Goal: Task Accomplishment & Management: Manage account settings

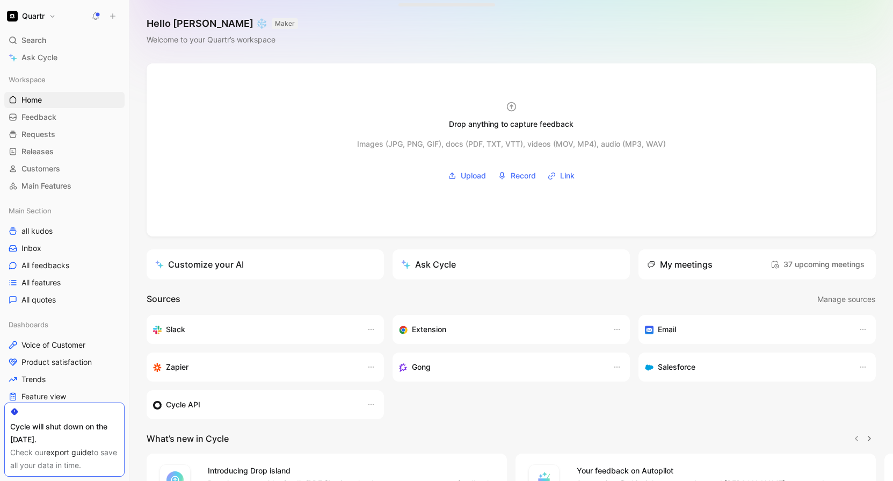
click at [100, 15] on button at bounding box center [95, 16] width 15 height 15
click at [34, 249] on span "Inbox" at bounding box center [31, 248] width 20 height 11
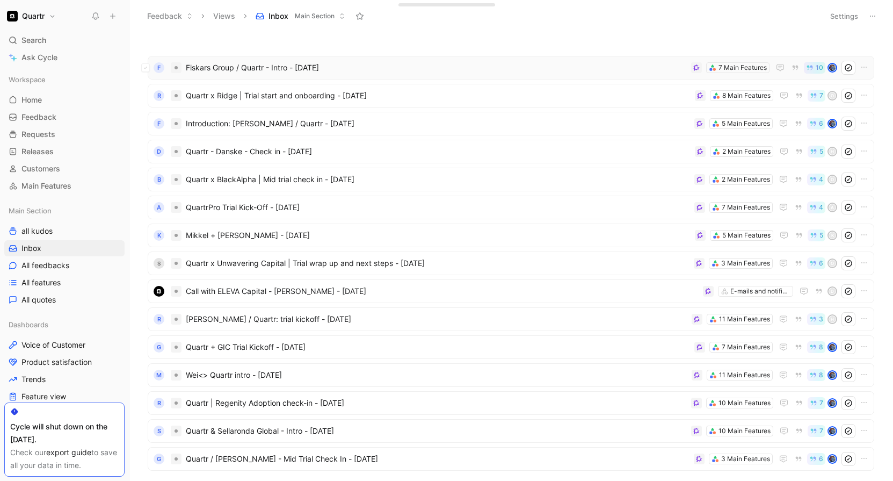
click at [367, 68] on span "Fiskars Group / Quartr - Intro - [DATE]" at bounding box center [436, 67] width 501 height 13
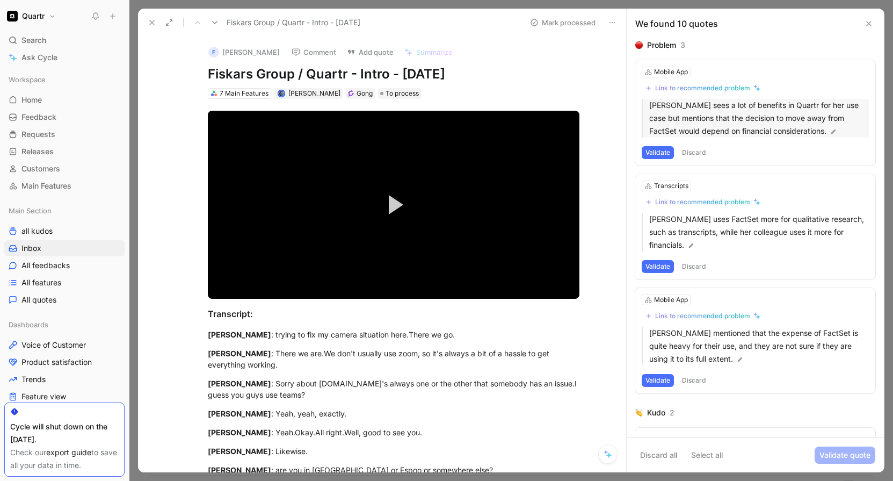
click at [711, 118] on p "[PERSON_NAME] sees a lot of benefits in Quartr for her use case but mentions th…" at bounding box center [759, 118] width 220 height 39
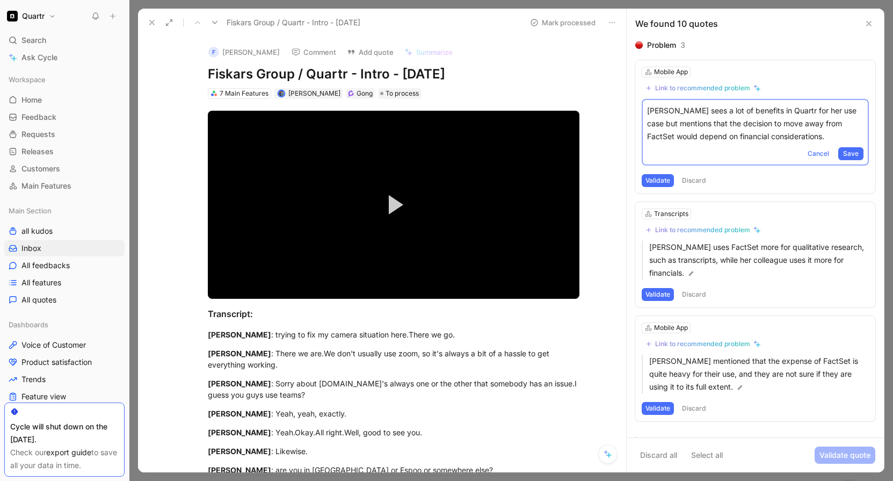
click at [700, 180] on button "Discard" at bounding box center [694, 180] width 32 height 13
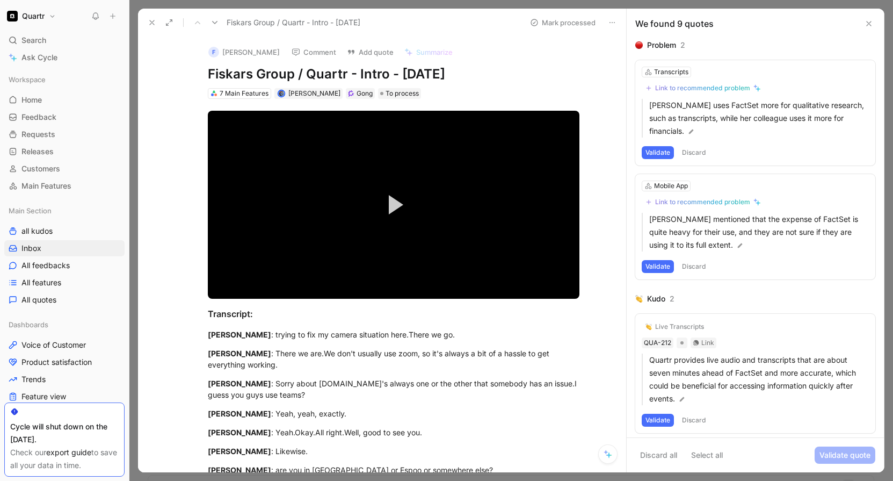
click at [697, 151] on button "Discard" at bounding box center [694, 152] width 32 height 13
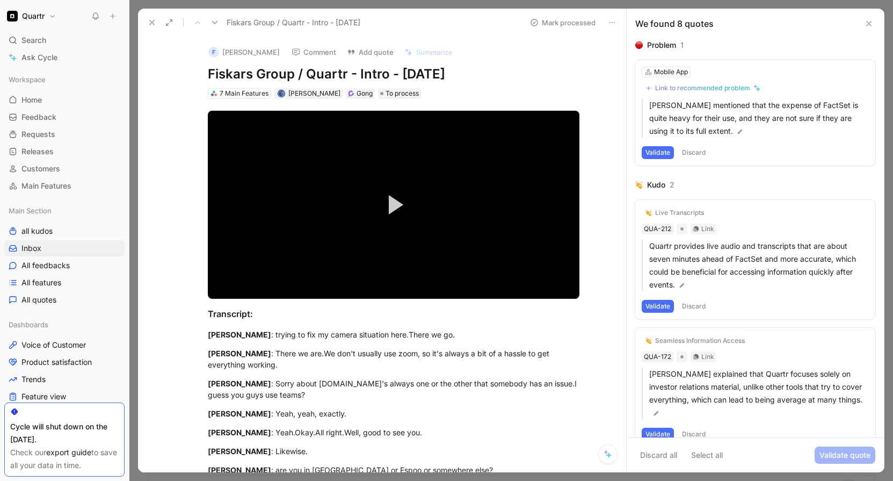
click at [698, 149] on button "Discard" at bounding box center [694, 152] width 32 height 13
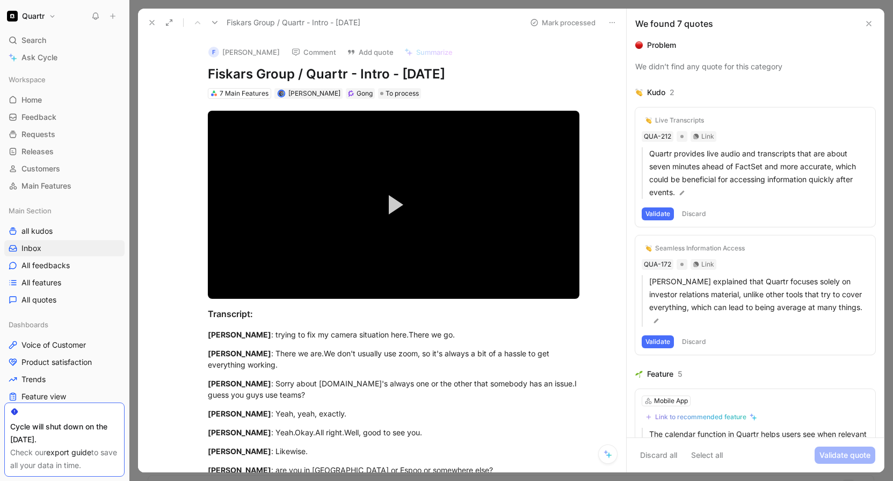
click at [693, 216] on button "Discard" at bounding box center [694, 213] width 32 height 13
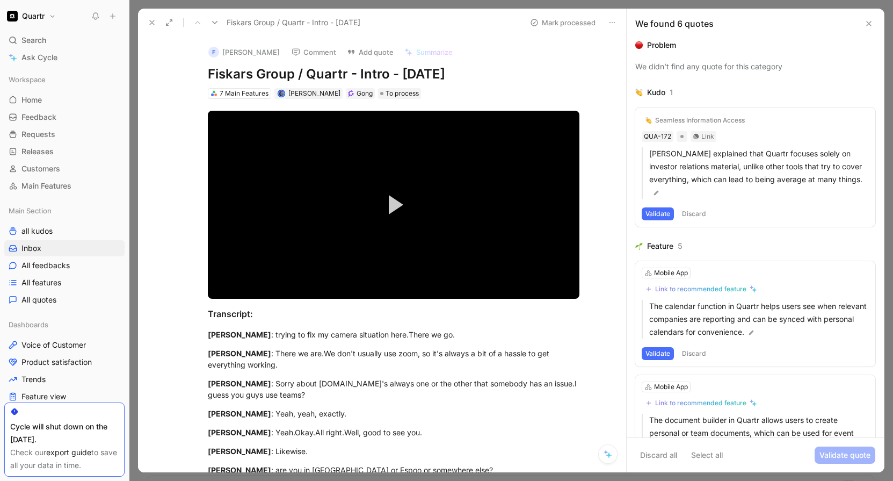
click at [693, 216] on button "Discard" at bounding box center [694, 213] width 32 height 13
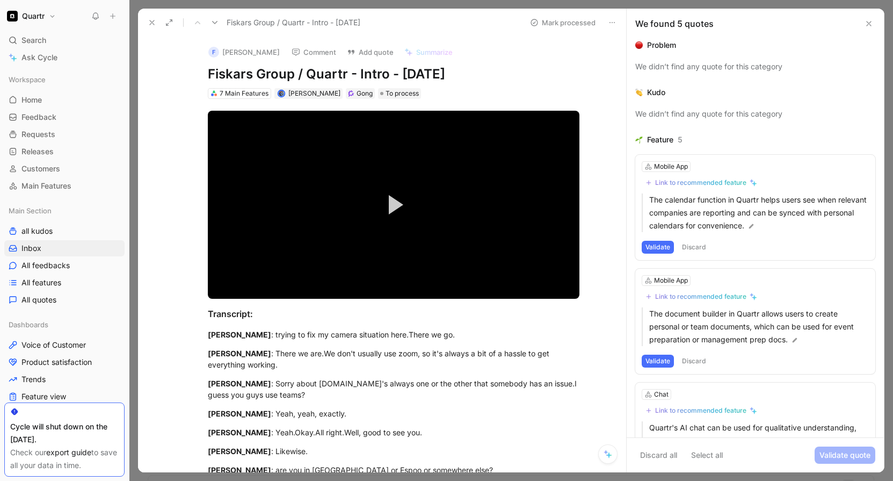
click at [702, 248] on button "Discard" at bounding box center [694, 247] width 32 height 13
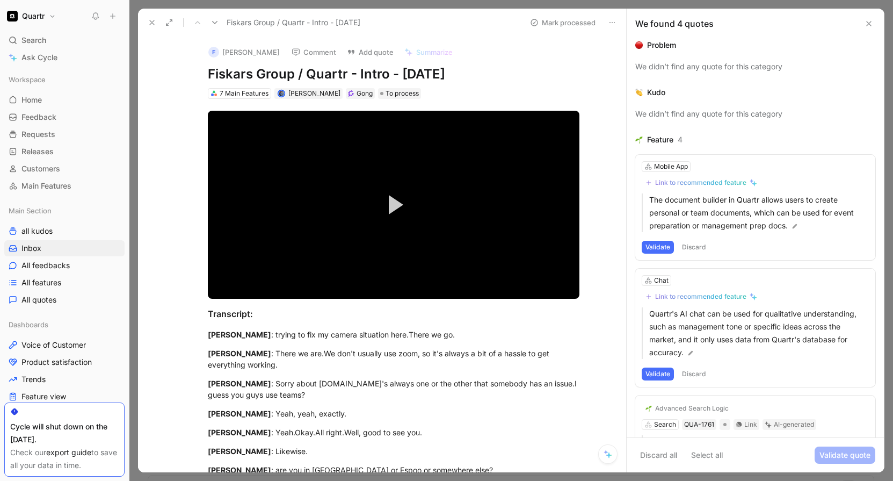
click at [699, 249] on button "Discard" at bounding box center [694, 247] width 32 height 13
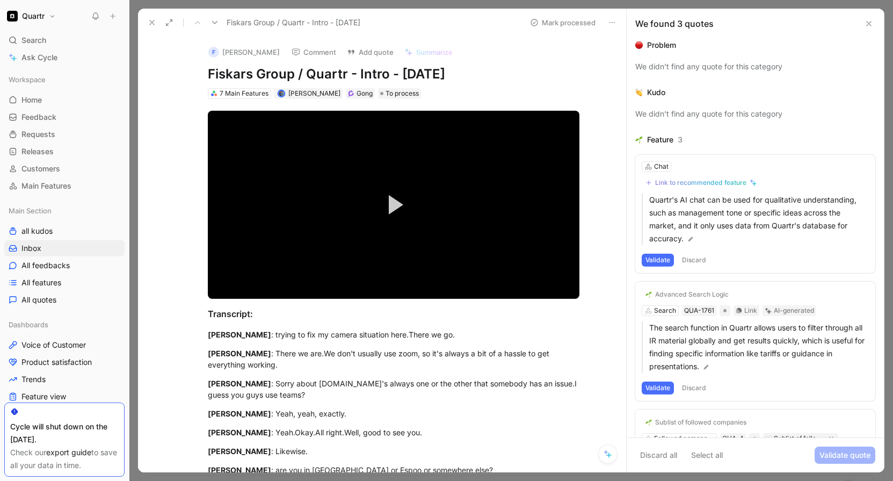
click at [697, 256] on button "Discard" at bounding box center [694, 260] width 32 height 13
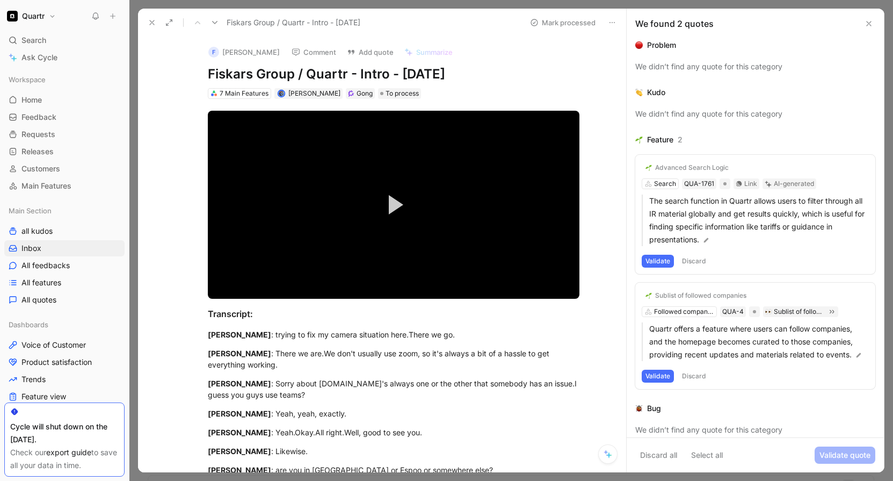
click at [697, 256] on button "Discard" at bounding box center [694, 261] width 32 height 13
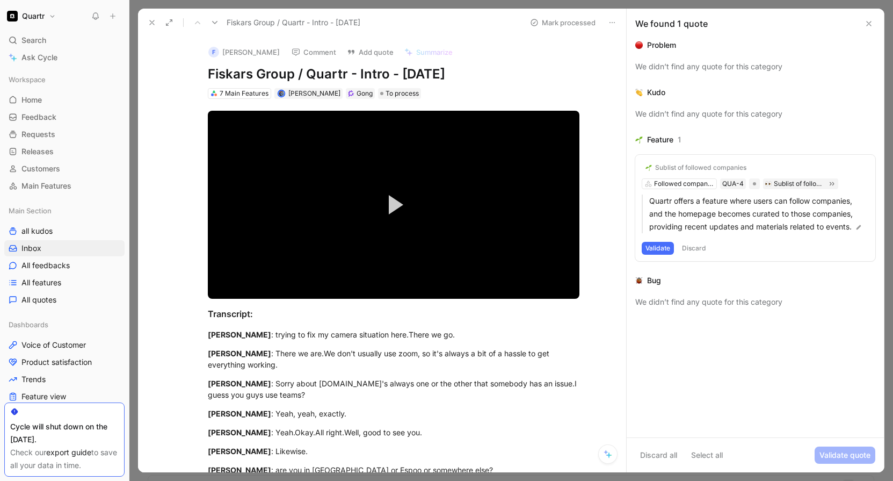
click at [699, 246] on button "Discard" at bounding box center [694, 248] width 32 height 13
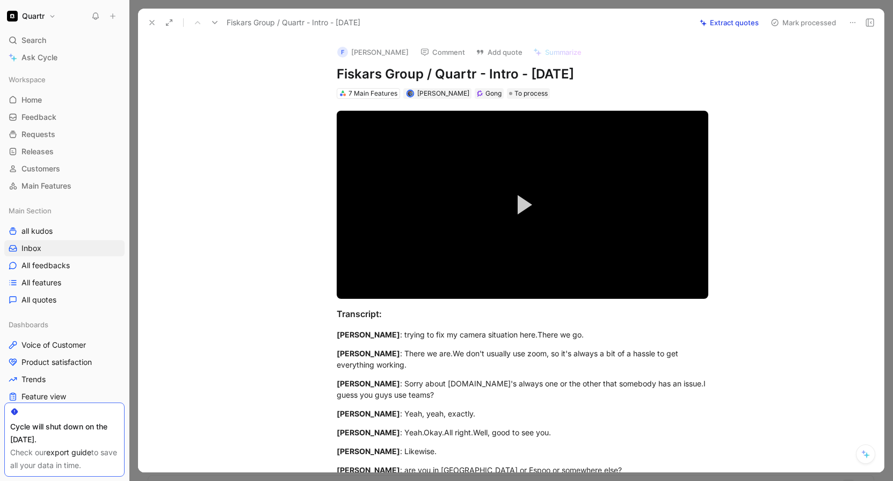
click at [805, 21] on button "Mark processed" at bounding box center [803, 22] width 75 height 15
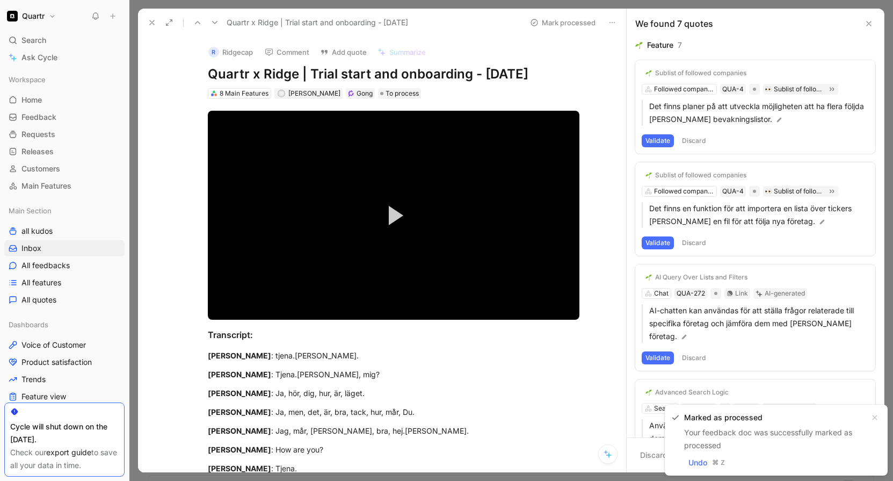
click at [153, 23] on use at bounding box center [152, 22] width 4 height 4
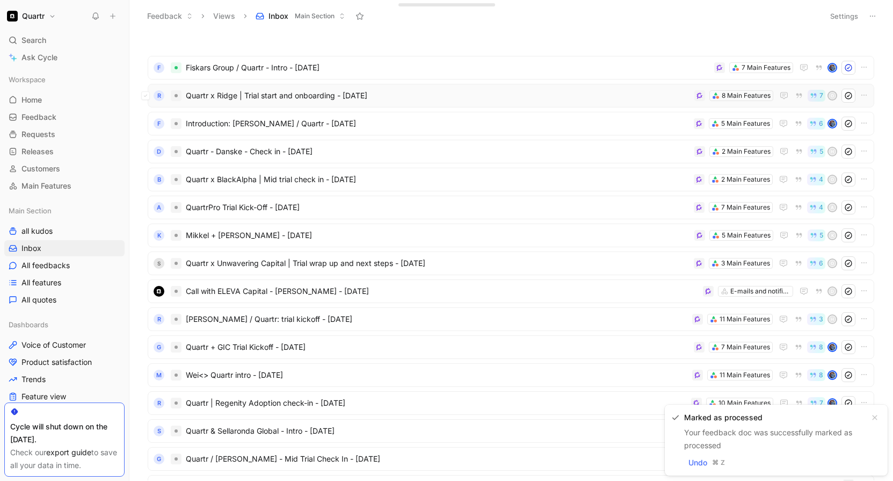
click at [420, 95] on span "Quartr x Ridge | Trial start and onboarding - [DATE]" at bounding box center [438, 95] width 504 height 13
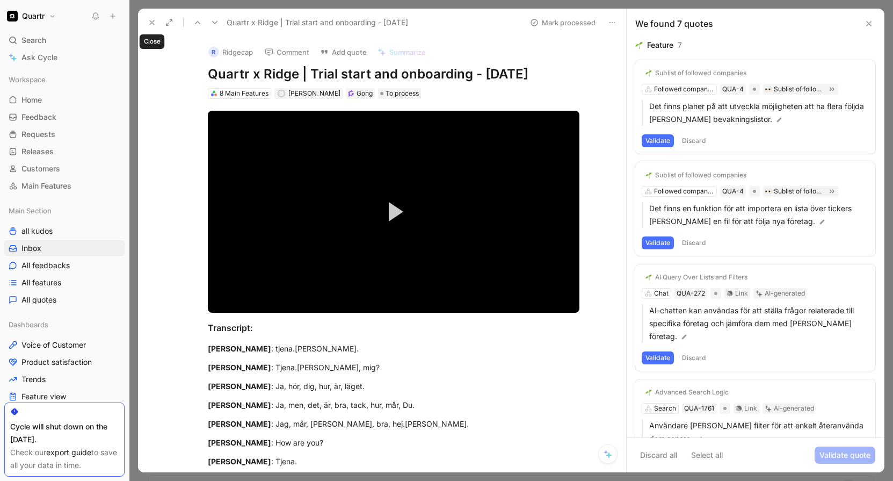
click at [155, 25] on icon at bounding box center [152, 22] width 9 height 9
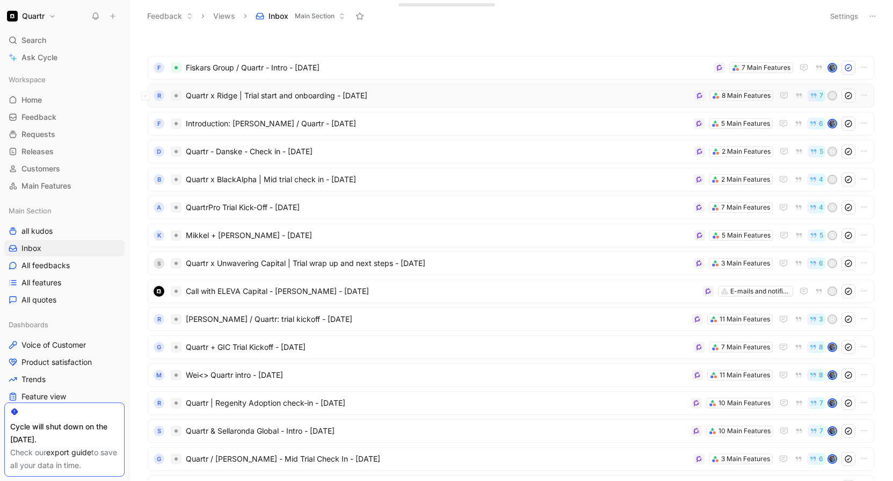
click at [623, 96] on span "Quartr x Ridge | Trial start and onboarding - [DATE]" at bounding box center [438, 95] width 504 height 13
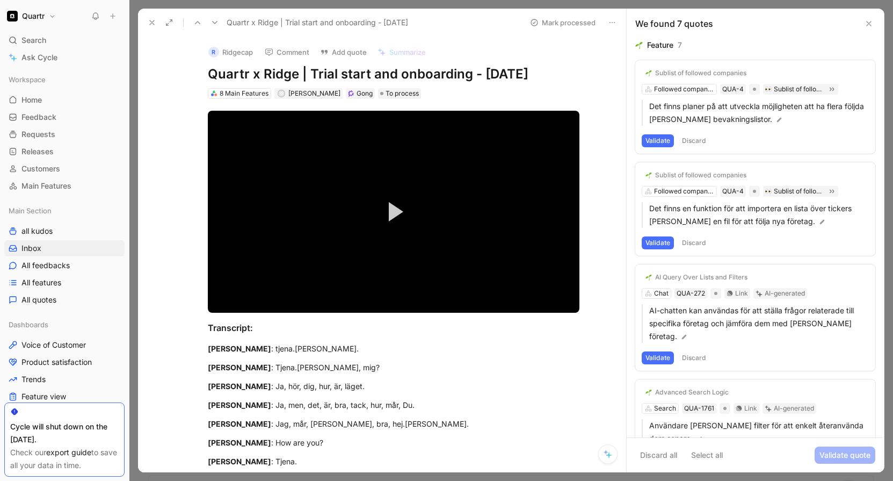
click at [698, 141] on button "Discard" at bounding box center [694, 140] width 32 height 13
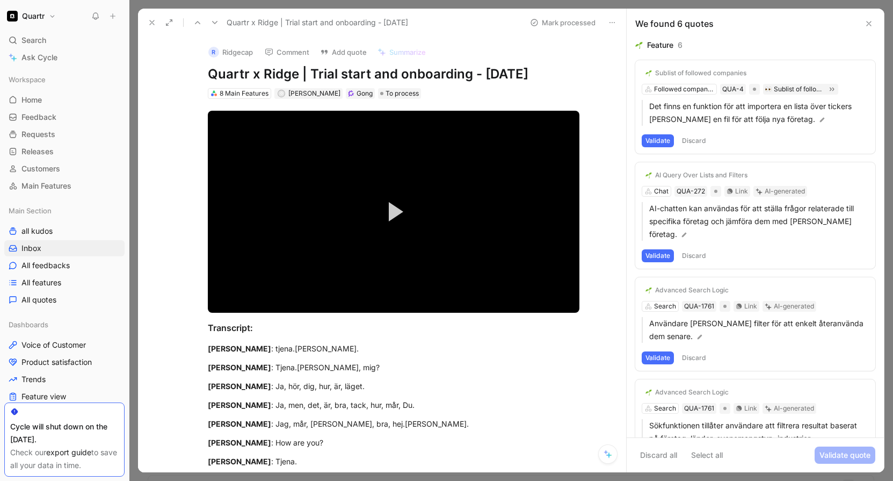
click at [698, 141] on button "Discard" at bounding box center [694, 140] width 32 height 13
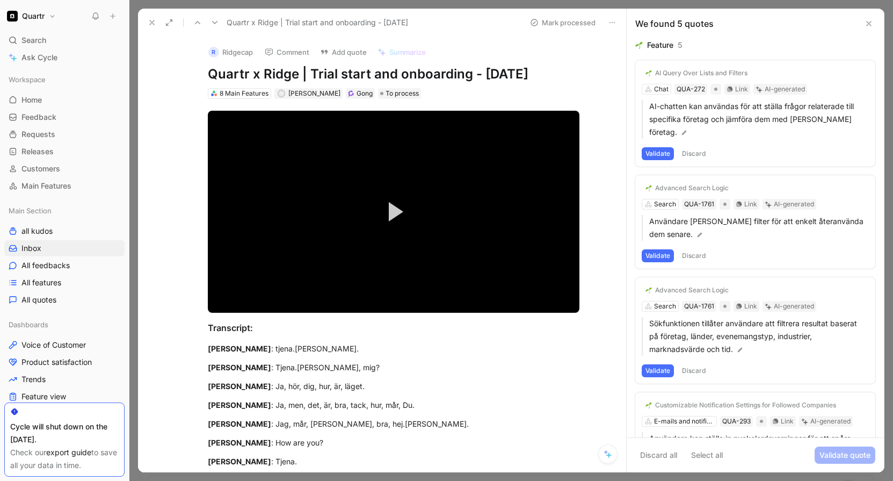
click at [698, 147] on button "Discard" at bounding box center [694, 153] width 32 height 13
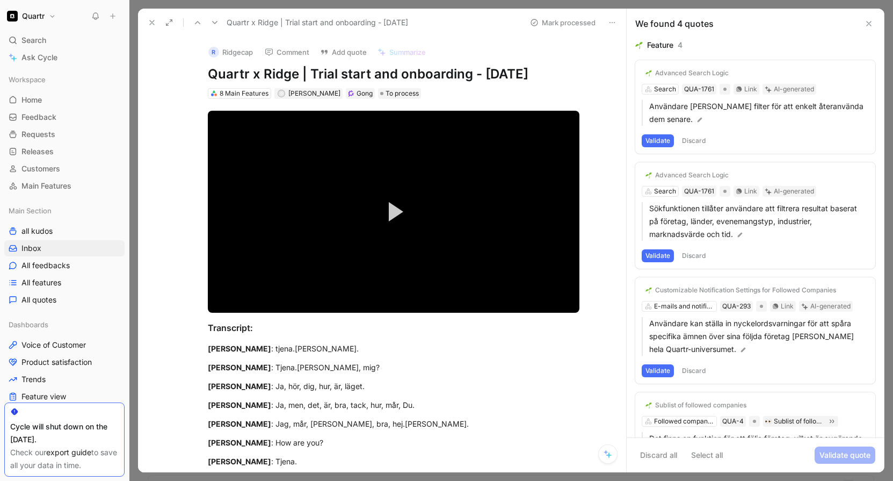
click at [698, 141] on button "Discard" at bounding box center [694, 140] width 32 height 13
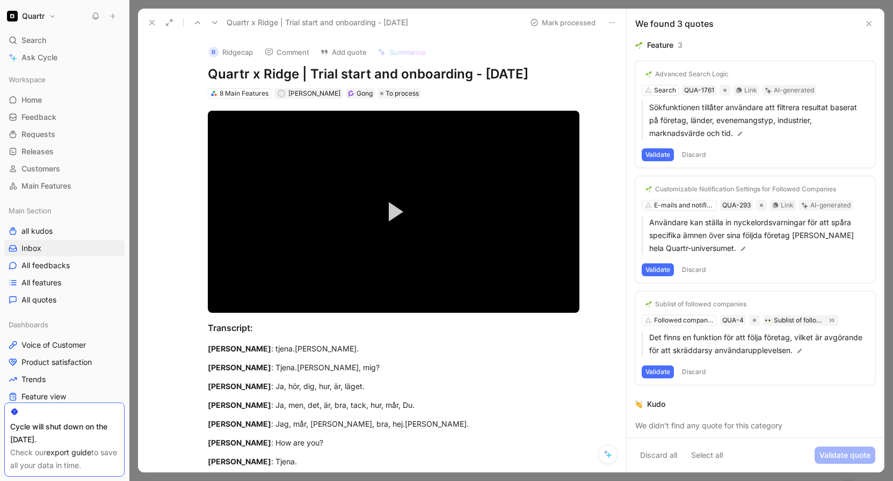
click at [698, 141] on div "Advanced Search Logic Search QUA-1761 Link AI-generated Sökfunktionen tillåter …" at bounding box center [755, 114] width 240 height 106
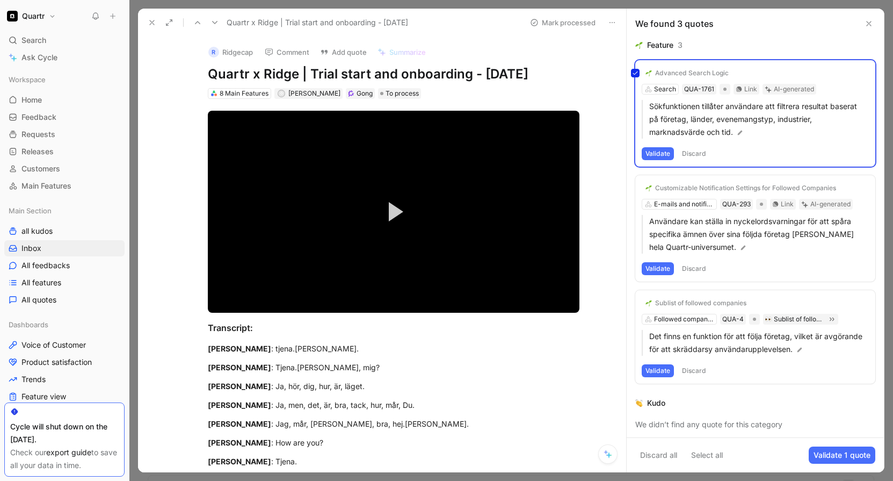
click at [699, 148] on div "Advanced Search Logic Search QUA-1761 Link AI-generated Sökfunktionen tillåter …" at bounding box center [755, 113] width 240 height 106
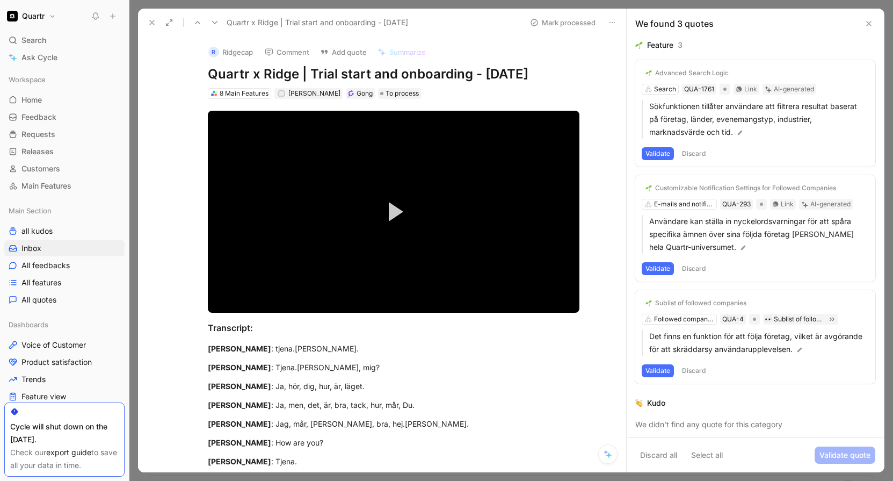
click at [699, 148] on button "Discard" at bounding box center [694, 153] width 32 height 13
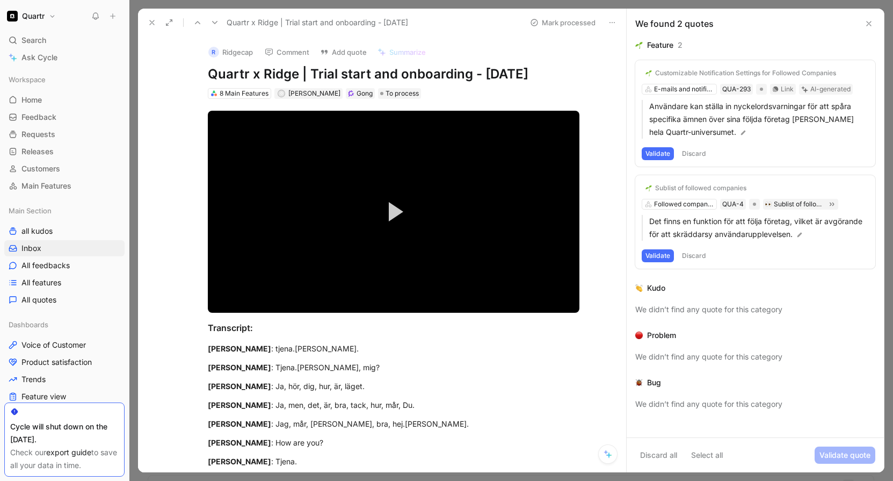
click at [699, 150] on button "Discard" at bounding box center [694, 153] width 32 height 13
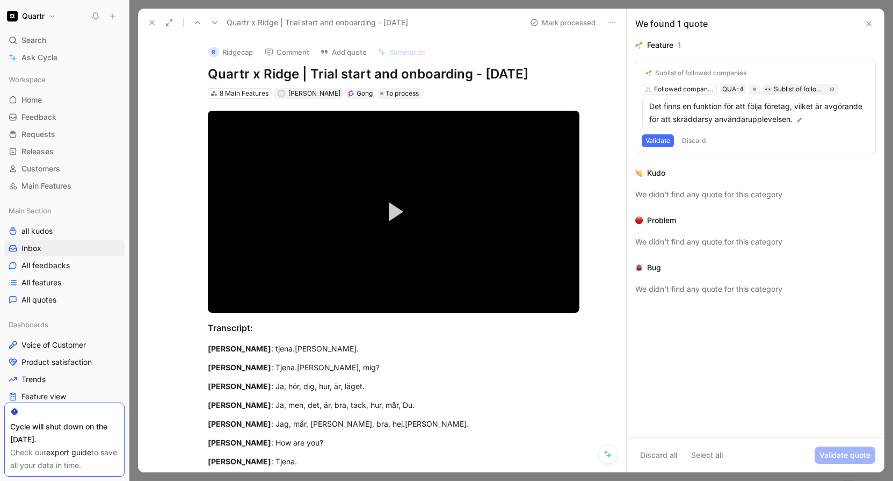
click at [697, 142] on button "Discard" at bounding box center [694, 140] width 32 height 13
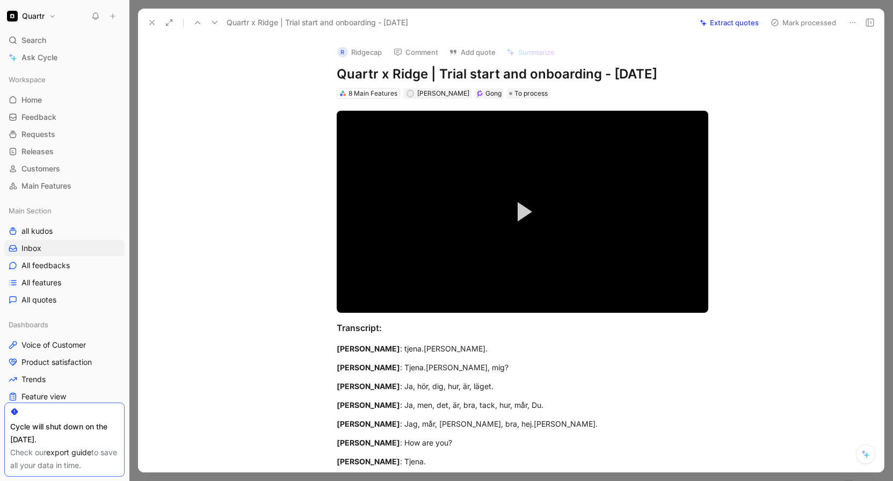
click at [799, 19] on button "Mark processed" at bounding box center [803, 22] width 75 height 15
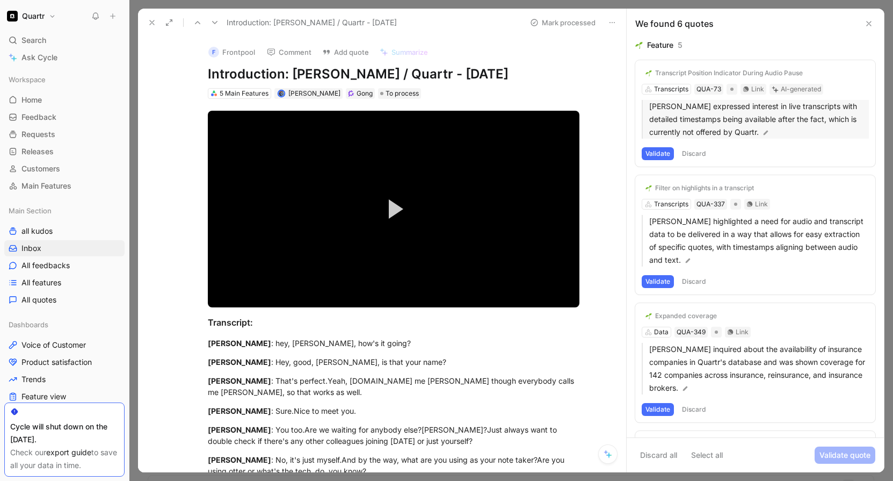
click at [710, 115] on p "[PERSON_NAME] expressed interest in live transcripts with detailed timestamps b…" at bounding box center [759, 119] width 220 height 39
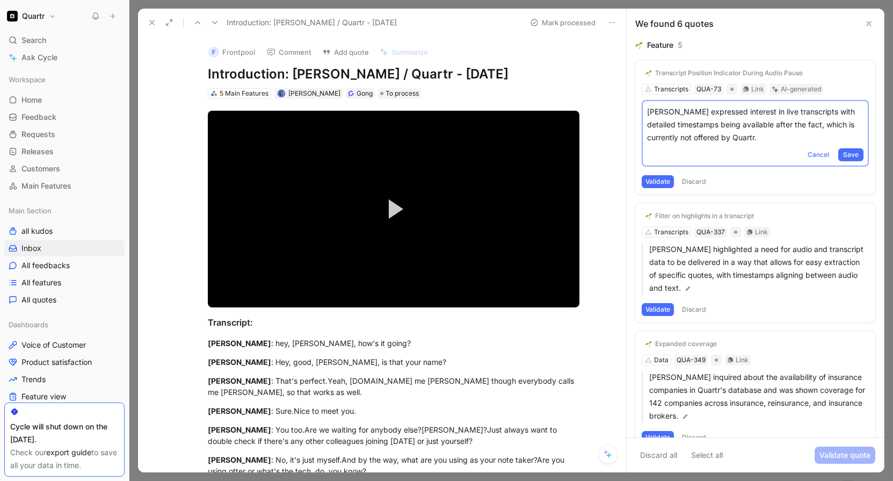
click at [786, 134] on p "[PERSON_NAME] expressed interest in live transcripts with detailed timestamps b…" at bounding box center [755, 124] width 216 height 39
click at [839, 82] on div "Transcript Position Indicator During Audio Pause Transcripts QUA-73 Link AI-gen…" at bounding box center [755, 127] width 240 height 134
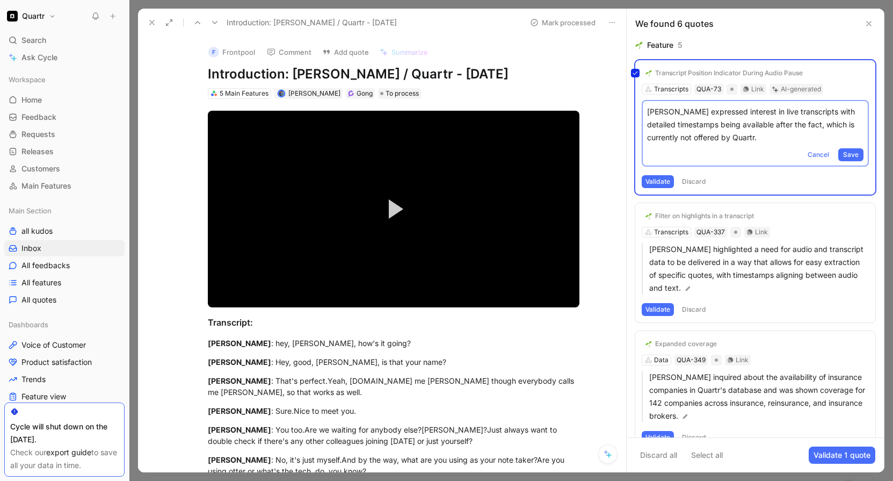
scroll to position [237, 0]
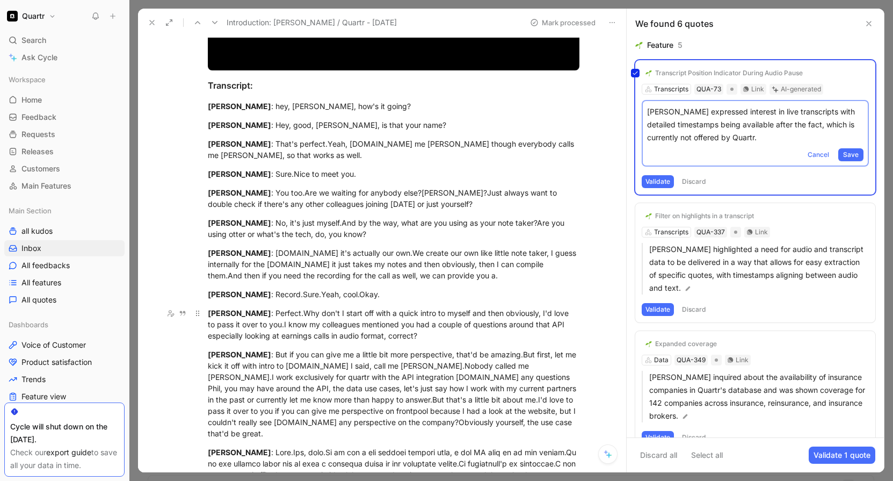
click at [278, 316] on div "[PERSON_NAME] : Perfect.Why don't I start off with a quick intro to myself and …" at bounding box center [394, 324] width 372 height 34
click at [267, 313] on div "[PERSON_NAME] : Perfect.Why don't I start off with a quick intro to myself and …" at bounding box center [394, 324] width 372 height 34
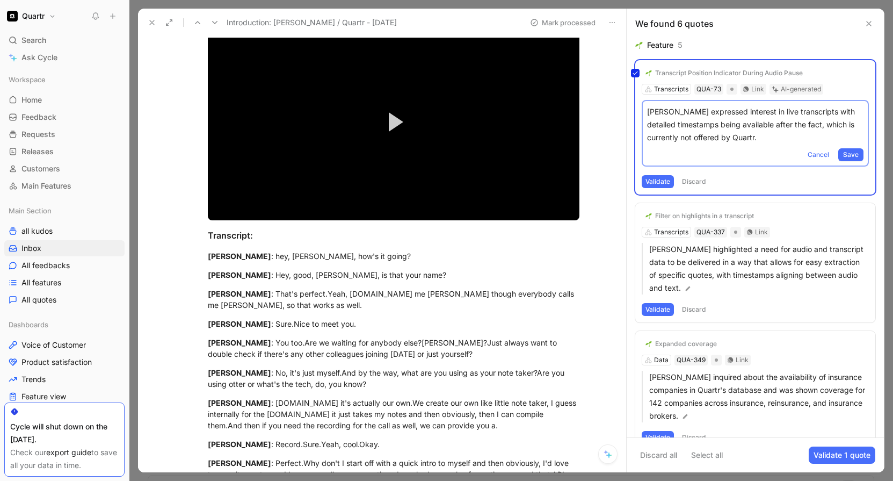
scroll to position [0, 0]
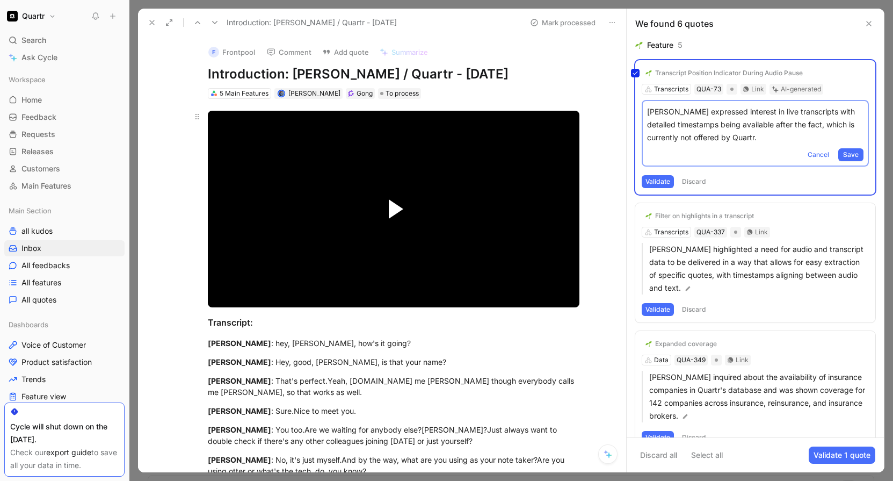
click at [390, 207] on span "Video Player" at bounding box center [396, 208] width 15 height 19
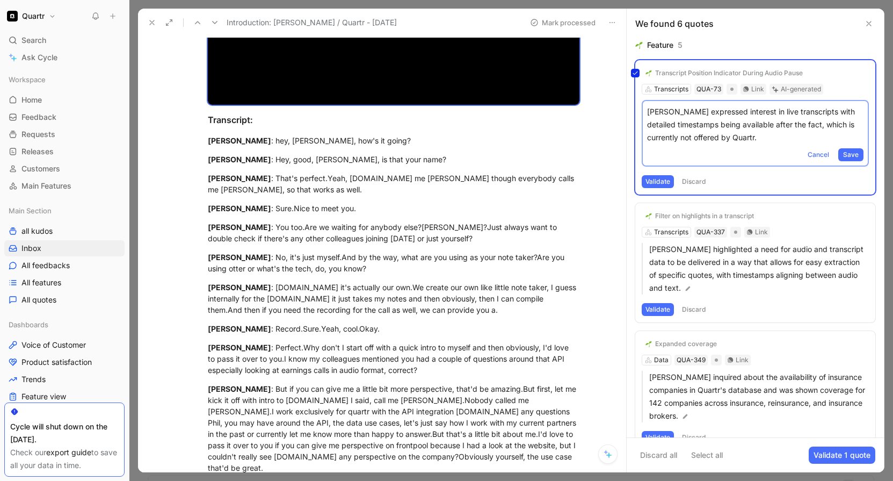
scroll to position [334, 0]
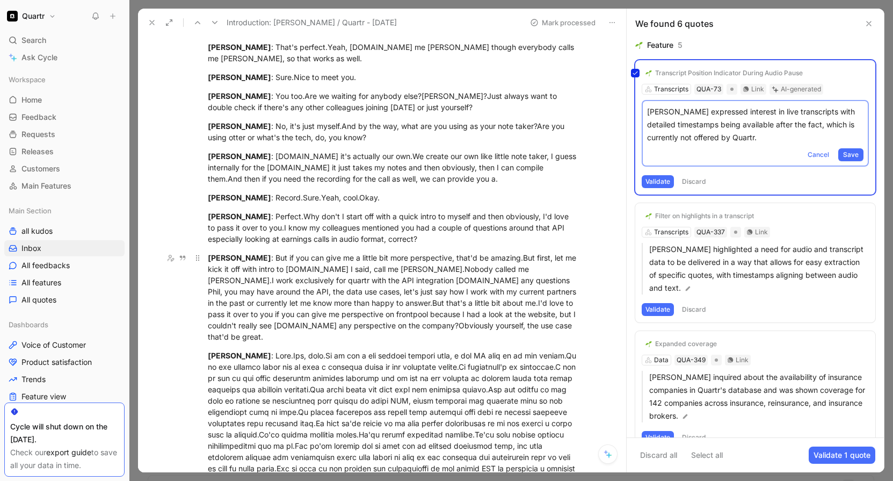
click at [277, 293] on div "[PERSON_NAME] : But if you can give me a little bit more perspective, that'd be…" at bounding box center [394, 297] width 372 height 90
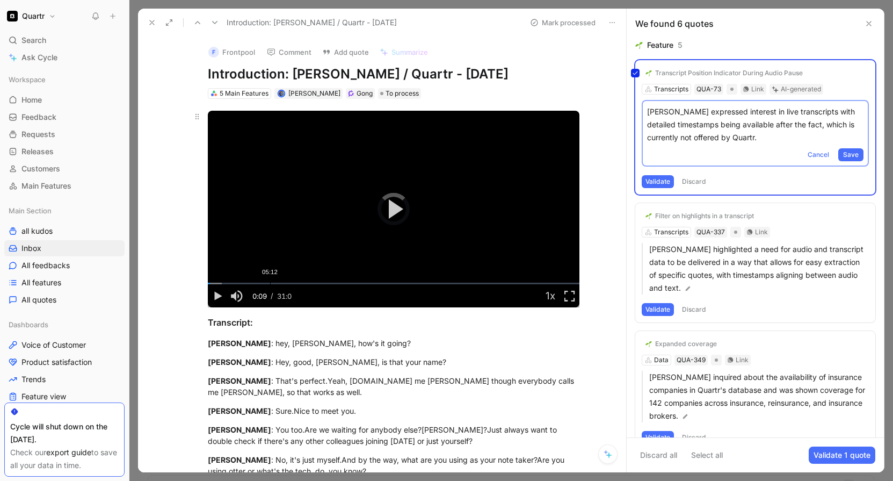
click at [266, 283] on div "Loaded : 3.88% 05:12 00:09" at bounding box center [394, 284] width 372 height 2
click at [284, 283] on div "06:23" at bounding box center [284, 284] width 1 height 2
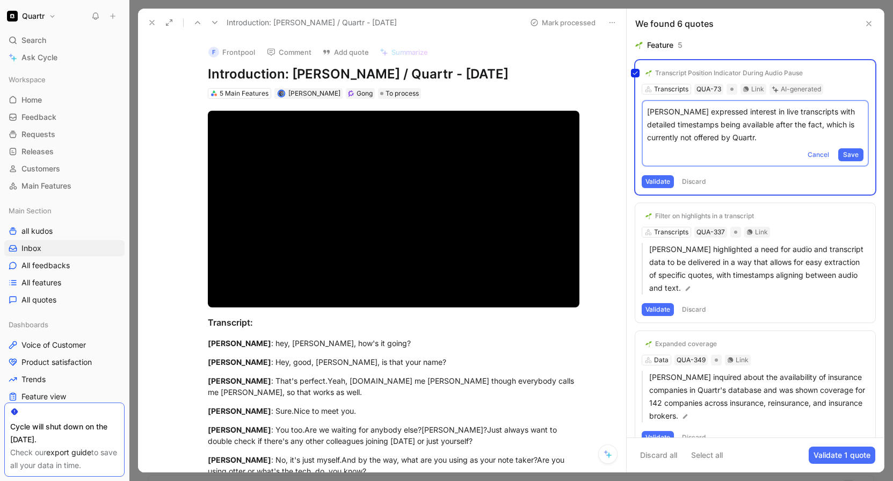
click at [693, 183] on div "Transcript Position Indicator During Audio Pause Transcripts QUA-73 Link AI-gen…" at bounding box center [755, 127] width 240 height 134
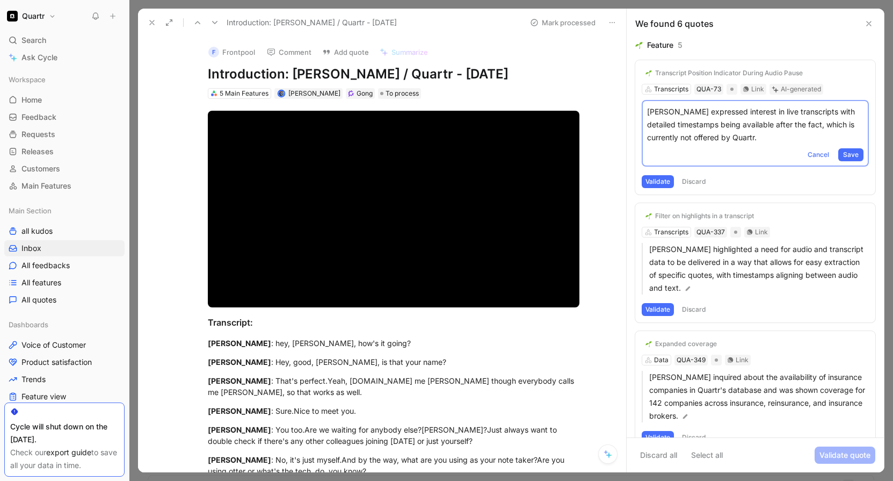
click at [693, 183] on button "Discard" at bounding box center [694, 181] width 32 height 13
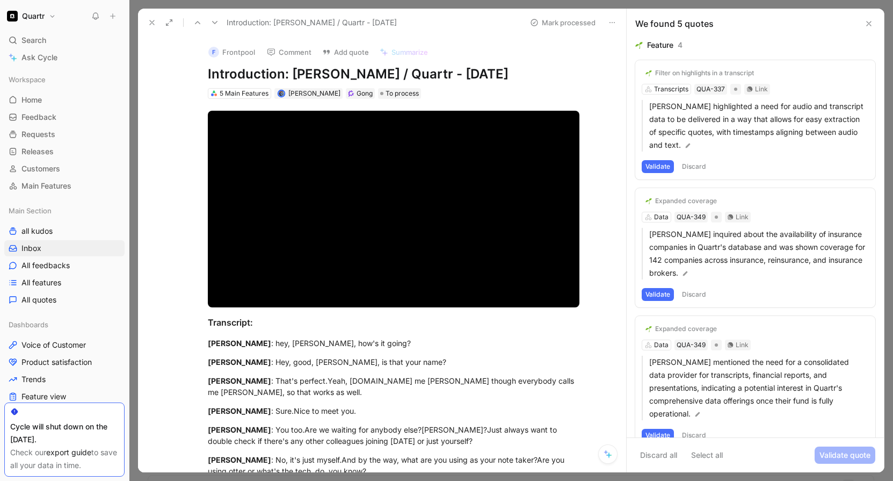
click at [693, 167] on button "Discard" at bounding box center [694, 166] width 32 height 13
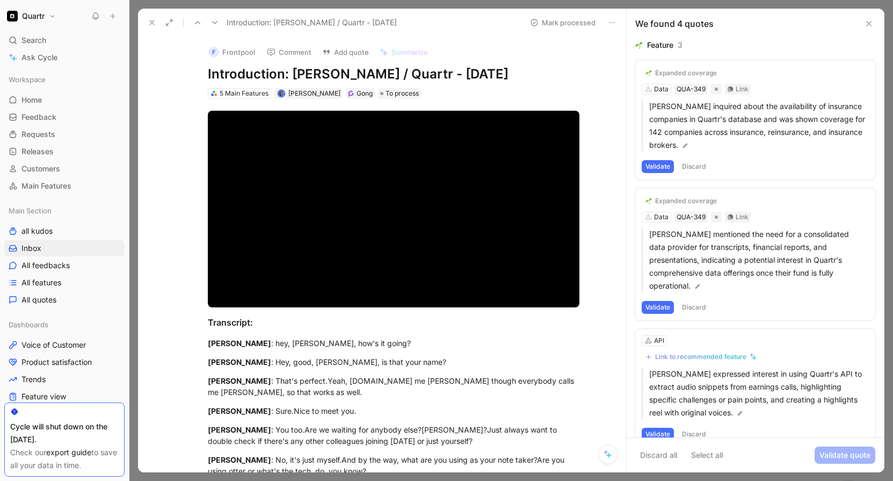
click at [693, 164] on button "Discard" at bounding box center [694, 166] width 32 height 13
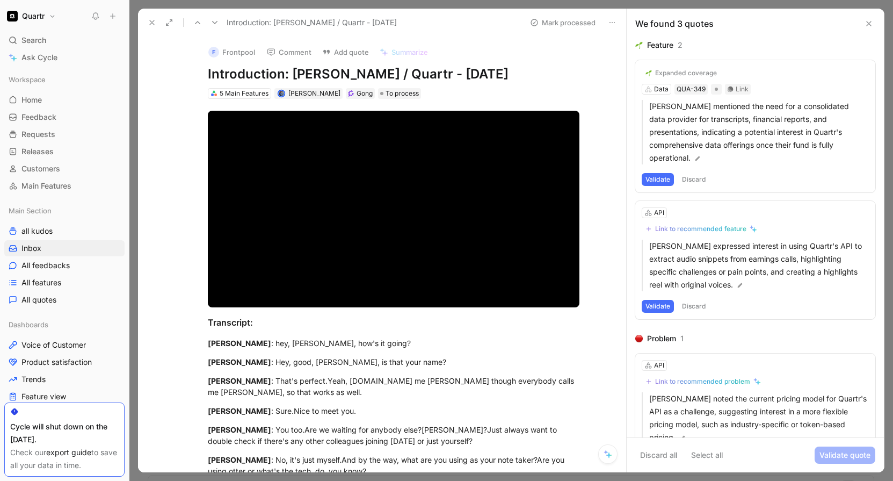
click at [691, 178] on button "Discard" at bounding box center [694, 179] width 32 height 13
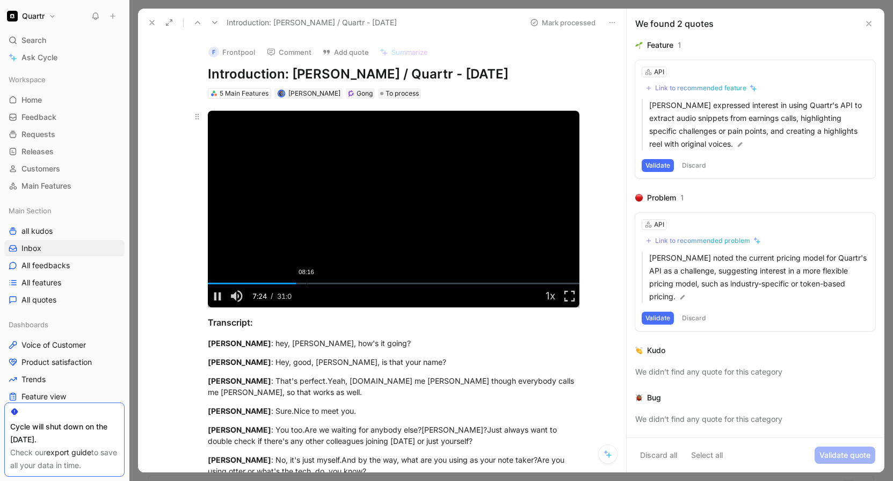
click at [307, 283] on div "08:16" at bounding box center [307, 284] width 1 height 2
click at [310, 283] on div "Loaded : 26.84% 08:40 08:17" at bounding box center [394, 284] width 372 height 2
click at [331, 283] on div "Loaded : 28.57% 09:56 08:49" at bounding box center [394, 284] width 372 height 2
click at [343, 283] on div "11:19" at bounding box center [343, 284] width 1 height 2
click at [356, 283] on div "12:24" at bounding box center [356, 284] width 1 height 2
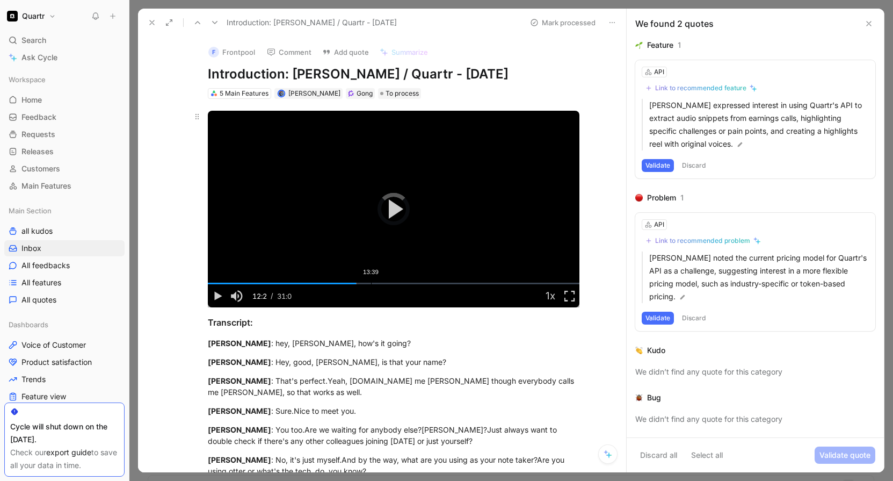
click at [371, 283] on div "13:39" at bounding box center [371, 284] width 1 height 2
click at [215, 296] on span "Video Player" at bounding box center [217, 296] width 19 height 0
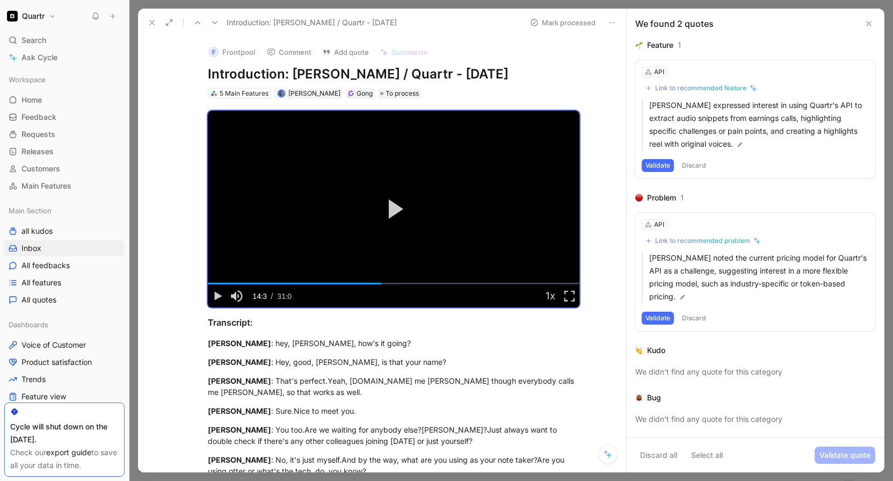
click at [701, 165] on button "Discard" at bounding box center [694, 165] width 32 height 13
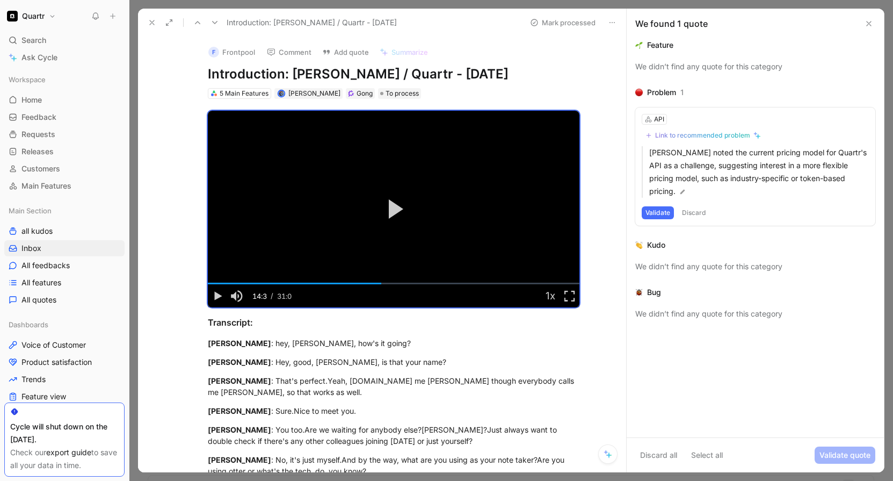
click at [697, 206] on button "Discard" at bounding box center [694, 212] width 32 height 13
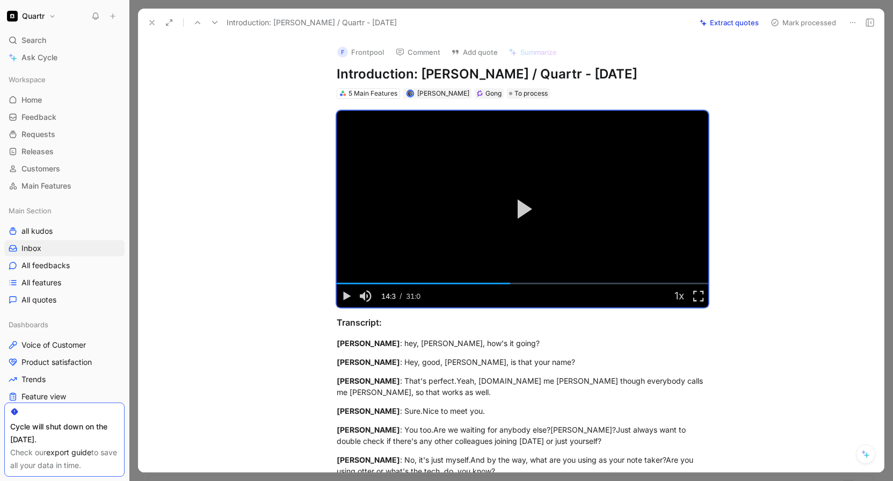
click at [795, 23] on button "Mark processed" at bounding box center [803, 22] width 75 height 15
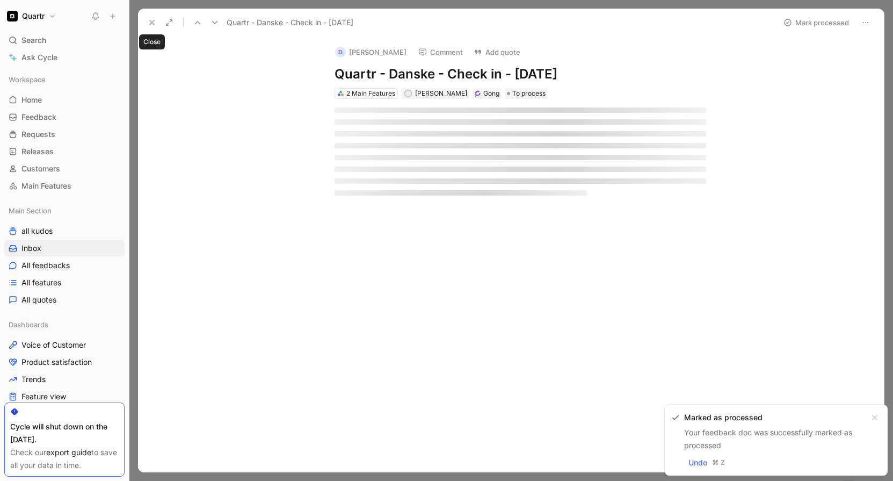
click at [154, 23] on icon at bounding box center [152, 22] width 9 height 9
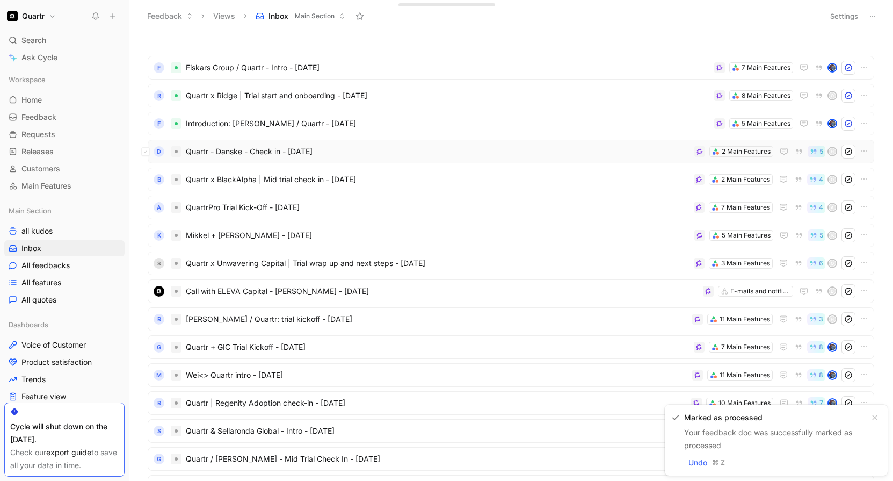
click at [424, 153] on span "Quartr - Danske - Check in - [DATE]" at bounding box center [438, 151] width 504 height 13
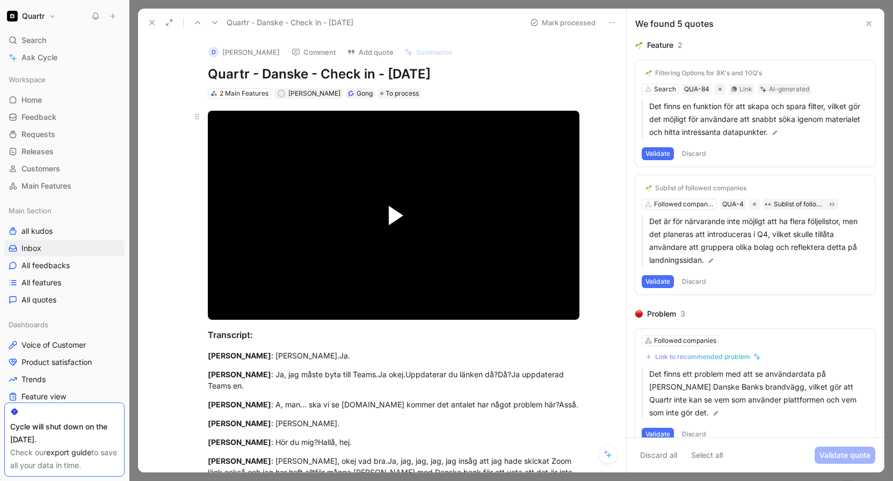
click at [396, 214] on span "Video Player" at bounding box center [396, 215] width 15 height 19
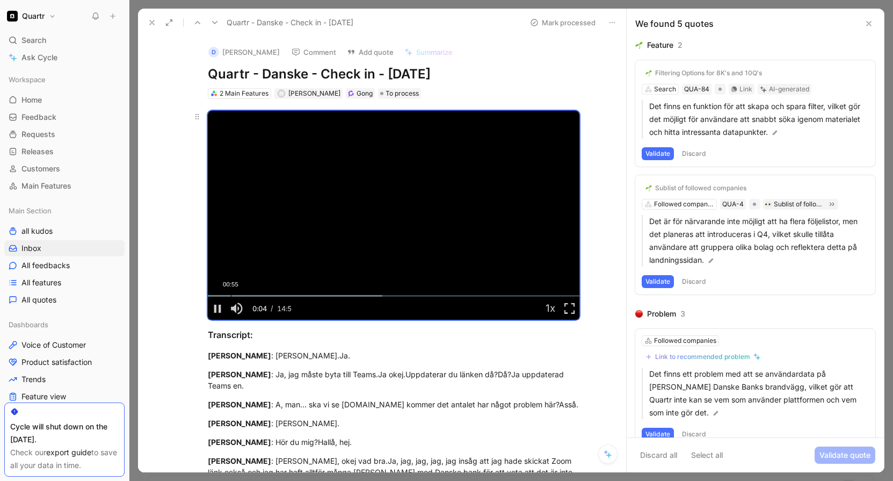
click at [231, 295] on div "00:55" at bounding box center [231, 296] width 1 height 2
click at [241, 297] on div "01:18" at bounding box center [241, 296] width 1 height 2
click at [250, 295] on div "01:40" at bounding box center [250, 296] width 1 height 2
click at [257, 295] on div "01:57" at bounding box center [257, 296] width 1 height 2
click at [263, 295] on div "Loaded : 47.08% 02:18 01:58" at bounding box center [394, 296] width 372 height 2
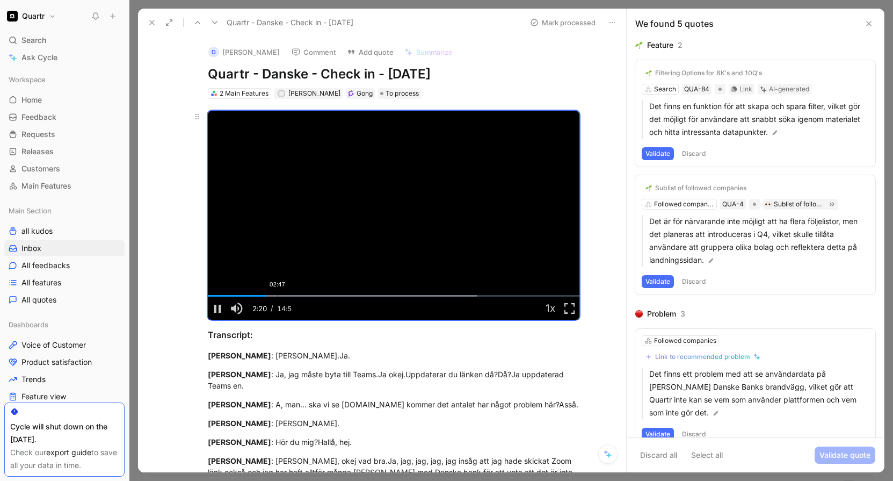
click at [274, 295] on div "Loaded : 72.50% 02:47 02:20" at bounding box center [394, 296] width 372 height 2
click at [287, 295] on div "Loaded : 72.50% 03:15 02:48" at bounding box center [394, 296] width 372 height 2
click at [298, 295] on div "Loaded : 72.50% 03:42 03:20" at bounding box center [394, 296] width 372 height 2
click at [313, 295] on div "04:10" at bounding box center [313, 296] width 1 height 2
click at [323, 295] on div "04:36" at bounding box center [323, 296] width 1 height 2
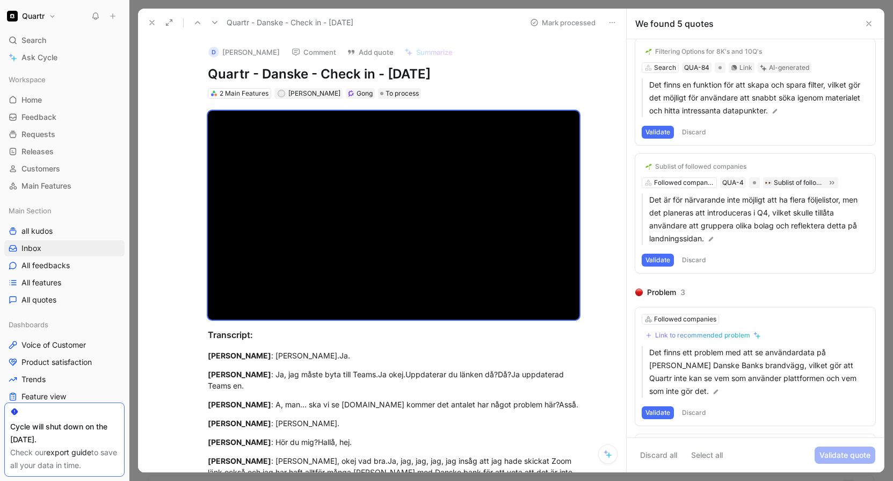
scroll to position [24, 0]
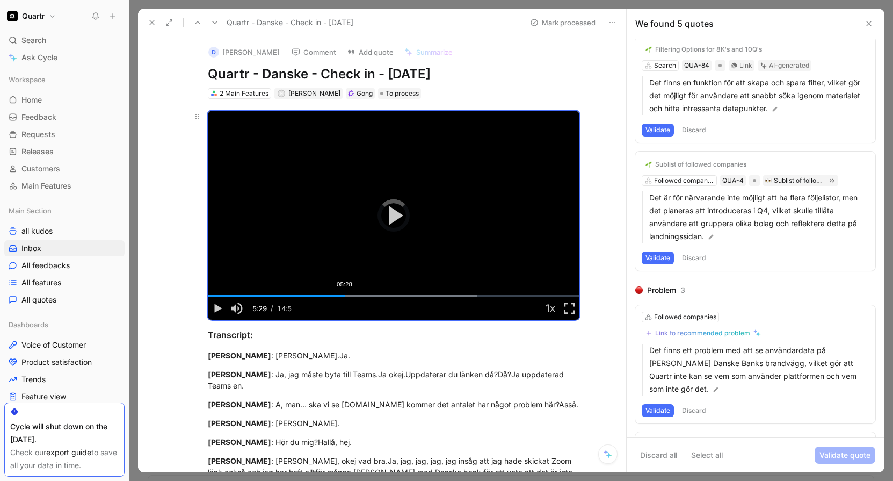
click at [345, 296] on div "05:28" at bounding box center [345, 296] width 1 height 2
click at [358, 295] on div "Loaded : 72.50% 06:06 05:29" at bounding box center [394, 296] width 372 height 2
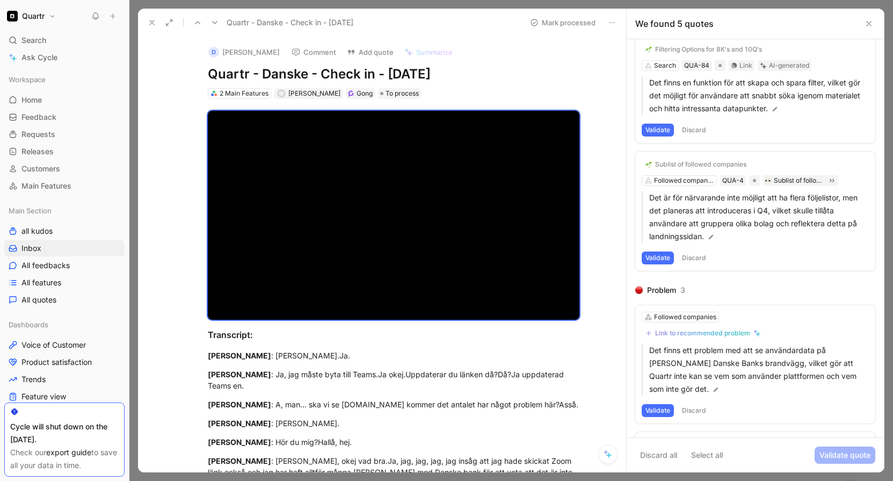
click at [695, 128] on button "Discard" at bounding box center [694, 130] width 32 height 13
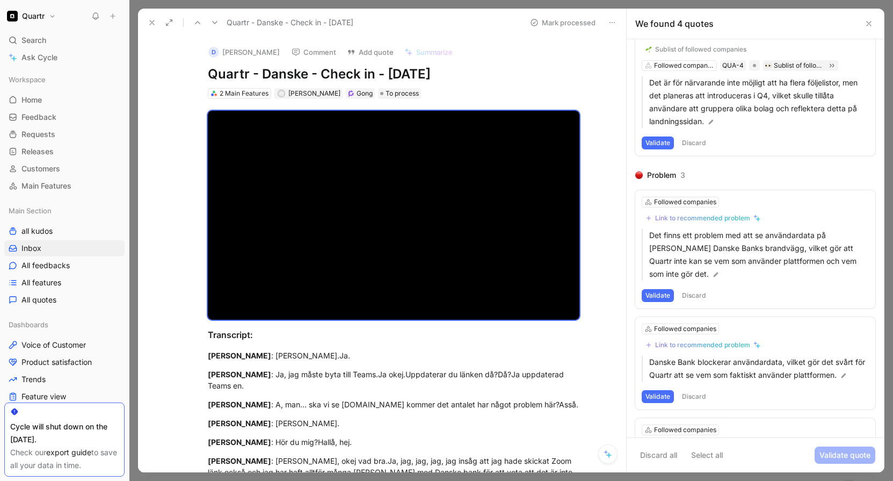
click at [692, 142] on button "Discard" at bounding box center [694, 142] width 32 height 13
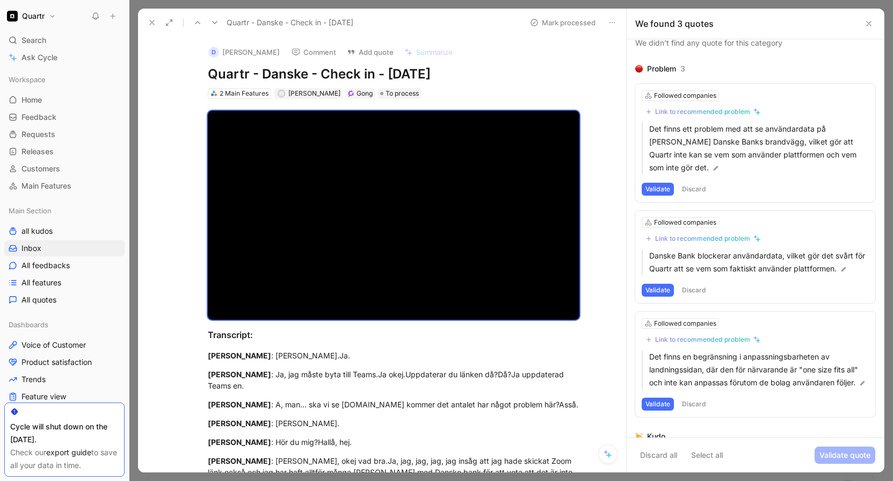
click at [698, 189] on button "Discard" at bounding box center [694, 189] width 32 height 13
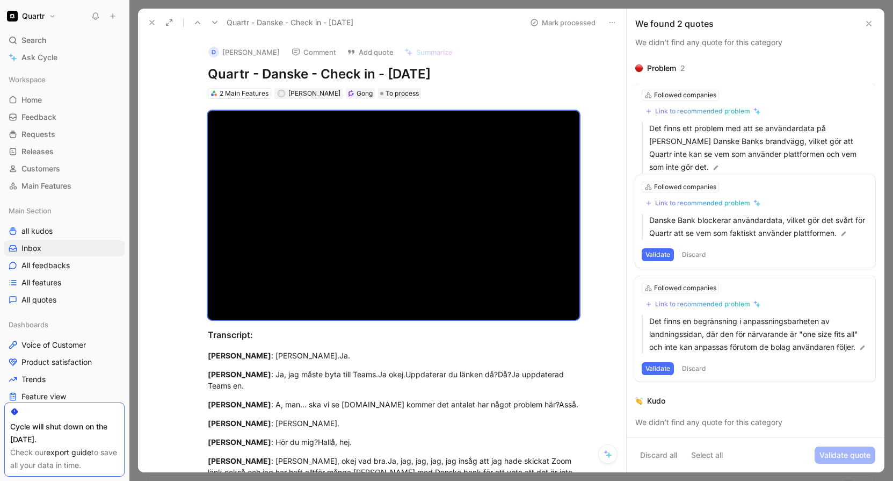
scroll to position [0, 0]
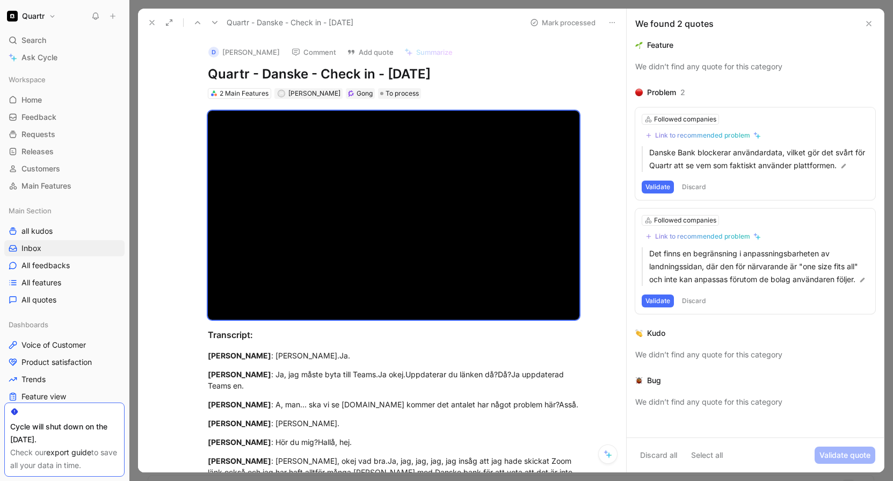
click at [698, 189] on button "Discard" at bounding box center [694, 186] width 32 height 13
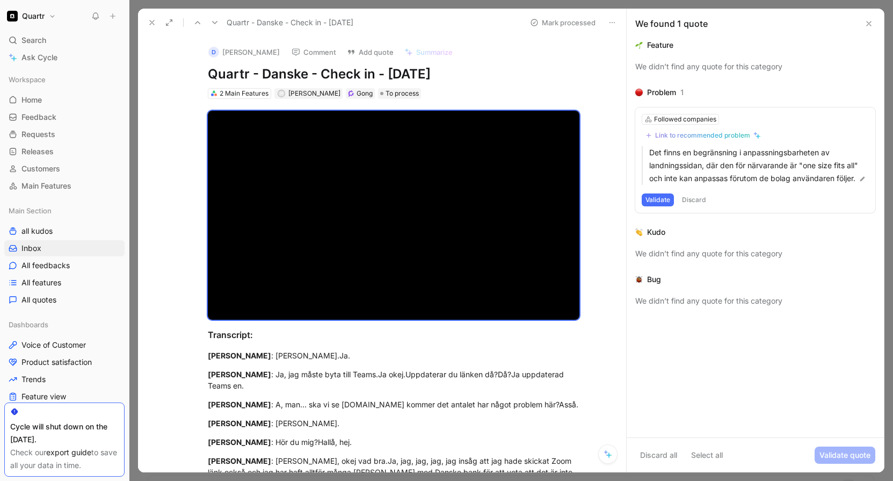
click at [698, 199] on button "Discard" at bounding box center [694, 199] width 32 height 13
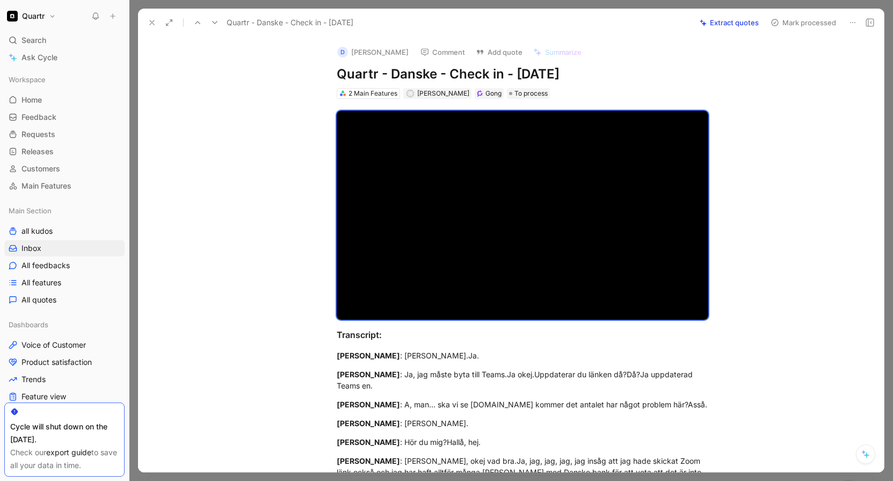
click at [809, 20] on button "Mark processed" at bounding box center [803, 22] width 75 height 15
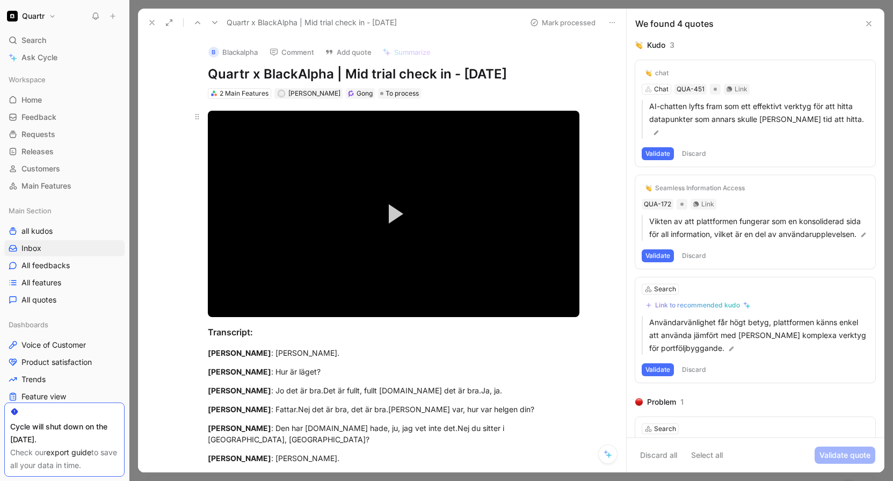
click at [382, 206] on button "Play Video" at bounding box center [394, 214] width 48 height 48
click at [226, 293] on div "0:14" at bounding box center [226, 293] width 1 height 2
click at [239, 292] on div "Loaded : 46.38% 0:26 0:20" at bounding box center [394, 293] width 372 height 2
click at [245, 292] on div "Loaded : 46.38% 0:32 0:27" at bounding box center [394, 293] width 372 height 2
click at [257, 293] on div "0:38" at bounding box center [257, 293] width 1 height 2
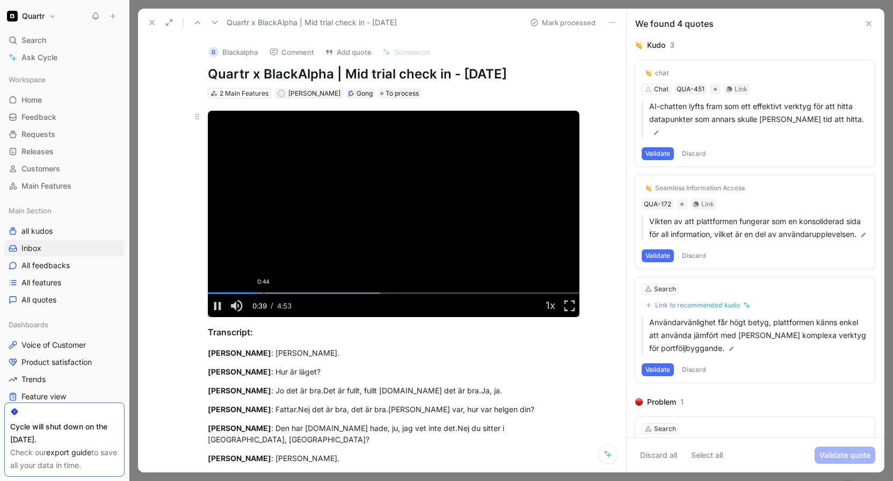
click at [264, 293] on div "0:44" at bounding box center [264, 293] width 1 height 2
click at [276, 294] on div "Loaded : 46.38% 0:56 0:44" at bounding box center [394, 293] width 372 height 2
click at [290, 293] on div "1:04" at bounding box center [290, 293] width 1 height 2
click at [296, 292] on div "1:09" at bounding box center [296, 293] width 1 height 2
click at [309, 292] on div "1:20" at bounding box center [309, 293] width 1 height 2
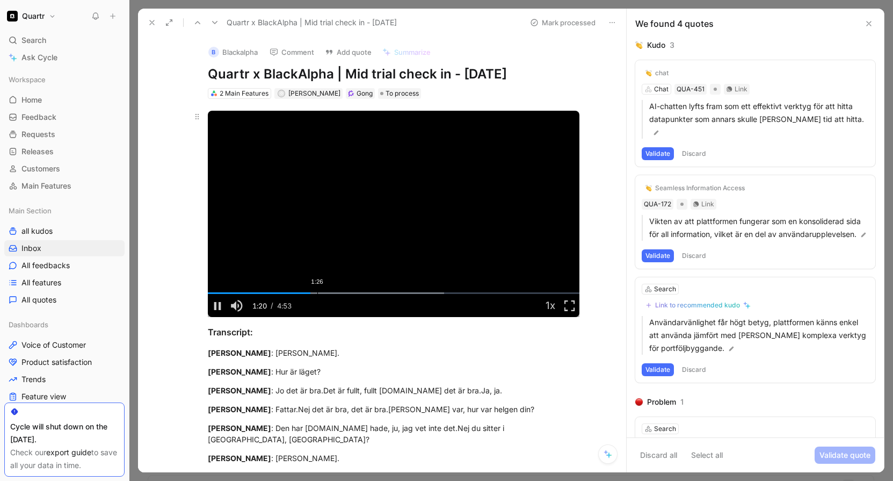
click at [314, 294] on div "Loaded : 63.72% 1:26 1:21" at bounding box center [394, 293] width 372 height 2
drag, startPoint x: 333, startPoint y: 291, endPoint x: 341, endPoint y: 291, distance: 8.1
click at [334, 292] on div "Loaded : 63.72% 1:41 1:41" at bounding box center [394, 293] width 372 height 2
click at [342, 292] on div "Loaded : 81.06% 1:48 1:48" at bounding box center [394, 293] width 372 height 2
click at [351, 292] on div "1:53" at bounding box center [351, 293] width 1 height 2
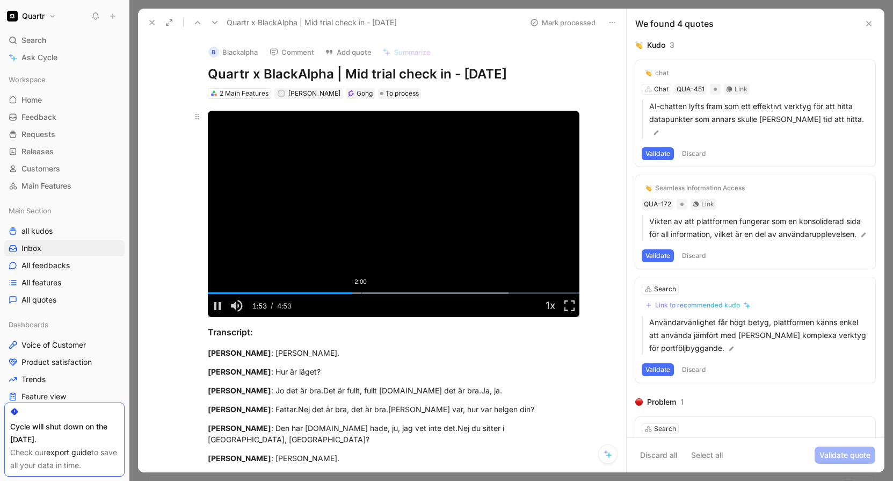
click at [358, 292] on div "Loaded : 81.06% 2:00 1:53" at bounding box center [394, 293] width 372 height 2
click at [372, 292] on div "2:09" at bounding box center [372, 293] width 1 height 2
click at [375, 292] on div "Loaded : 81.06% 2:14 2:10" at bounding box center [394, 293] width 372 height 2
click at [393, 294] on div "Loaded : 81.06% 2:28 2:15" at bounding box center [394, 293] width 372 height 2
click at [688, 147] on button "Discard" at bounding box center [694, 153] width 32 height 13
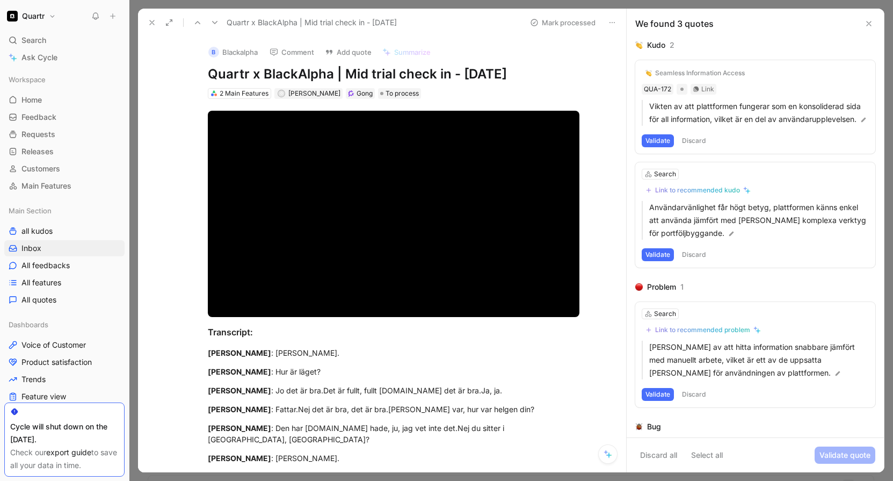
click at [690, 147] on button "Discard" at bounding box center [694, 140] width 32 height 13
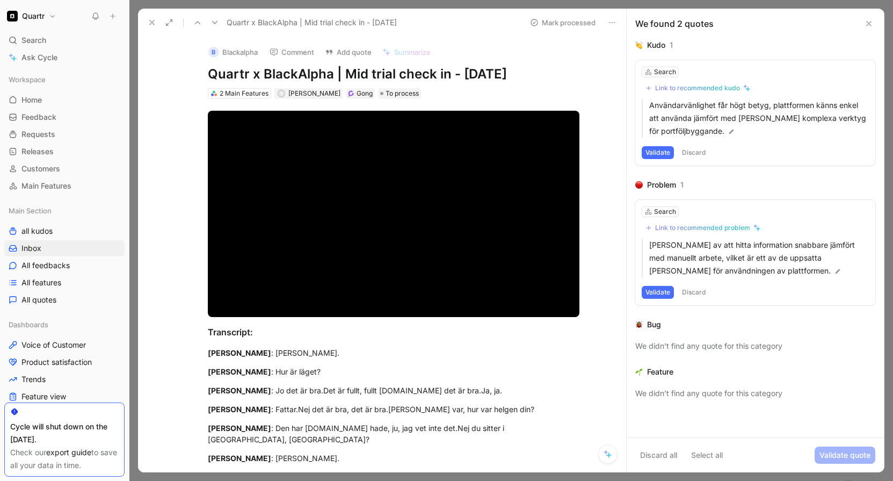
click at [690, 151] on button "Discard" at bounding box center [694, 152] width 32 height 13
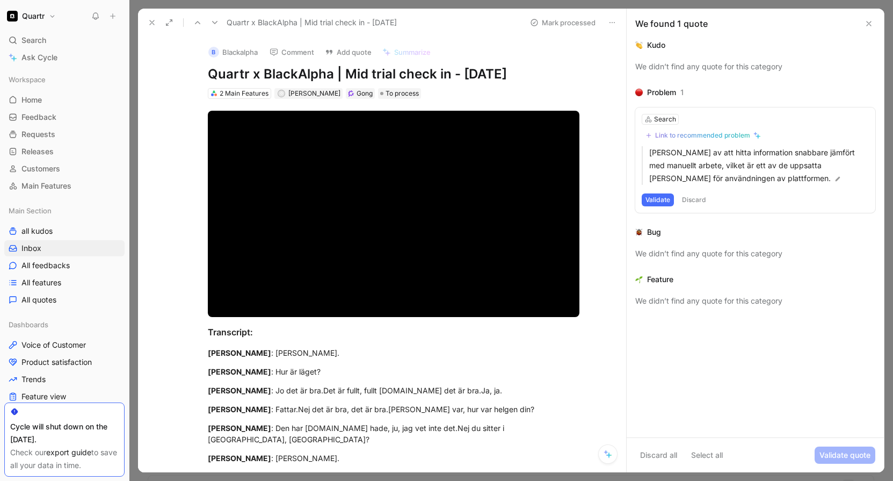
click at [691, 201] on button "Discard" at bounding box center [694, 199] width 32 height 13
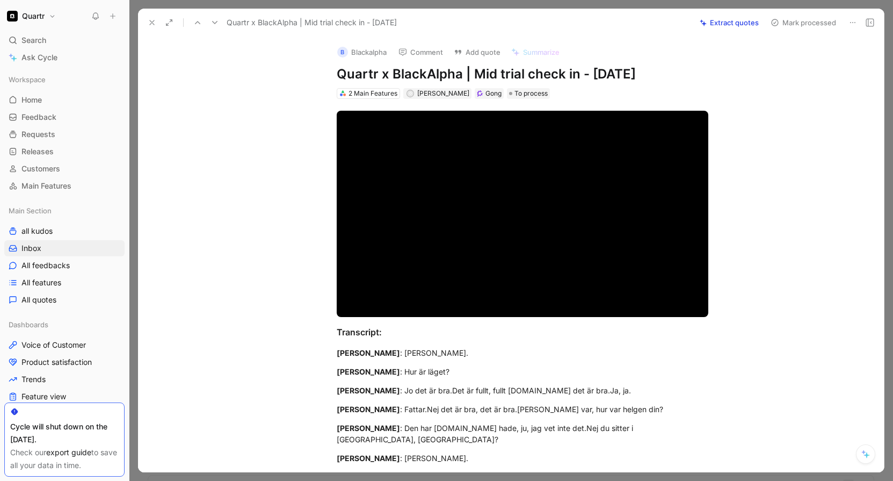
click at [784, 27] on button "Mark processed" at bounding box center [803, 22] width 75 height 15
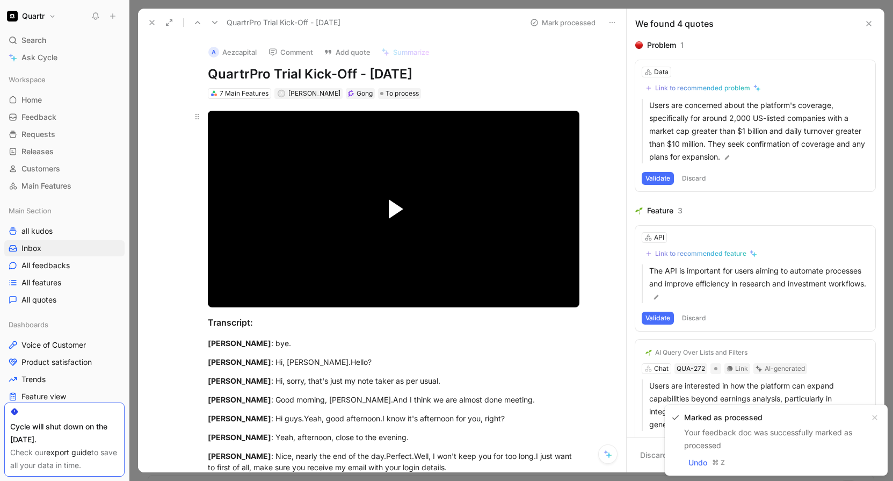
click at [389, 215] on span "Video Player" at bounding box center [396, 208] width 15 height 19
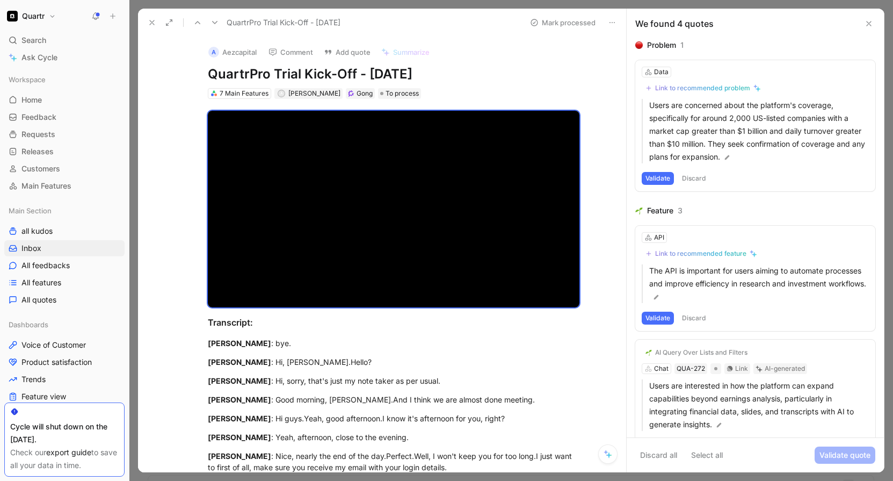
click at [657, 179] on button "Validate" at bounding box center [658, 178] width 32 height 13
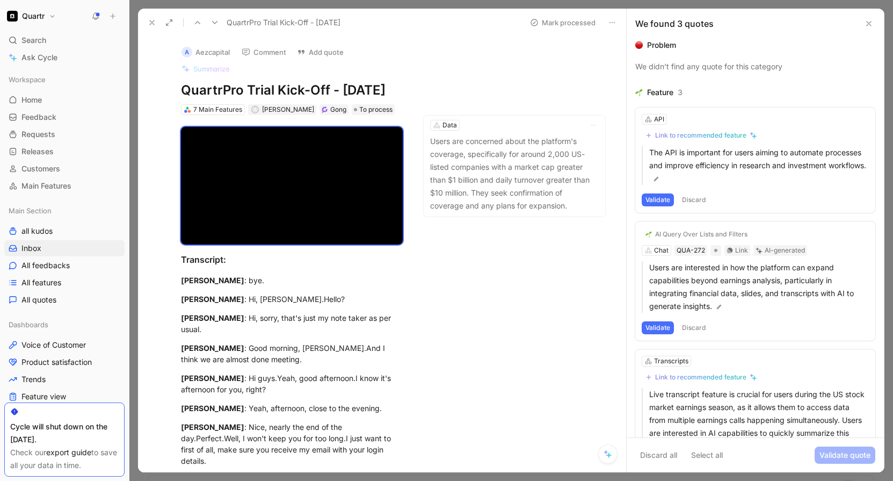
click at [702, 198] on button "Discard" at bounding box center [694, 199] width 32 height 13
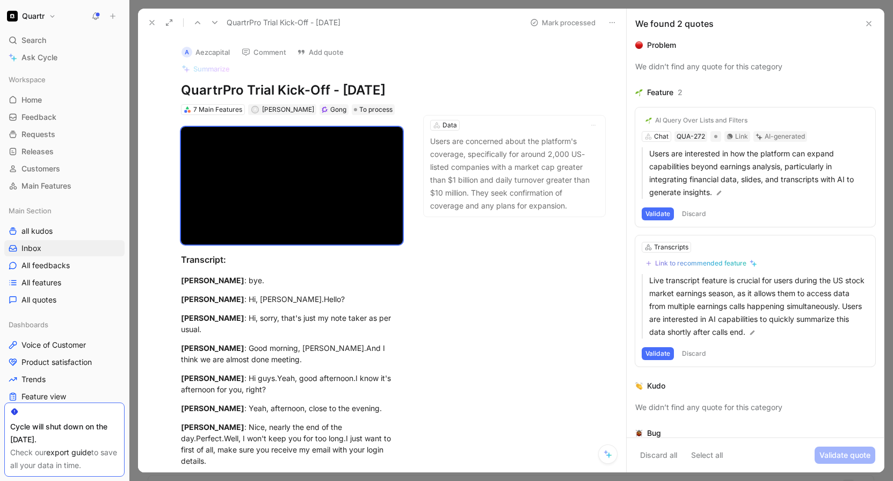
click at [689, 214] on button "Discard" at bounding box center [694, 213] width 32 height 13
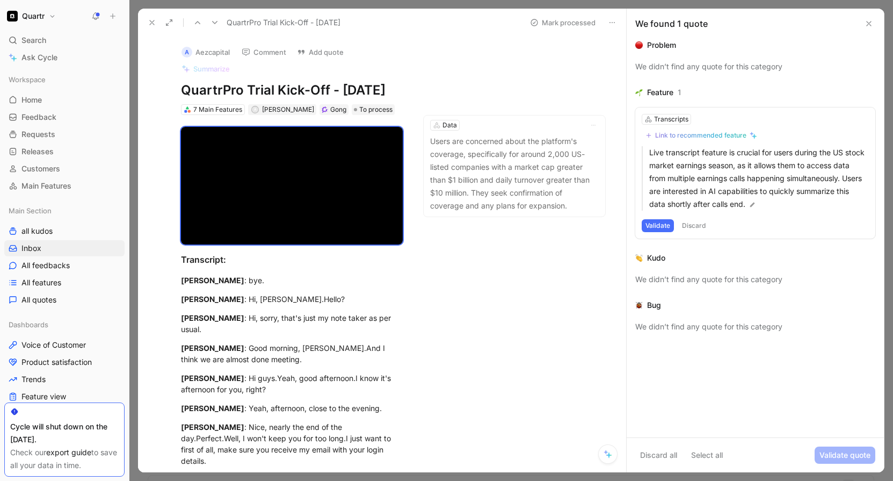
click at [700, 223] on button "Discard" at bounding box center [694, 225] width 32 height 13
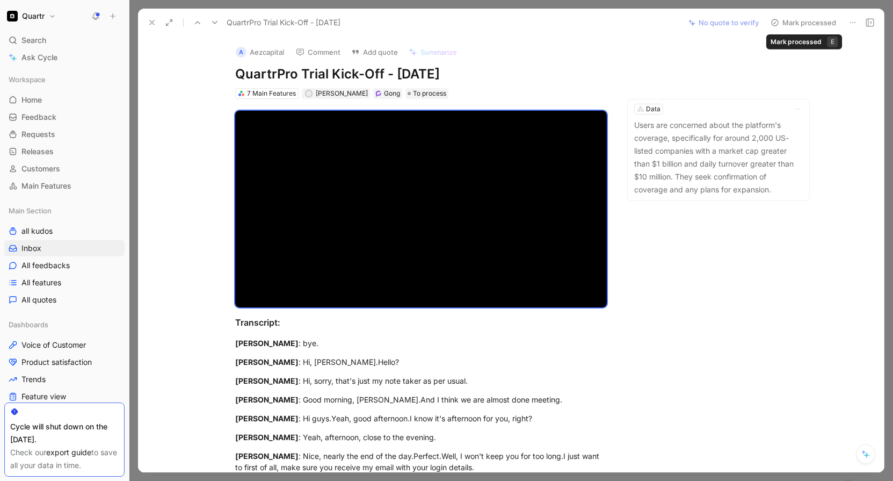
click at [805, 24] on button "Mark processed" at bounding box center [803, 22] width 75 height 15
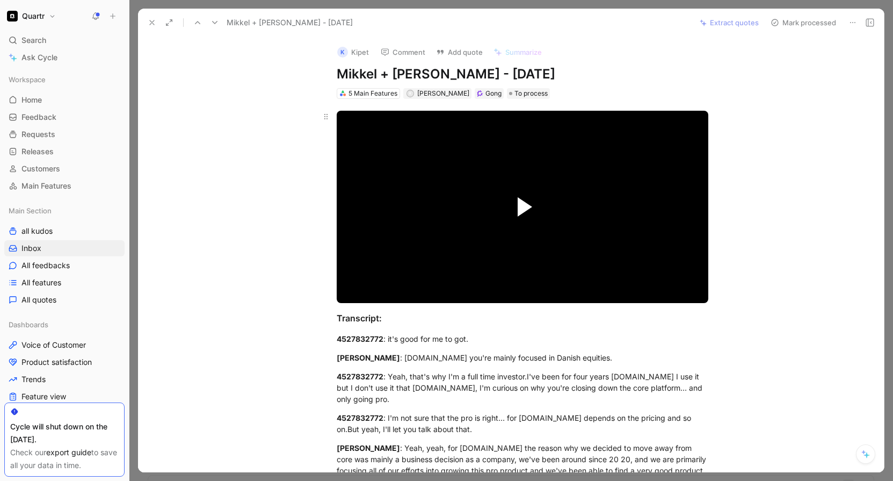
click at [522, 202] on span "Video Player" at bounding box center [525, 206] width 15 height 19
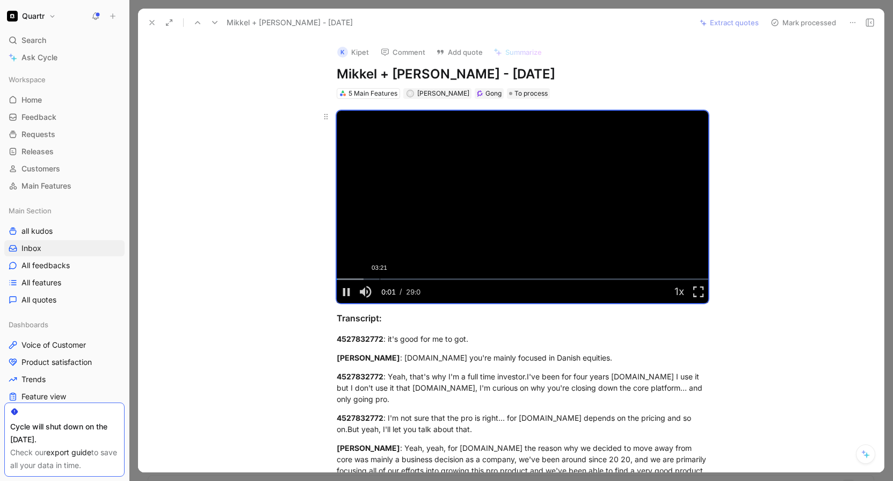
click at [373, 278] on div "Loaded : 7.35% 03:21 00:01" at bounding box center [523, 279] width 372 height 2
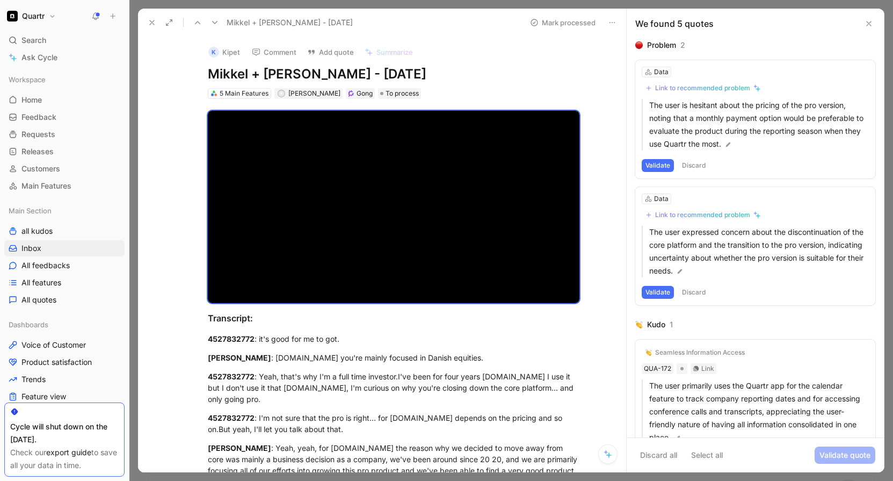
click at [689, 165] on button "Discard" at bounding box center [694, 165] width 32 height 13
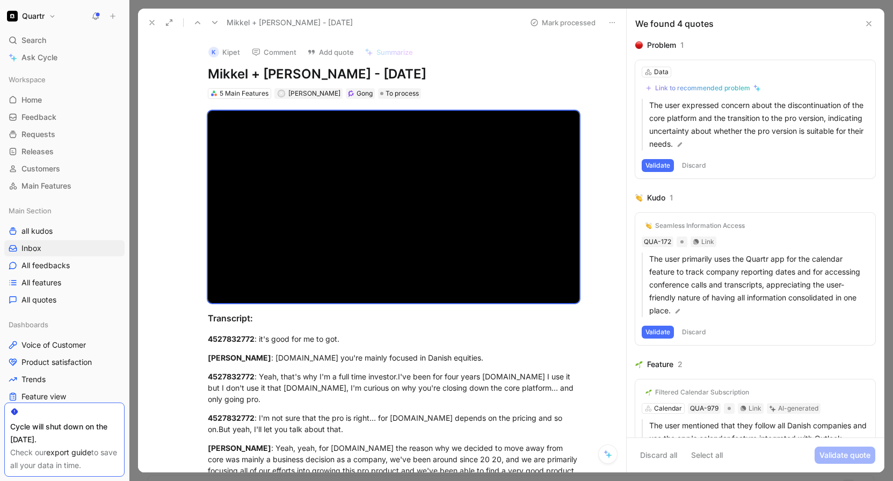
click at [689, 165] on button "Discard" at bounding box center [694, 165] width 32 height 13
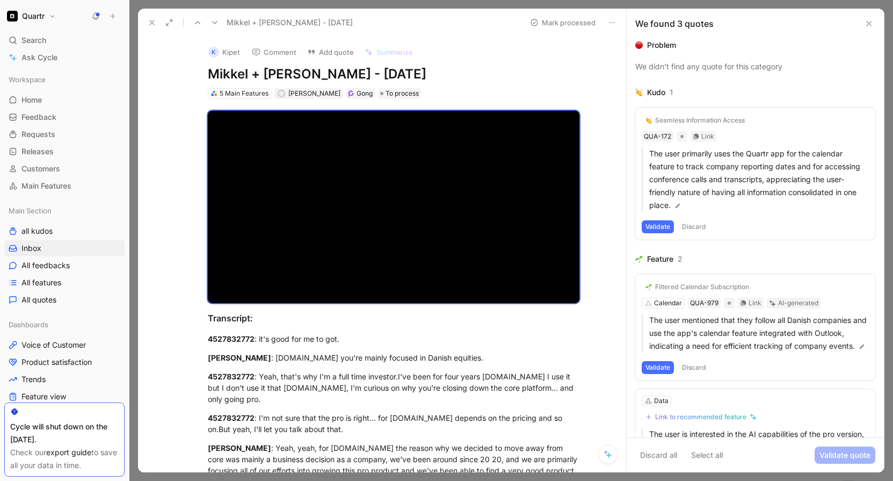
click at [690, 226] on button "Discard" at bounding box center [694, 226] width 32 height 13
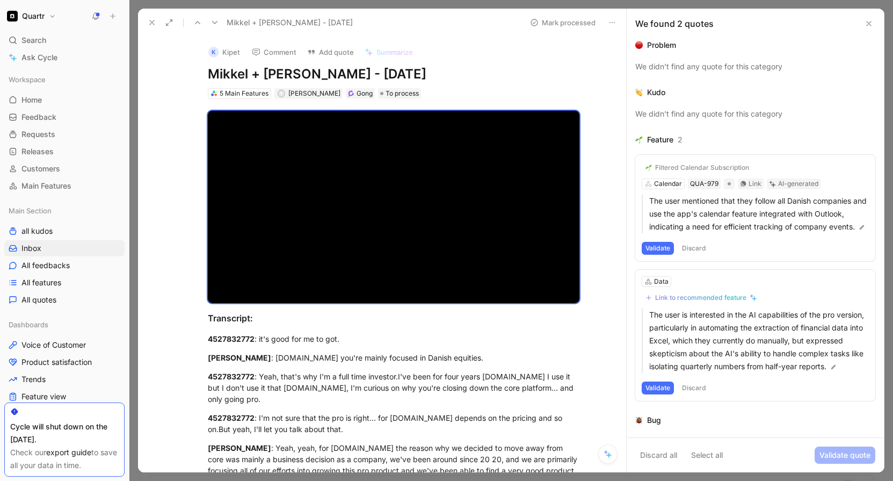
click at [699, 255] on button "Discard" at bounding box center [694, 248] width 32 height 13
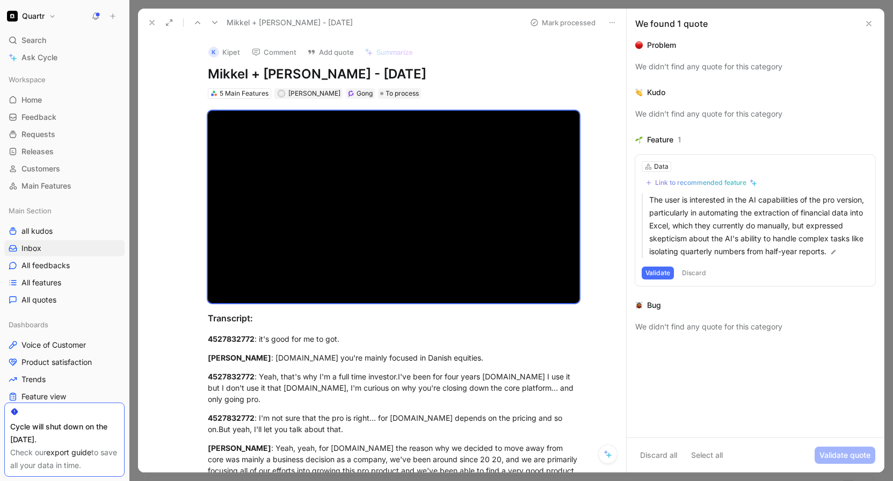
click at [692, 273] on button "Discard" at bounding box center [694, 272] width 32 height 13
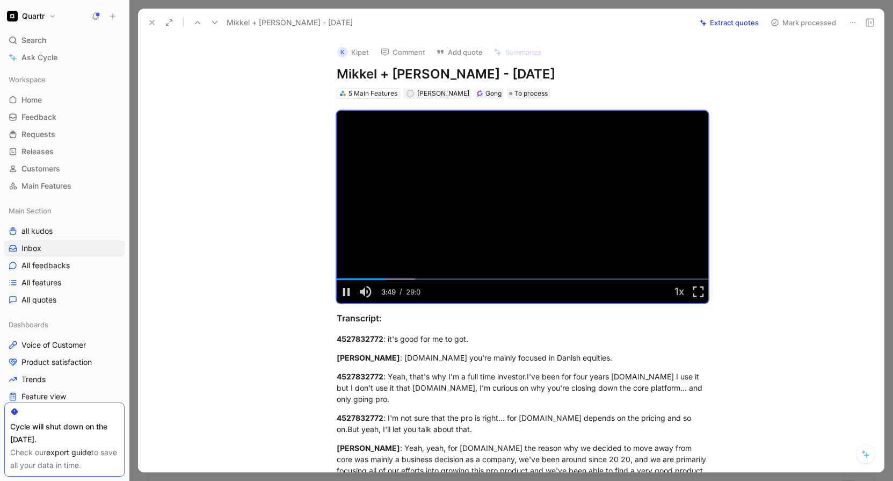
click at [791, 26] on button "Mark processed" at bounding box center [803, 22] width 75 height 15
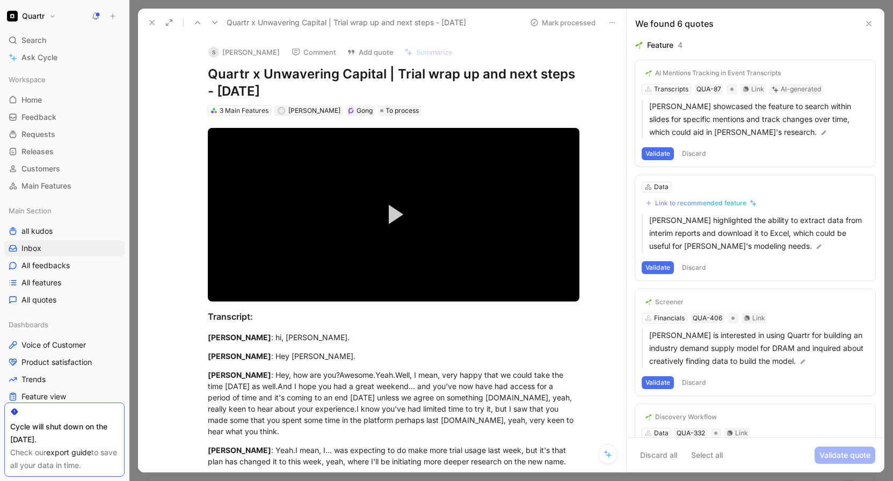
click at [703, 151] on button "Discard" at bounding box center [694, 153] width 32 height 13
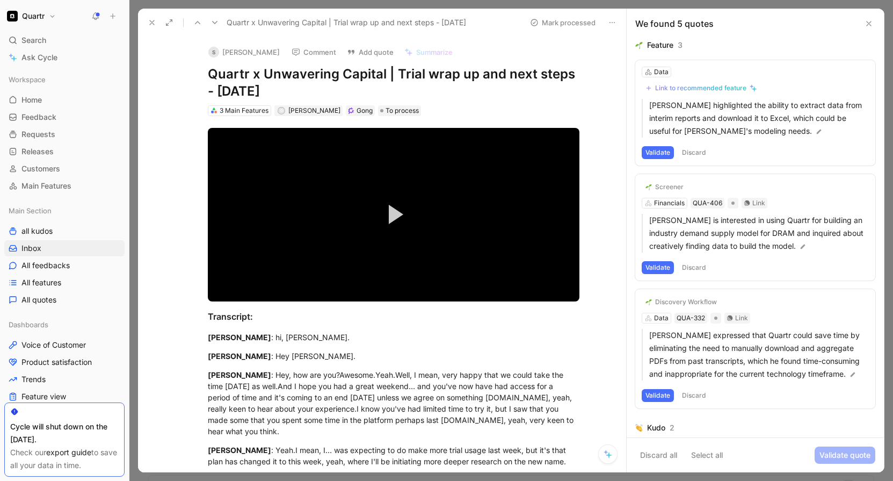
click at [703, 151] on button "Discard" at bounding box center [694, 152] width 32 height 13
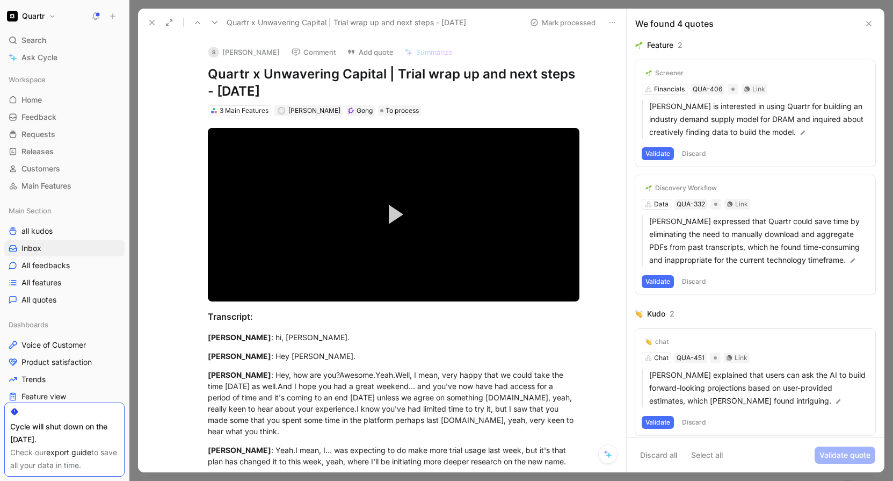
click at [700, 153] on button "Discard" at bounding box center [694, 153] width 32 height 13
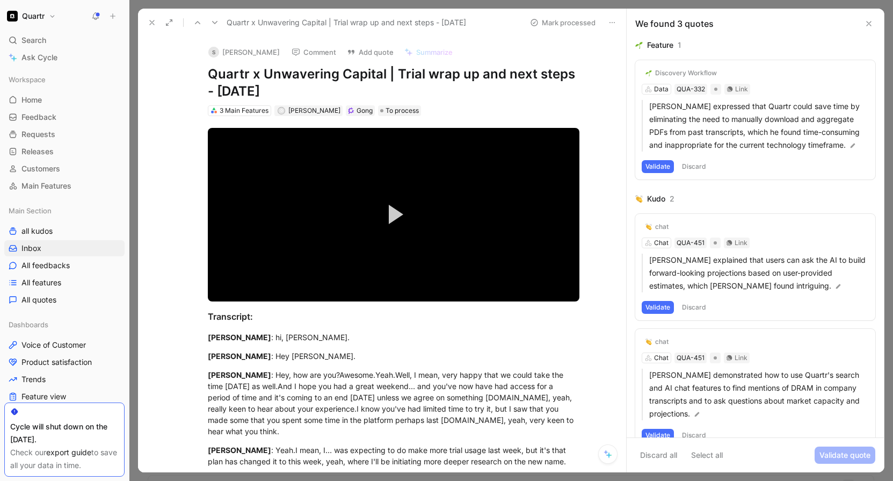
click at [702, 173] on button "Discard" at bounding box center [694, 166] width 32 height 13
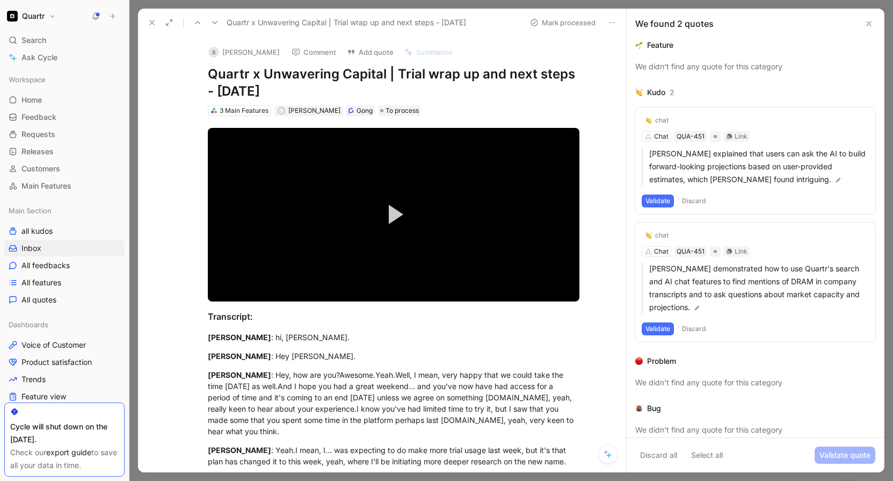
click at [701, 201] on button "Discard" at bounding box center [694, 200] width 32 height 13
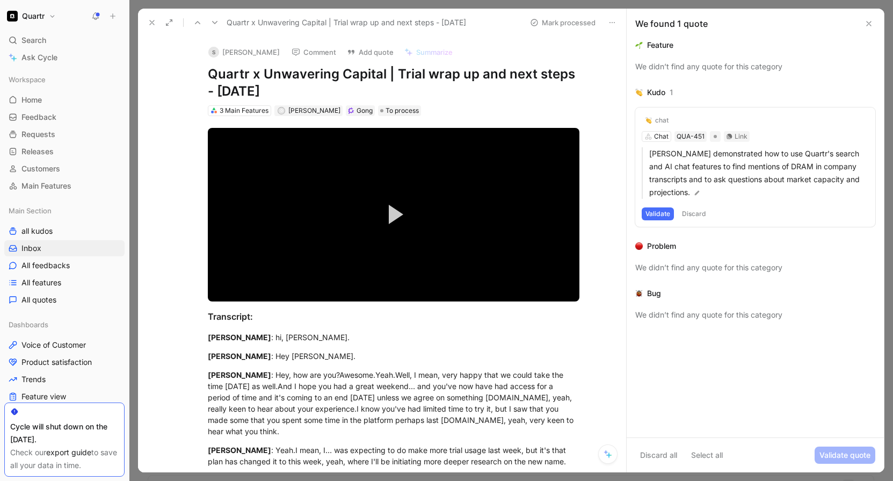
click at [703, 211] on button "Discard" at bounding box center [694, 213] width 32 height 13
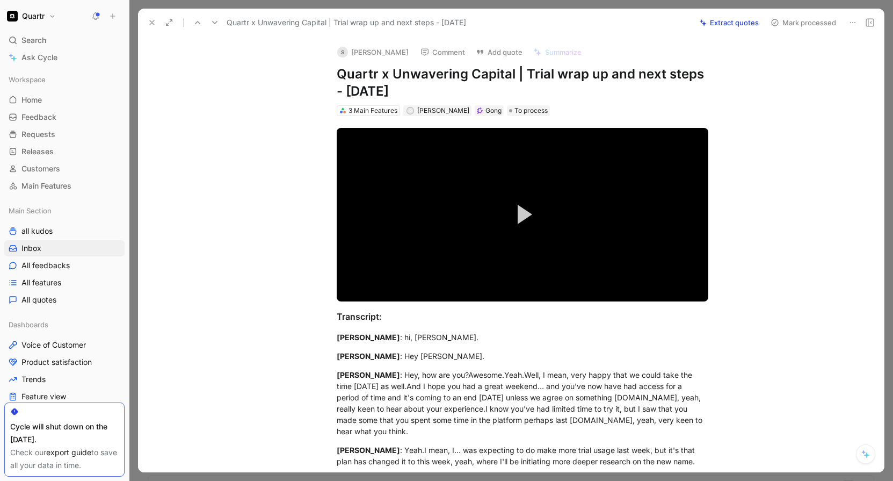
click at [806, 28] on button "Mark processed" at bounding box center [803, 22] width 75 height 15
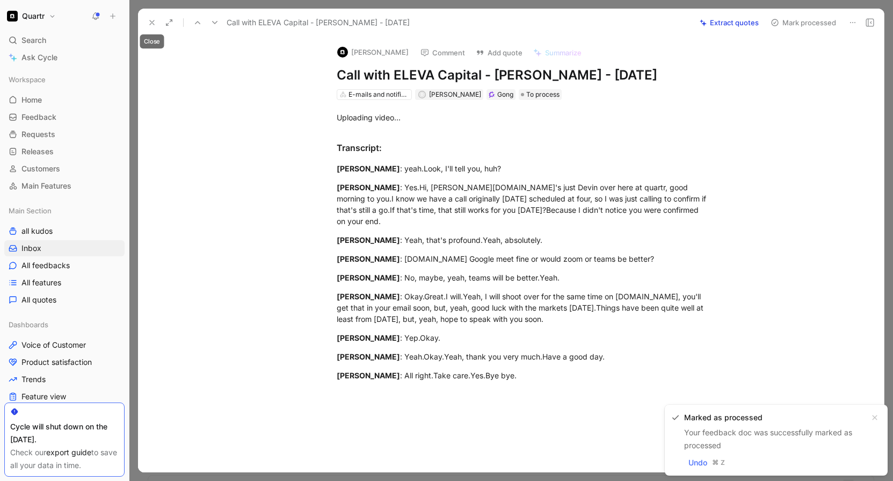
click at [153, 24] on use at bounding box center [152, 22] width 4 height 4
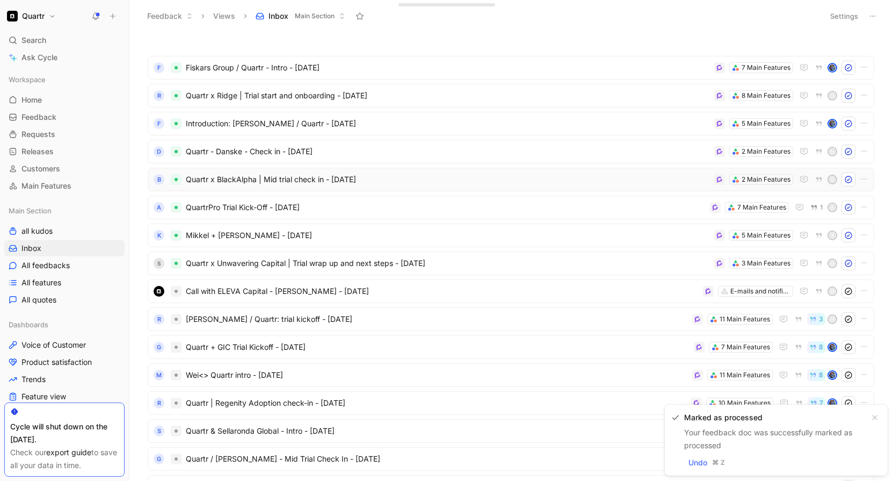
scroll to position [90, 0]
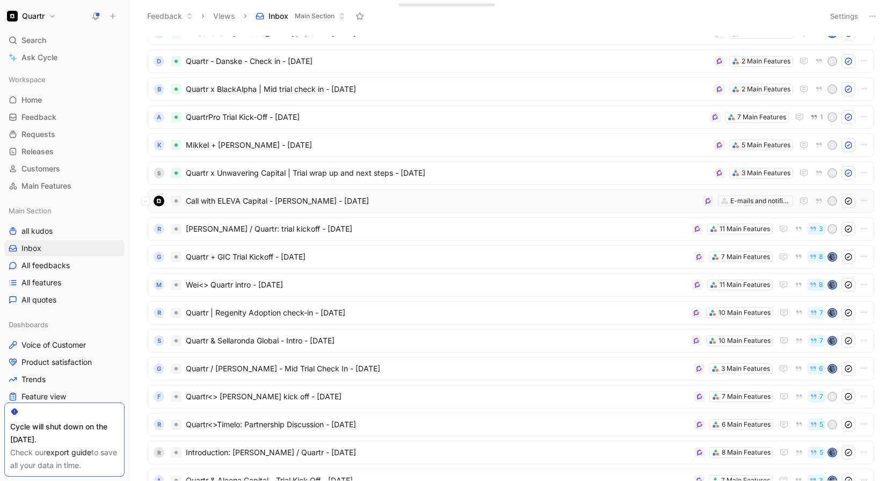
click at [483, 198] on span "Call with ELEVA Capital - [PERSON_NAME] - [DATE]" at bounding box center [442, 200] width 513 height 13
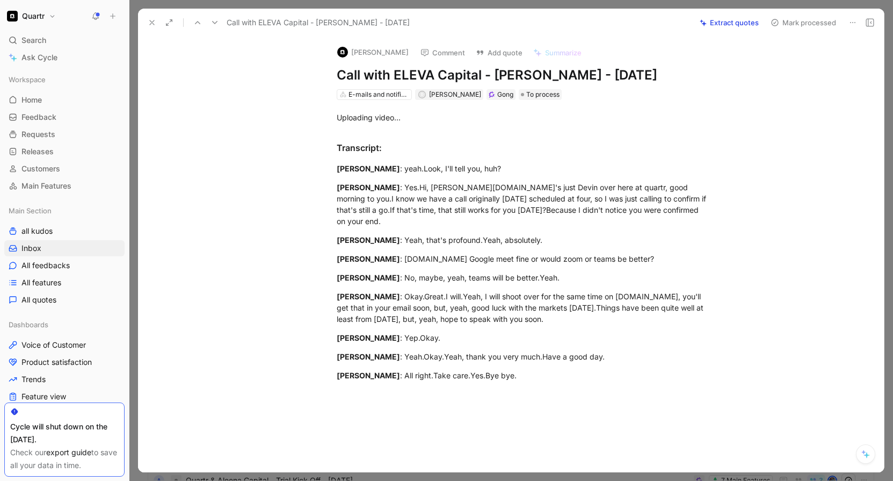
click at [855, 24] on icon at bounding box center [853, 22] width 9 height 9
click at [834, 57] on div "Delete" at bounding box center [824, 61] width 62 height 13
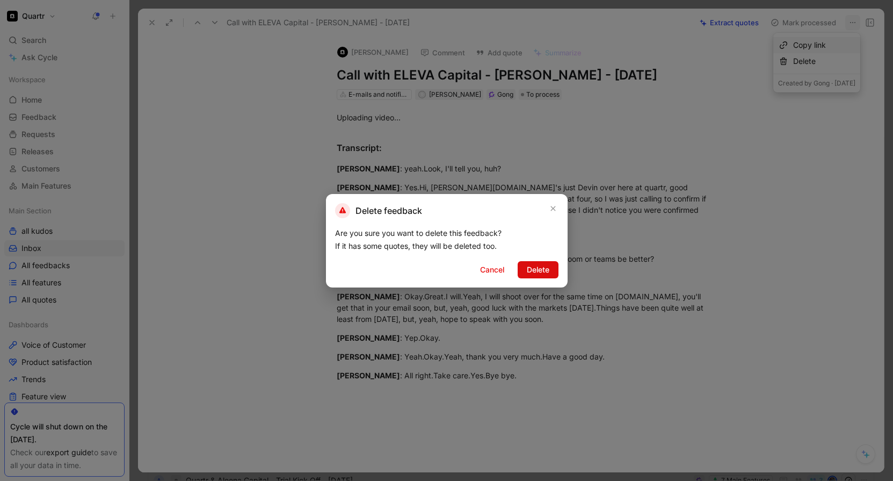
click at [548, 272] on span "Delete" at bounding box center [538, 269] width 23 height 13
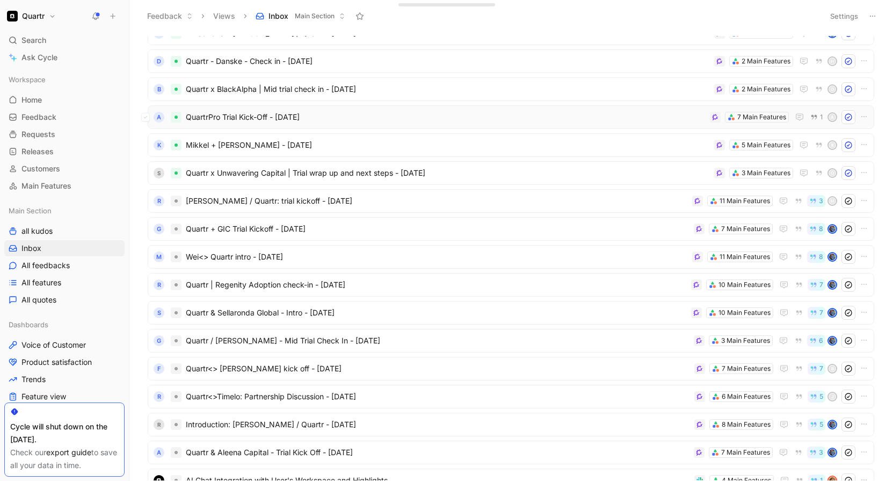
scroll to position [88, 0]
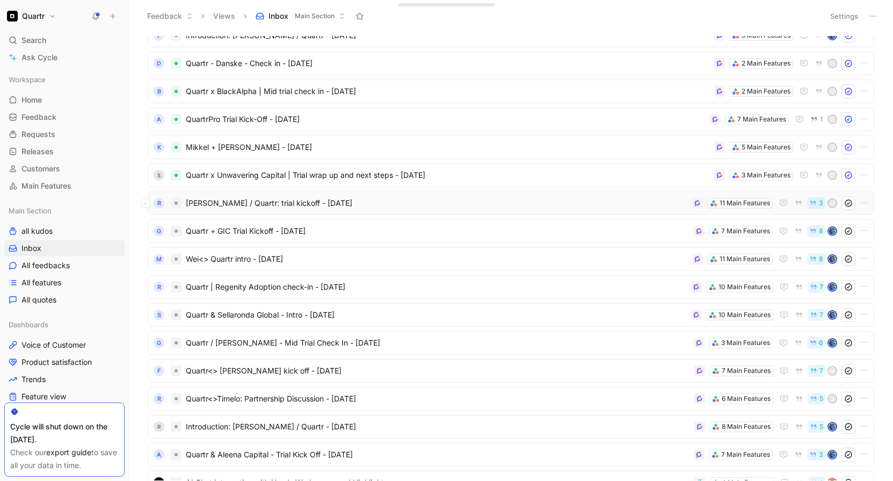
click at [492, 207] on span "[PERSON_NAME] / Quartr: trial kickoff - [DATE]" at bounding box center [437, 203] width 502 height 13
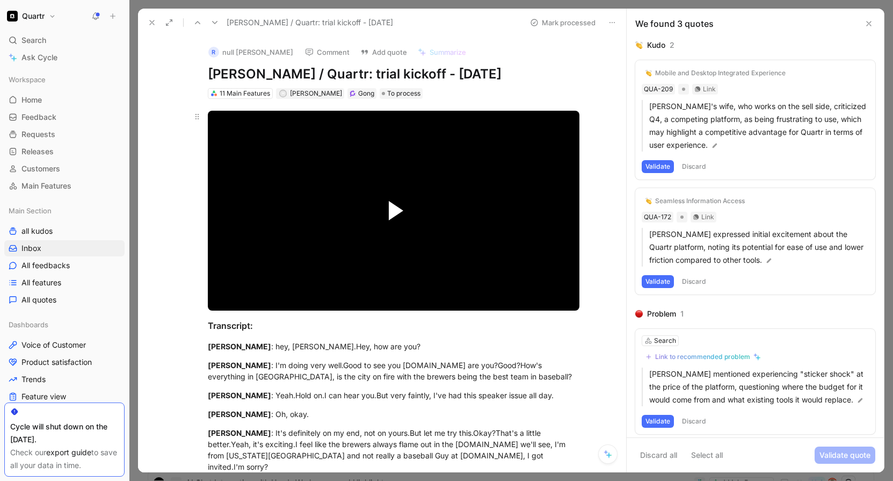
click at [389, 213] on span "Video Player" at bounding box center [396, 210] width 15 height 19
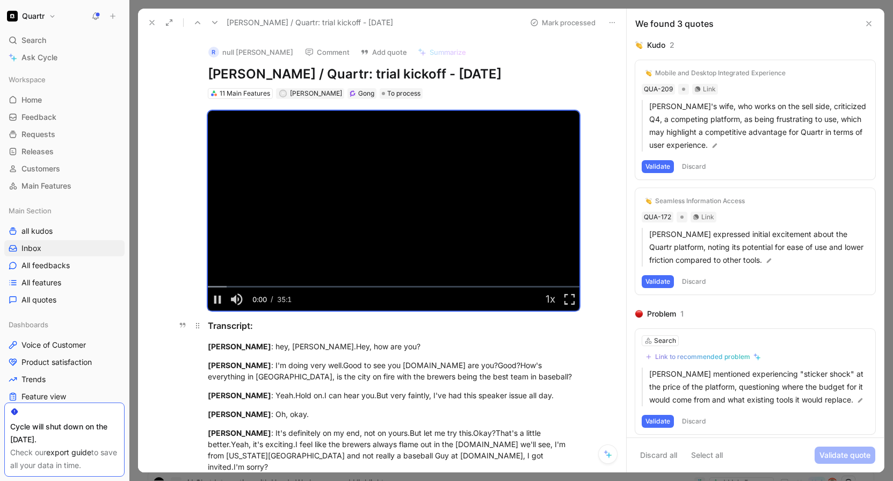
scroll to position [110, 0]
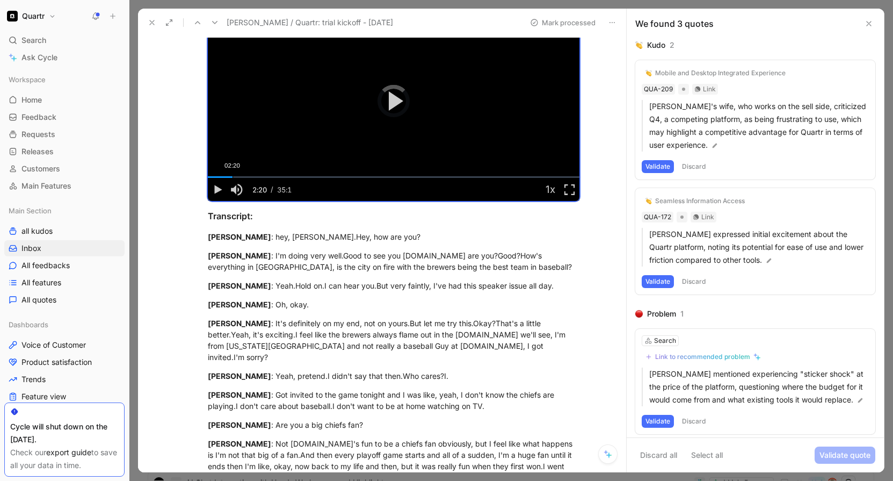
click at [233, 176] on div "02:20" at bounding box center [233, 177] width 1 height 2
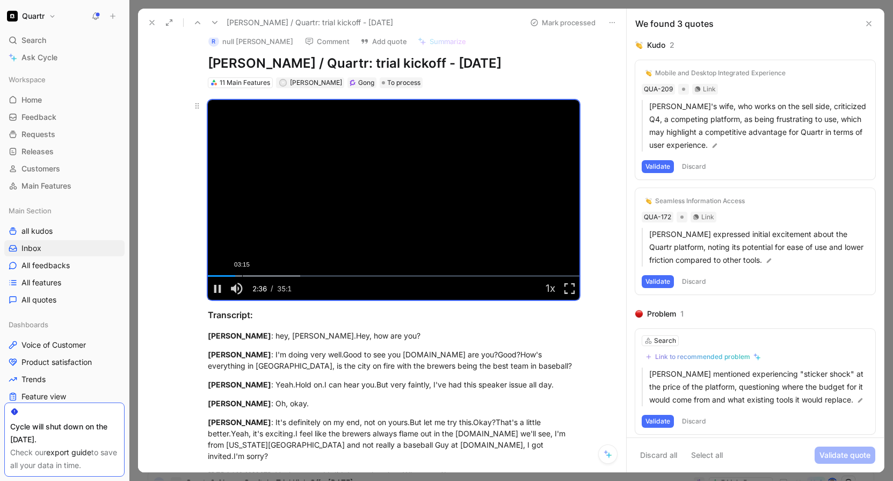
scroll to position [116, 0]
click at [690, 167] on button "Discard" at bounding box center [694, 166] width 32 height 13
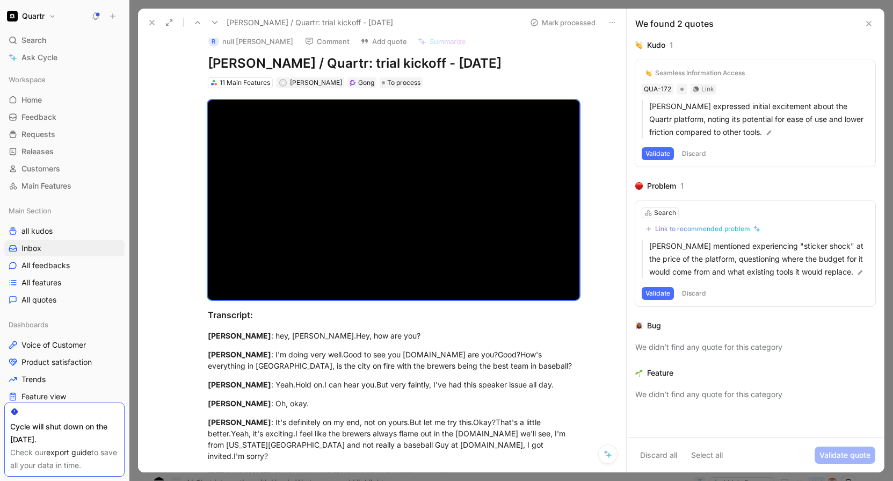
click at [694, 155] on button "Discard" at bounding box center [694, 153] width 32 height 13
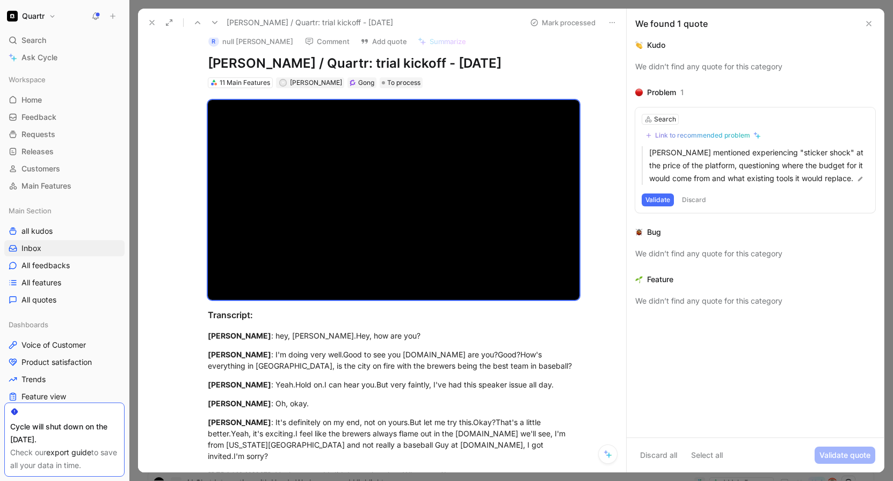
click at [698, 201] on button "Discard" at bounding box center [694, 199] width 32 height 13
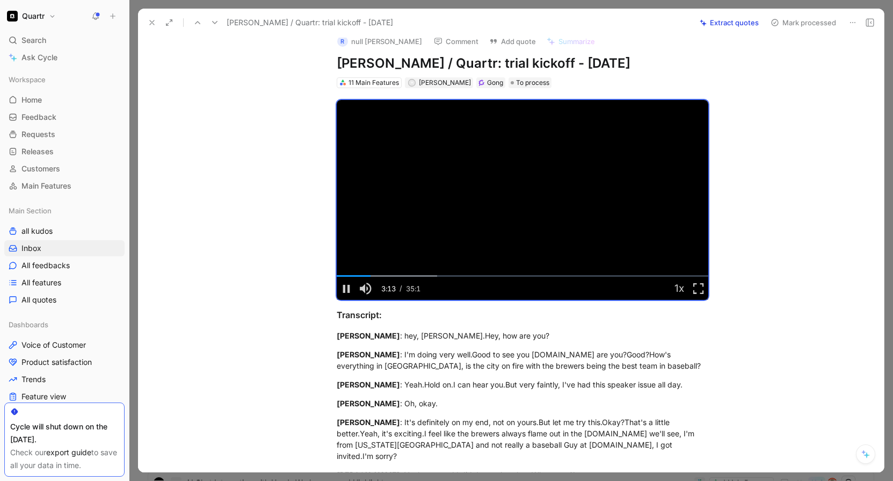
click at [807, 23] on button "Mark processed" at bounding box center [803, 22] width 75 height 15
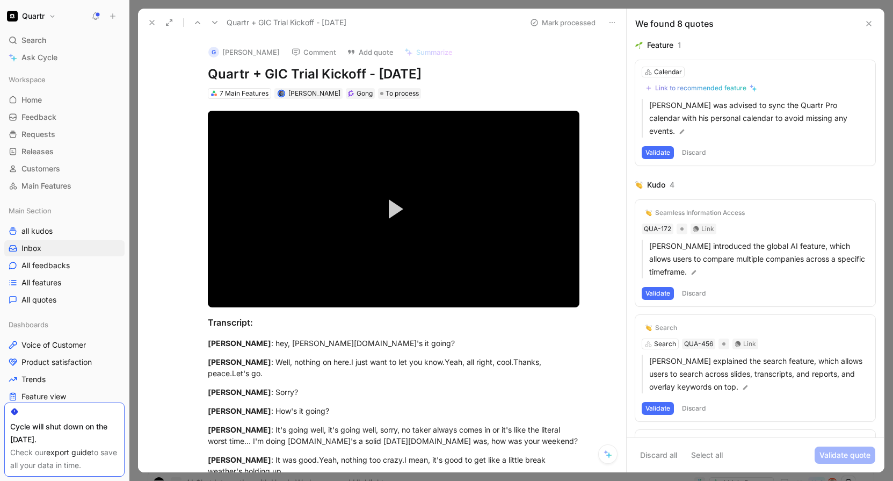
click at [696, 154] on button "Discard" at bounding box center [694, 152] width 32 height 13
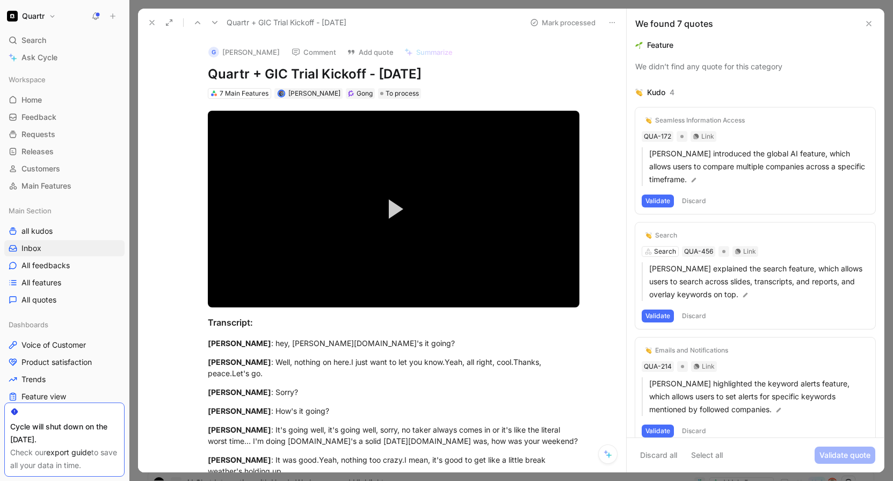
click at [697, 200] on button "Discard" at bounding box center [694, 200] width 32 height 13
click at [692, 203] on button "Discard" at bounding box center [694, 200] width 32 height 13
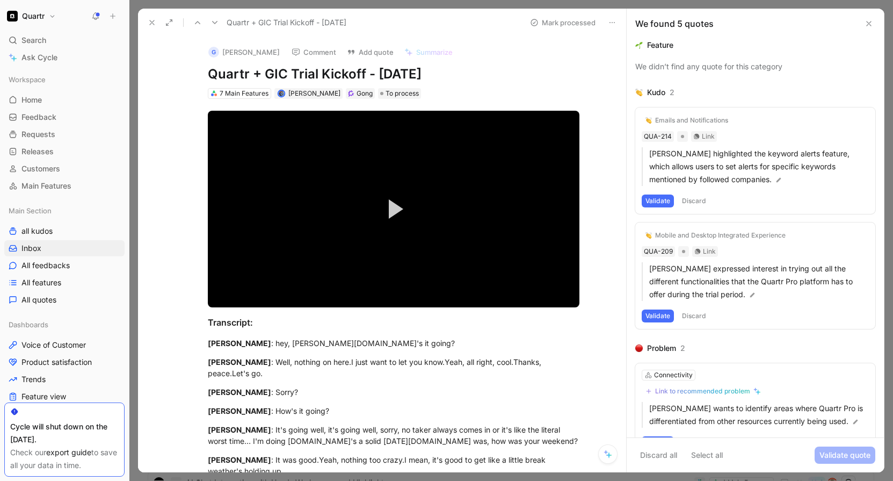
click at [692, 203] on button "Discard" at bounding box center [694, 200] width 32 height 13
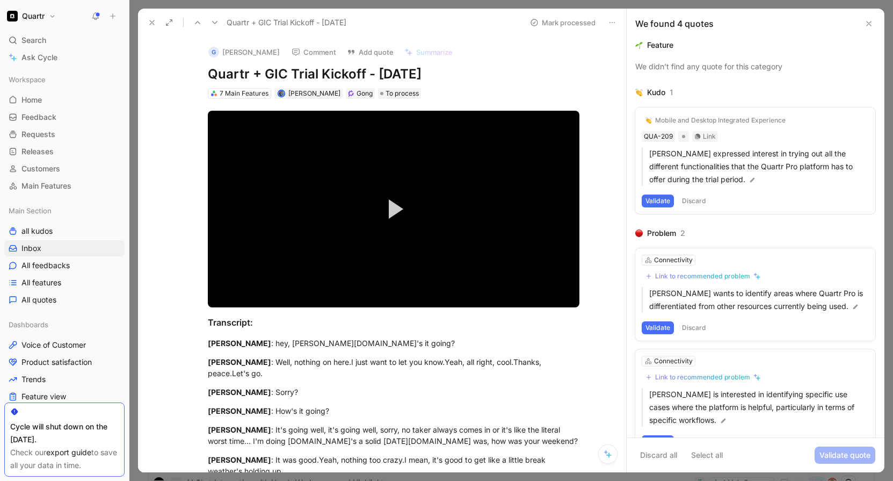
click at [697, 201] on button "Discard" at bounding box center [694, 200] width 32 height 13
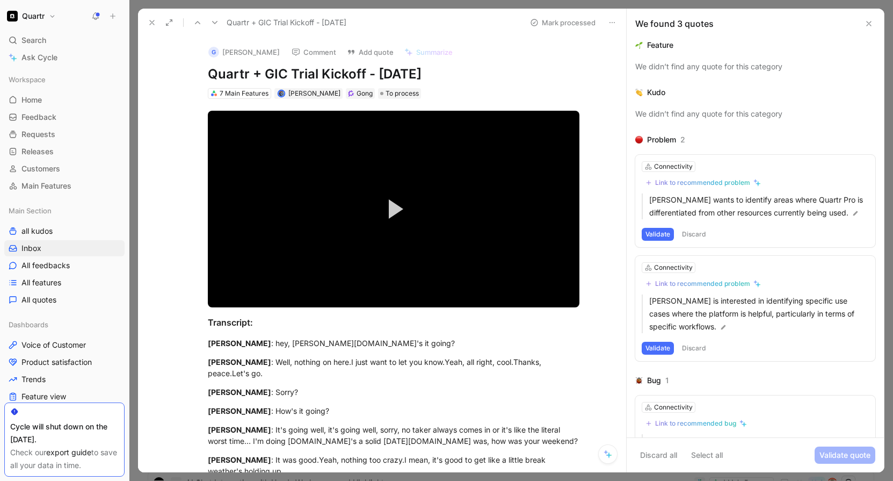
click at [704, 241] on button "Discard" at bounding box center [694, 234] width 32 height 13
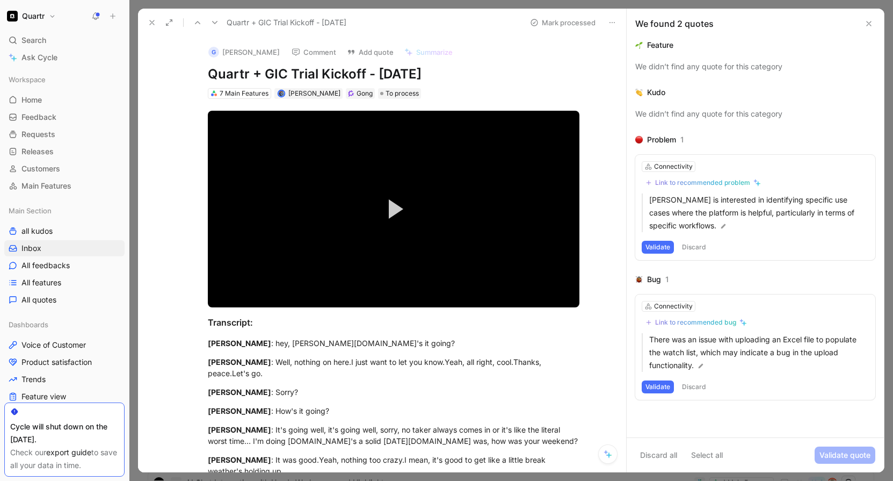
click at [699, 244] on button "Discard" at bounding box center [694, 247] width 32 height 13
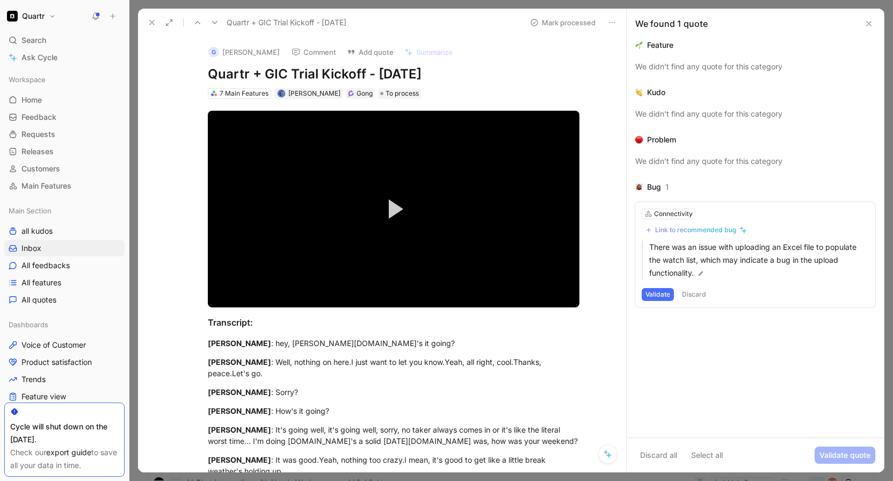
click at [693, 295] on button "Discard" at bounding box center [694, 294] width 32 height 13
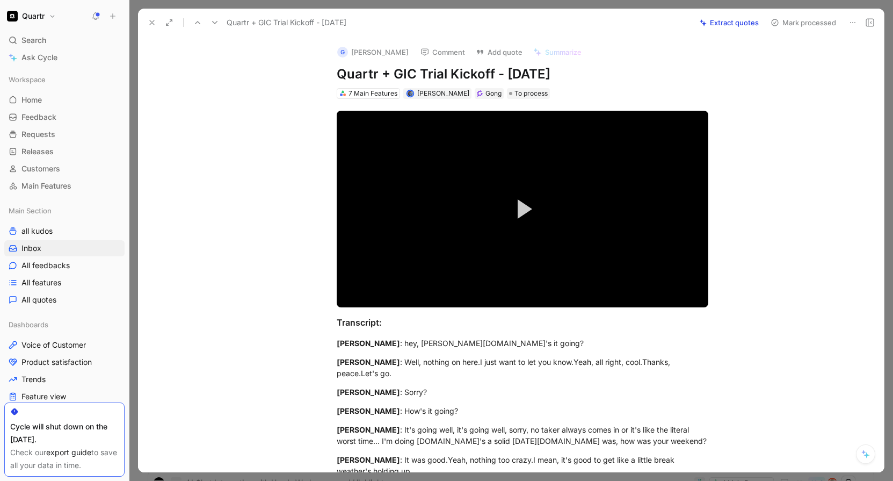
click at [818, 29] on button "Mark processed" at bounding box center [803, 22] width 75 height 15
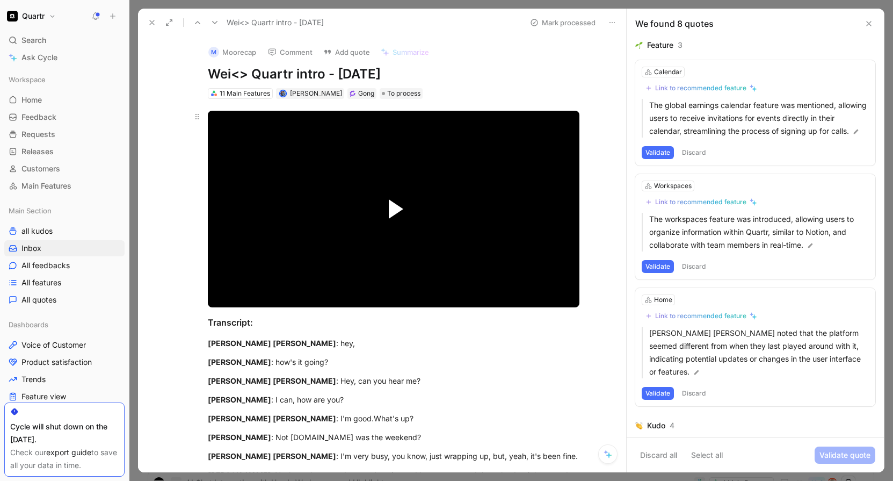
click at [389, 214] on span "Video Player" at bounding box center [396, 208] width 15 height 19
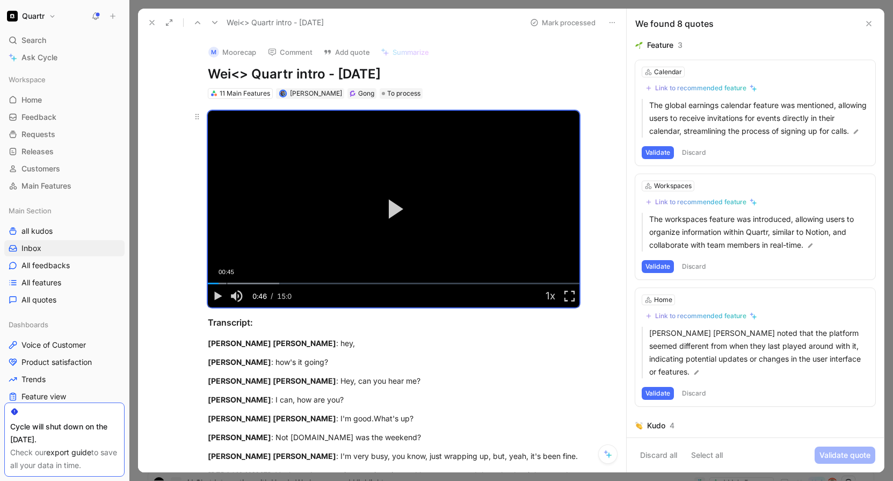
click at [227, 283] on div "00:45" at bounding box center [227, 284] width 1 height 2
click at [234, 284] on div "01:02" at bounding box center [234, 284] width 1 height 2
click at [240, 284] on div "01:16" at bounding box center [240, 284] width 1 height 2
click at [249, 284] on div "01:39" at bounding box center [249, 284] width 1 height 2
click at [254, 284] on div "01:50" at bounding box center [254, 284] width 1 height 2
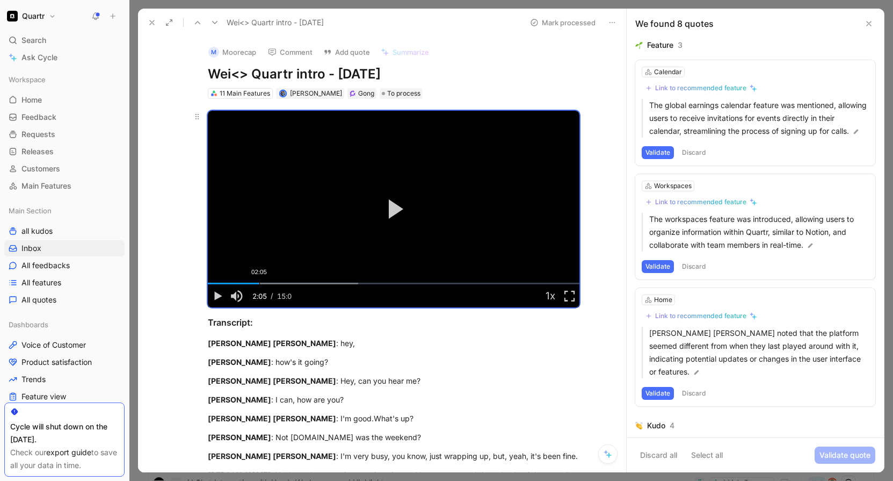
click at [256, 284] on div "Loaded : 40.57% 02:05 02:05" at bounding box center [394, 284] width 372 height 2
click at [277, 283] on div "02:46" at bounding box center [277, 284] width 1 height 2
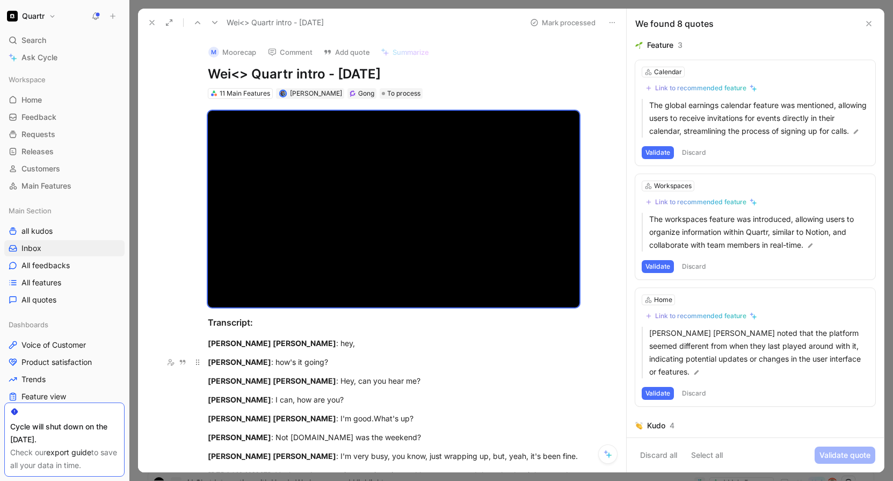
click at [552, 358] on div "[PERSON_NAME] : how's it going?" at bounding box center [394, 361] width 372 height 11
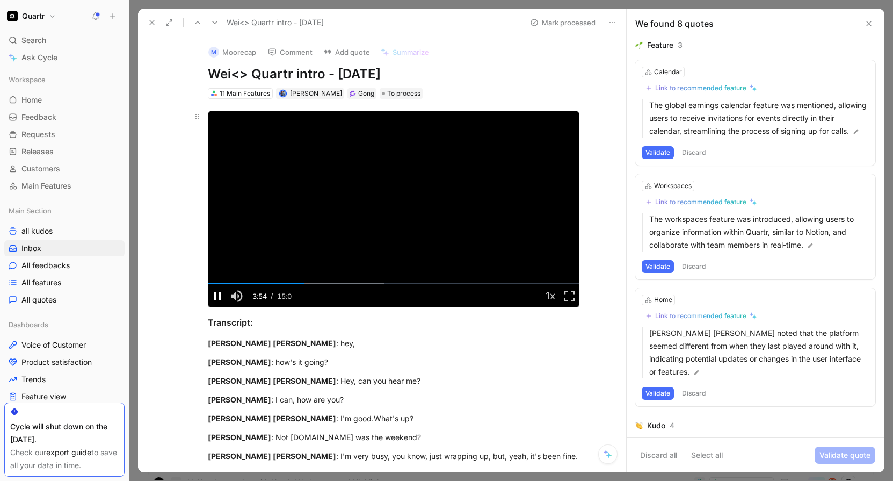
click at [216, 296] on span "Video Player" at bounding box center [217, 296] width 19 height 0
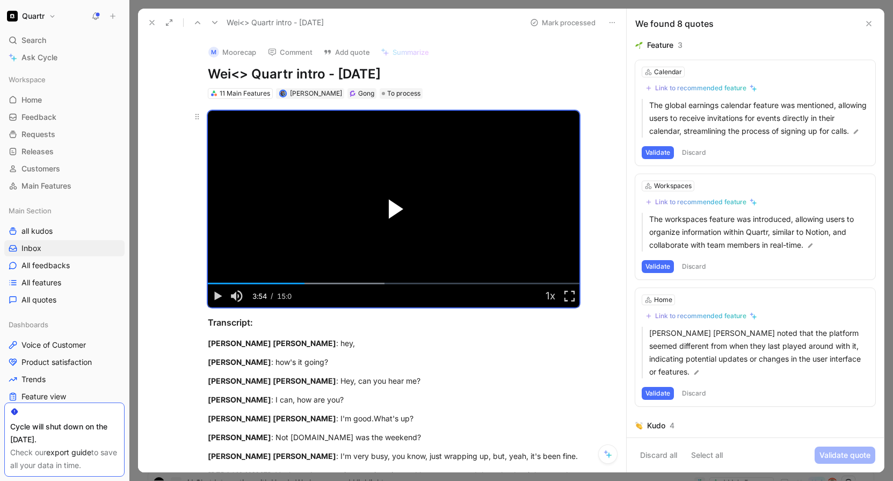
click at [392, 207] on span "Video Player" at bounding box center [396, 208] width 15 height 19
click at [691, 159] on button "Discard" at bounding box center [694, 152] width 32 height 13
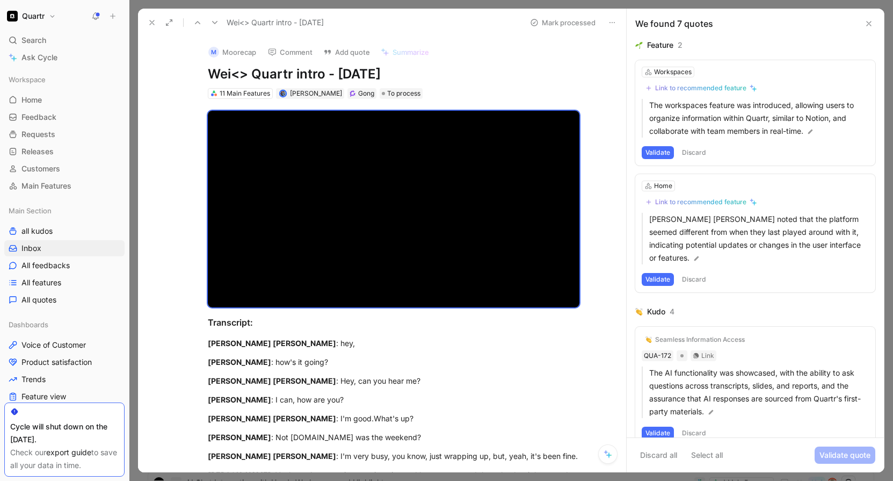
click at [692, 150] on button "Discard" at bounding box center [694, 152] width 32 height 13
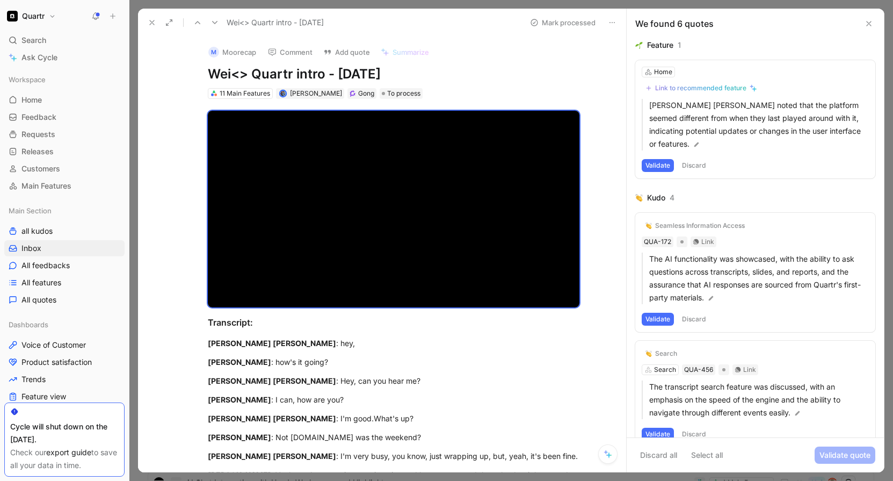
click at [692, 159] on button "Discard" at bounding box center [694, 165] width 32 height 13
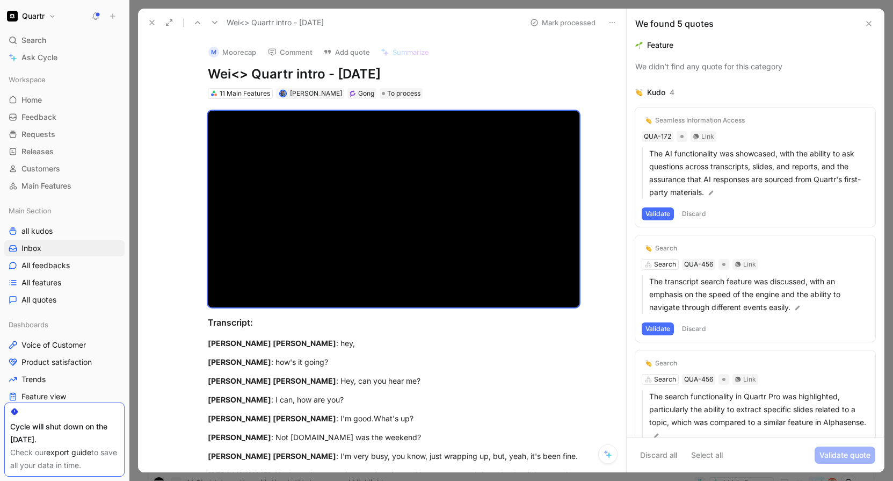
click at [700, 209] on button "Discard" at bounding box center [694, 213] width 32 height 13
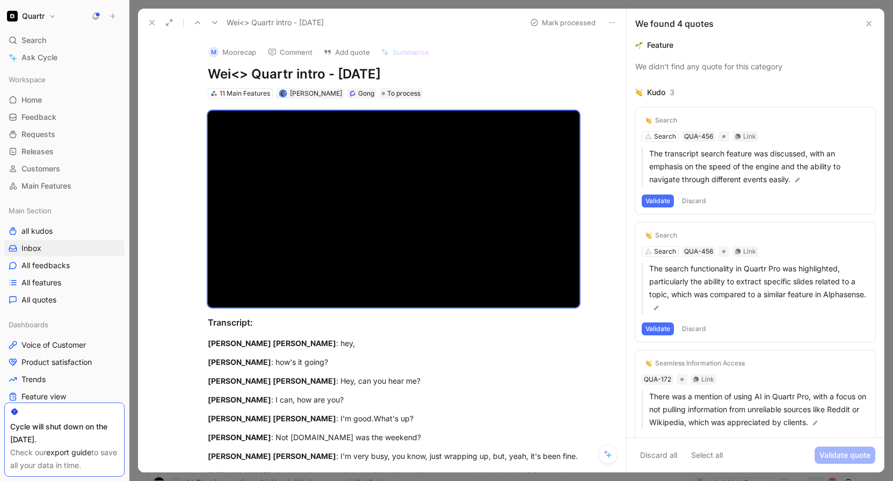
click at [695, 199] on button "Discard" at bounding box center [694, 200] width 32 height 13
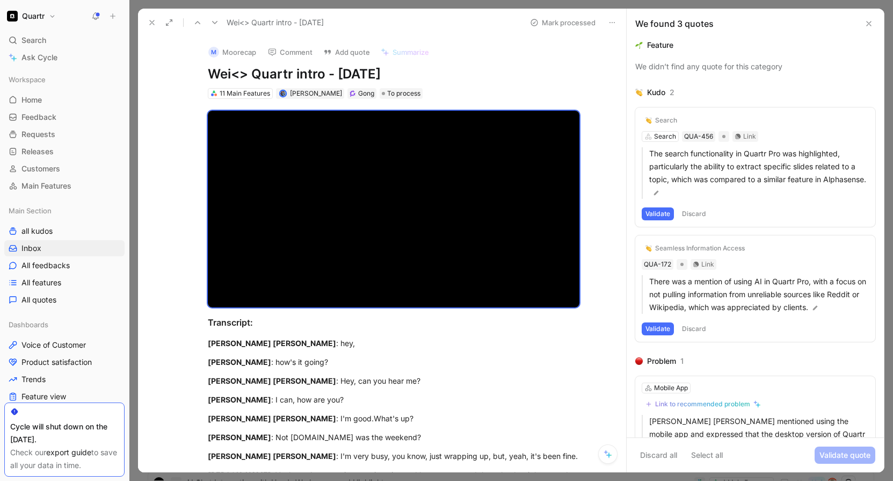
click at [697, 216] on button "Discard" at bounding box center [694, 213] width 32 height 13
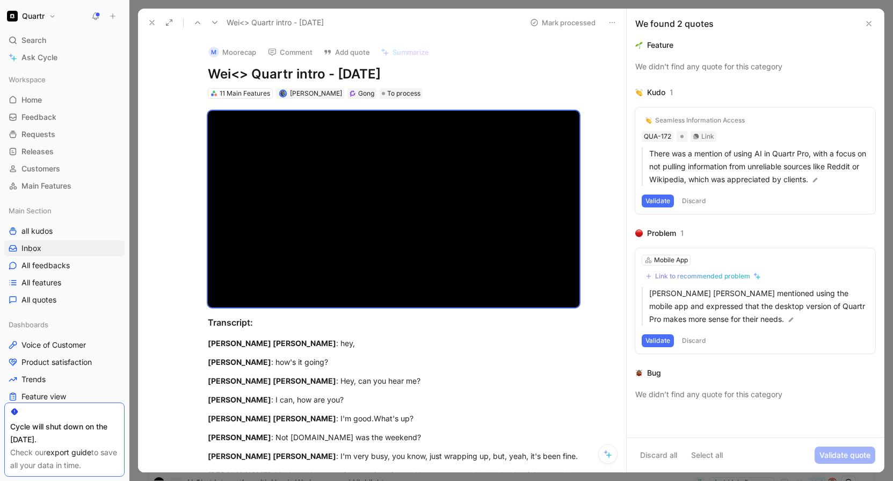
click at [692, 202] on button "Discard" at bounding box center [694, 200] width 32 height 13
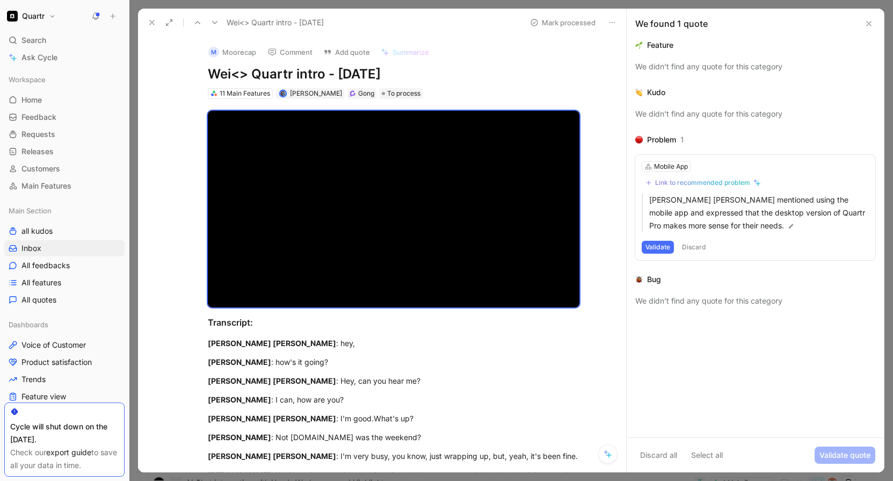
click at [697, 248] on button "Discard" at bounding box center [694, 247] width 32 height 13
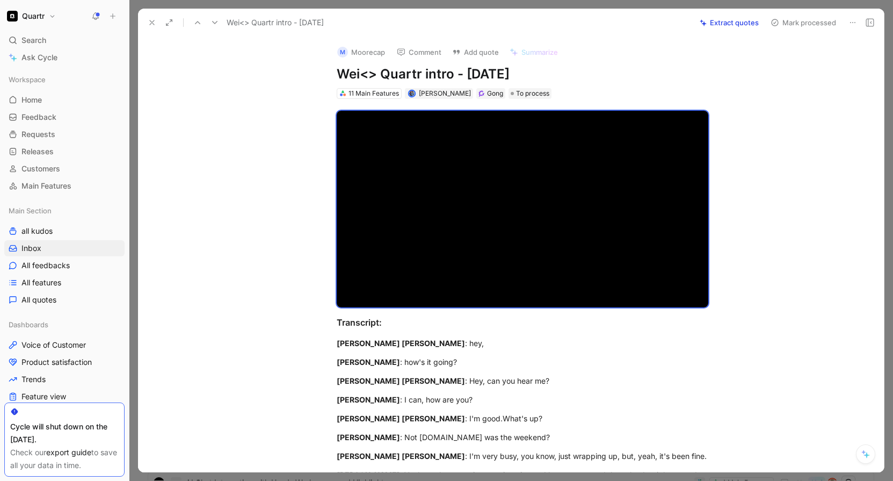
click at [796, 20] on button "Mark processed" at bounding box center [803, 22] width 75 height 15
click at [150, 25] on icon at bounding box center [152, 22] width 9 height 9
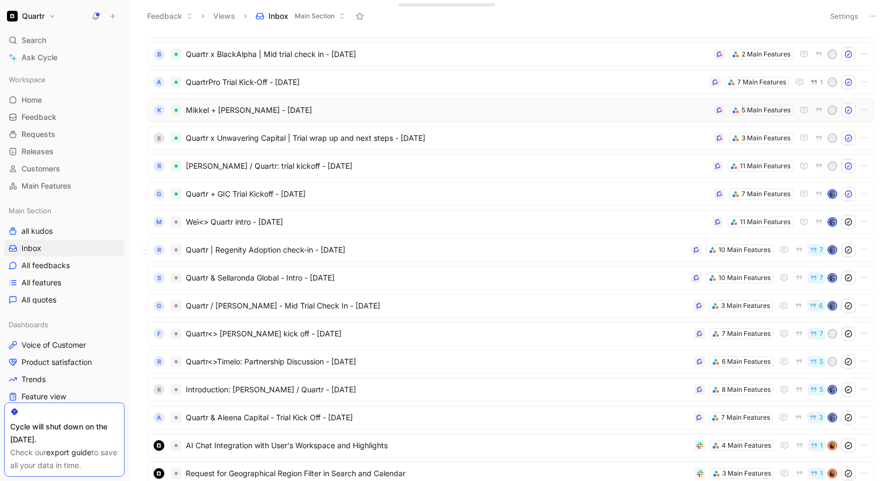
scroll to position [170, 0]
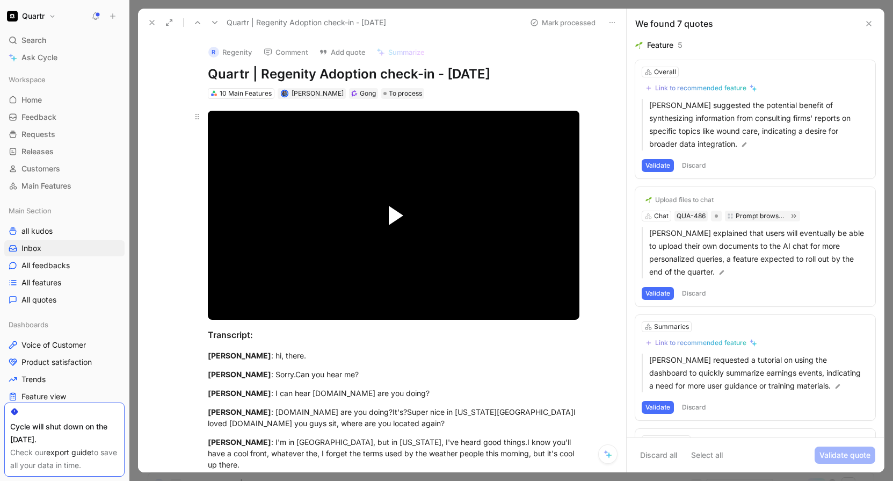
click at [392, 224] on span "Video Player" at bounding box center [396, 215] width 15 height 19
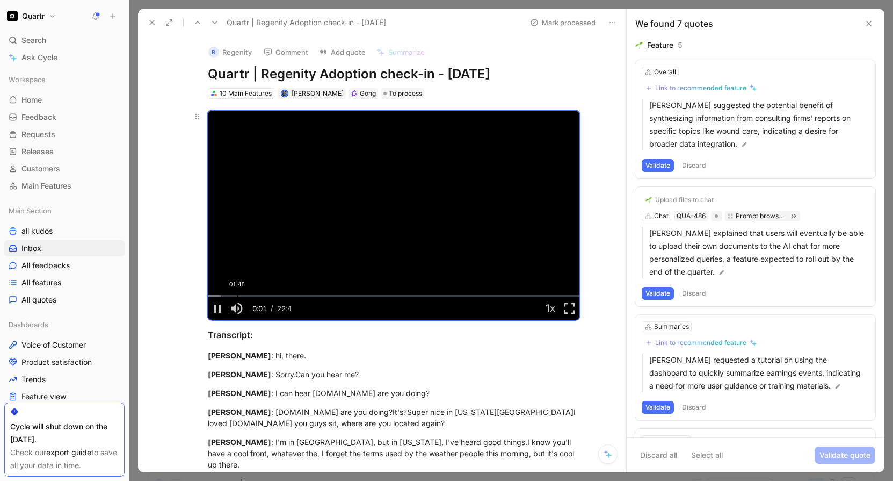
click at [234, 295] on div "Loaded : 3.48% 01:48 00:01" at bounding box center [394, 296] width 372 height 2
click at [231, 295] on div "01:24" at bounding box center [231, 296] width 1 height 2
click at [226, 295] on div "01:05" at bounding box center [226, 296] width 1 height 2
click at [233, 296] on div "01:32" at bounding box center [233, 296] width 1 height 2
click at [259, 295] on div "03:07" at bounding box center [259, 296] width 1 height 2
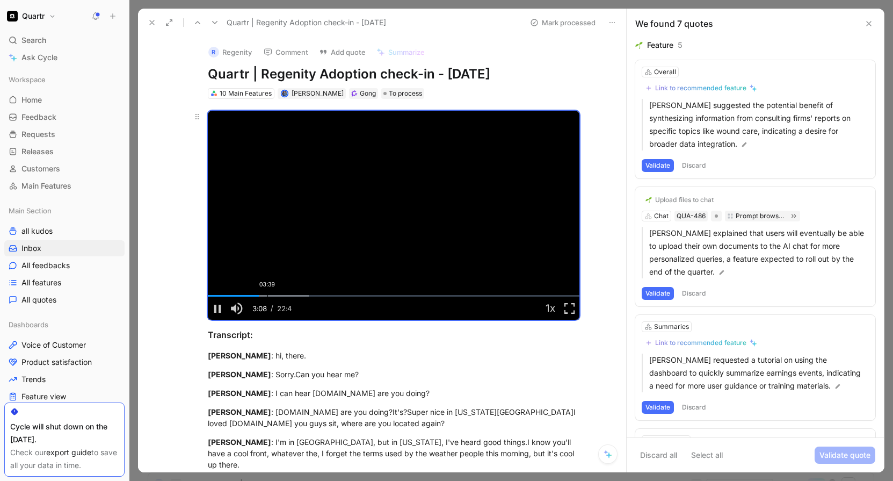
click at [268, 295] on div "03:39" at bounding box center [268, 296] width 1 height 2
click at [280, 296] on div "04:24" at bounding box center [280, 296] width 1 height 2
click at [287, 296] on div "04:52" at bounding box center [287, 296] width 1 height 2
click at [289, 297] on div "Loaded : 39.56% 05:10 04:52" at bounding box center [394, 296] width 372 height 2
click at [305, 297] on div "Loaded : 42.29% 06:07 05:10" at bounding box center [394, 296] width 372 height 2
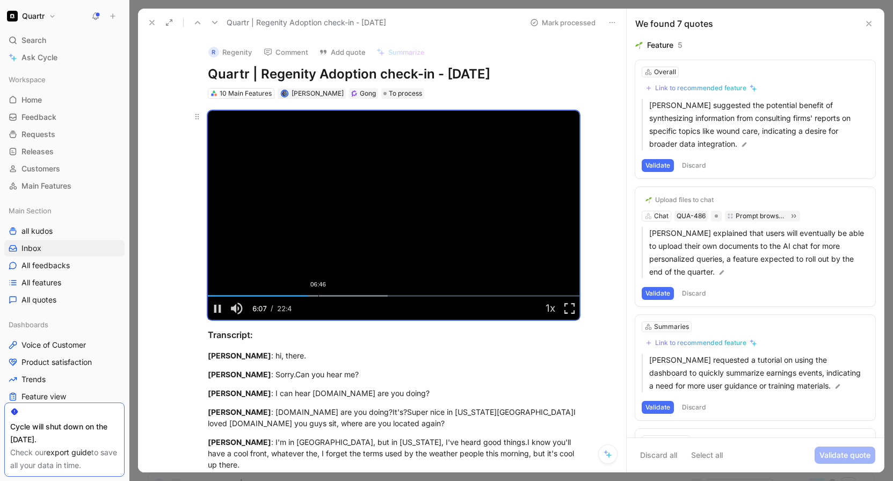
click at [315, 297] on div "Loaded : 48.52% 06:46 06:07" at bounding box center [394, 296] width 372 height 2
click at [322, 297] on div "Loaded : 52.06% 07:10 07:10" at bounding box center [394, 296] width 372 height 2
click at [336, 295] on div "07:50" at bounding box center [336, 296] width 1 height 2
click at [345, 295] on div "Loaded : 60.69% 08:35 08:35" at bounding box center [394, 296] width 372 height 2
click at [697, 164] on button "Discard" at bounding box center [694, 165] width 32 height 13
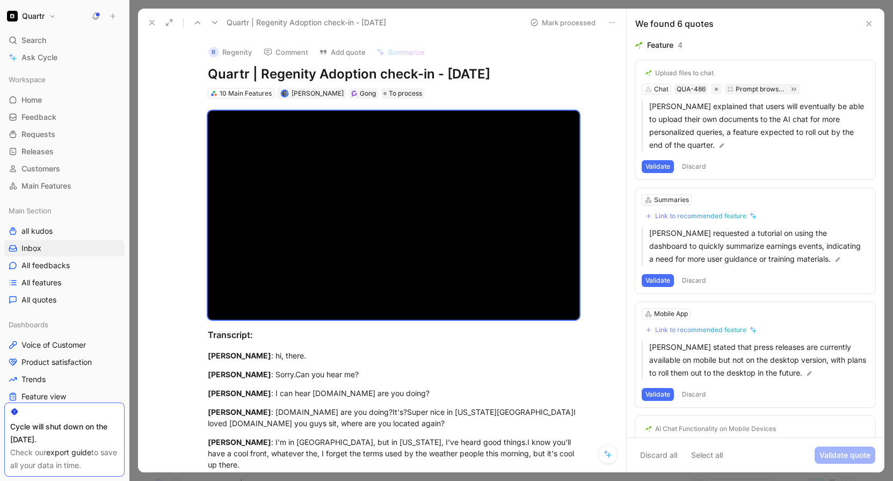
click at [697, 164] on button "Discard" at bounding box center [694, 166] width 32 height 13
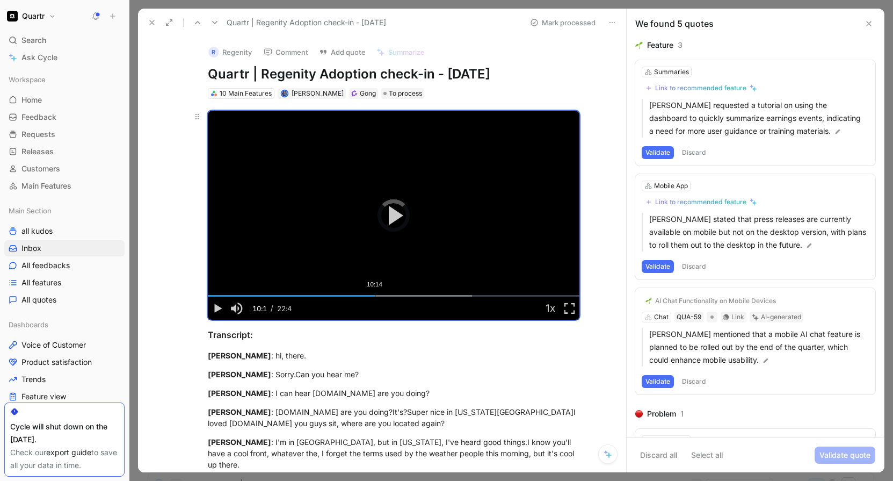
click at [375, 295] on div "10:14" at bounding box center [375, 296] width 1 height 2
click at [402, 295] on div "11:53" at bounding box center [402, 296] width 1 height 2
click at [418, 295] on div "12:54" at bounding box center [418, 296] width 1 height 2
click at [421, 297] on div "Loaded : 77.67% 13:18 13:18" at bounding box center [394, 296] width 372 height 2
drag, startPoint x: 215, startPoint y: 306, endPoint x: 300, endPoint y: 299, distance: 85.2
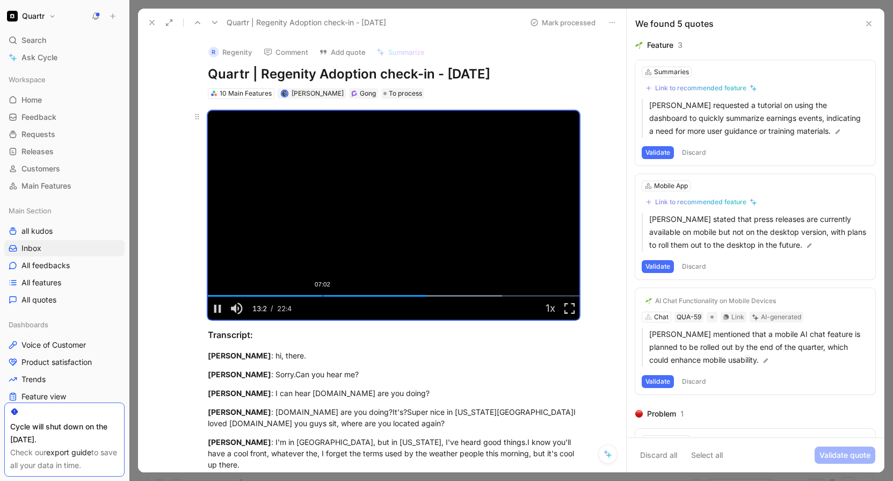
click at [214, 308] on span "Video Player" at bounding box center [217, 308] width 19 height 0
click at [659, 159] on button "Validate" at bounding box center [658, 152] width 32 height 13
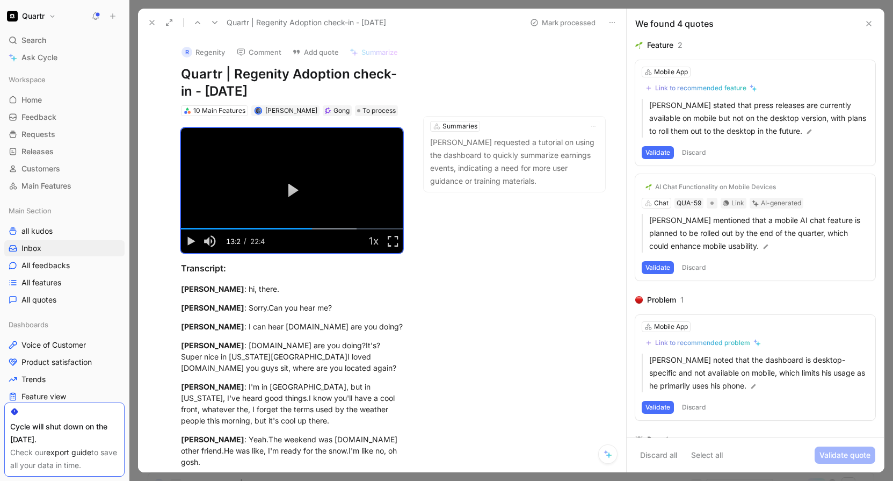
click at [698, 153] on button "Discard" at bounding box center [694, 152] width 32 height 13
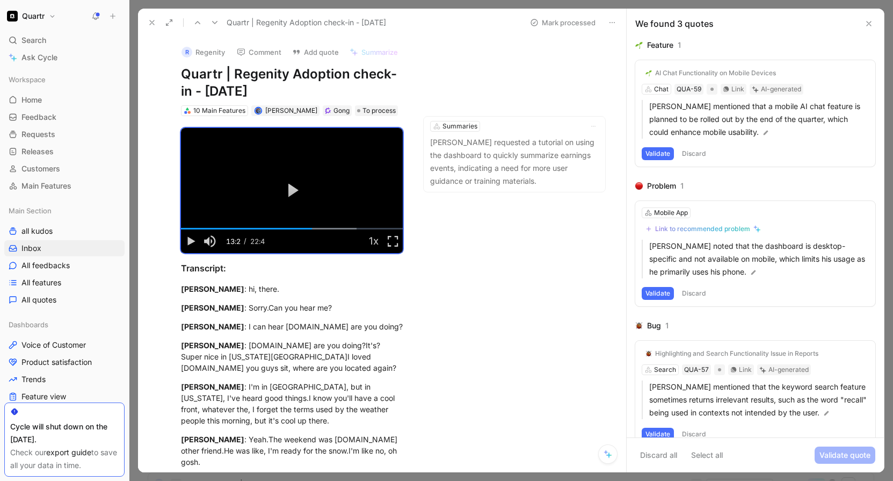
click at [690, 153] on button "Discard" at bounding box center [694, 153] width 32 height 13
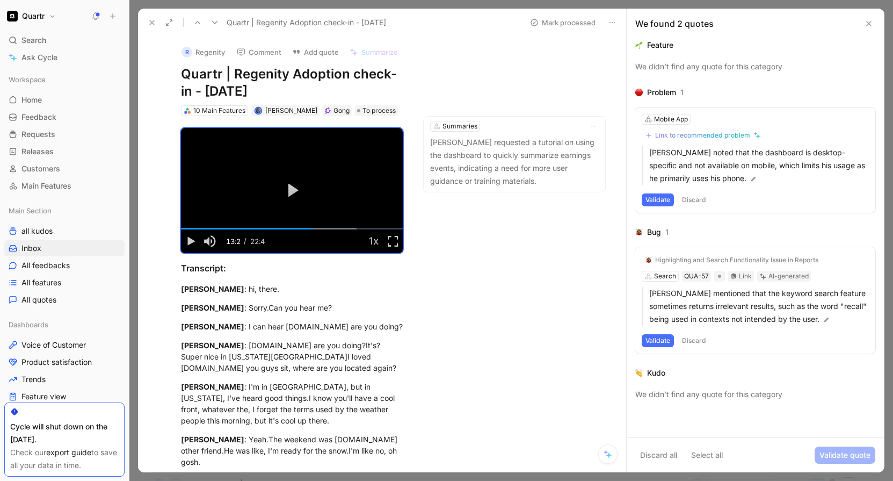
click at [691, 199] on button "Discard" at bounding box center [694, 199] width 32 height 13
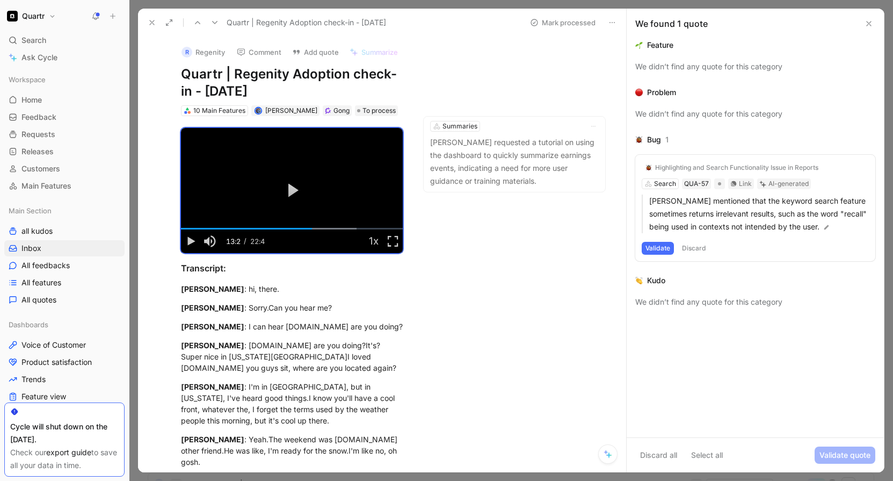
click at [696, 249] on button "Discard" at bounding box center [694, 248] width 32 height 13
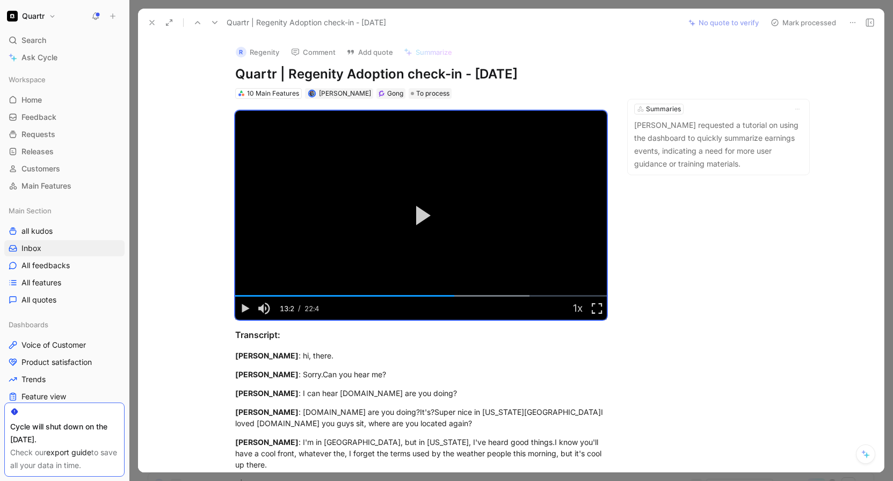
click at [787, 26] on button "Mark processed" at bounding box center [803, 22] width 75 height 15
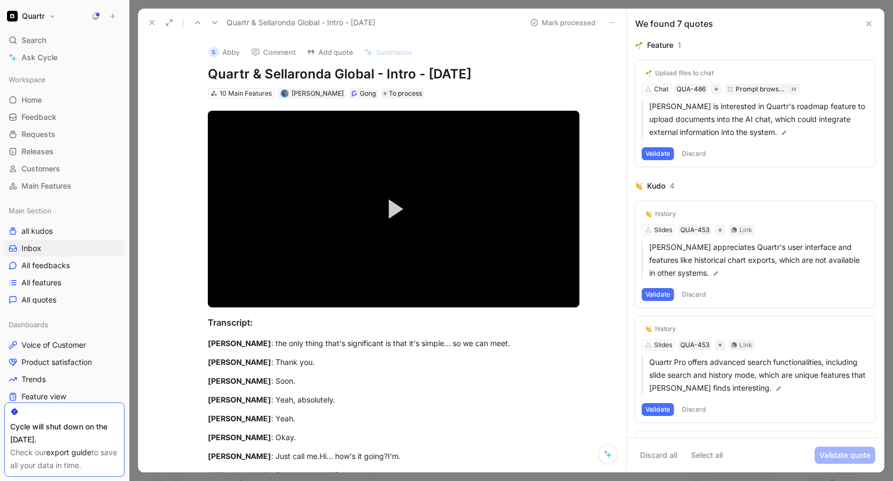
click at [657, 154] on button "Validate" at bounding box center [658, 153] width 32 height 13
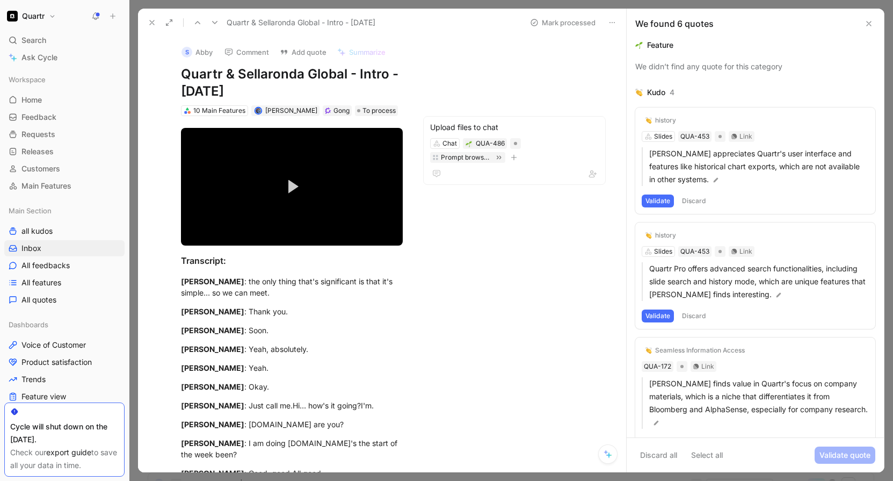
click at [696, 203] on button "Discard" at bounding box center [694, 200] width 32 height 13
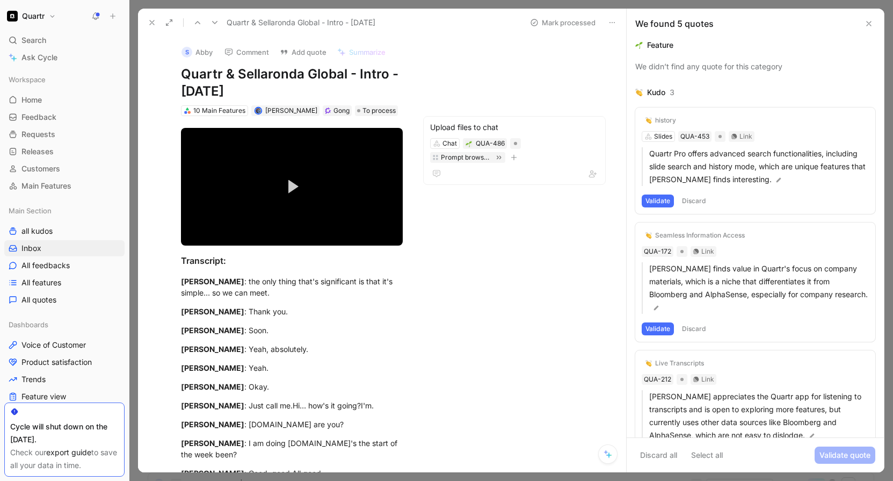
click at [697, 199] on button "Discard" at bounding box center [694, 200] width 32 height 13
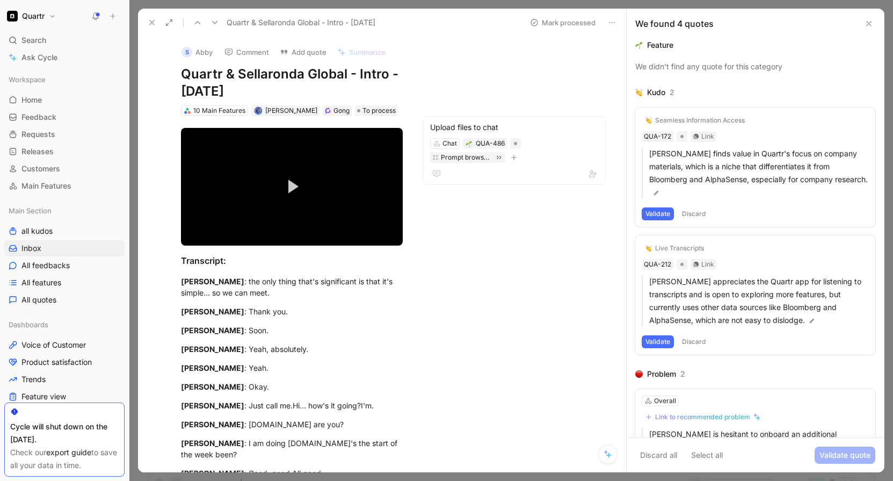
click at [697, 207] on button "Discard" at bounding box center [694, 213] width 32 height 13
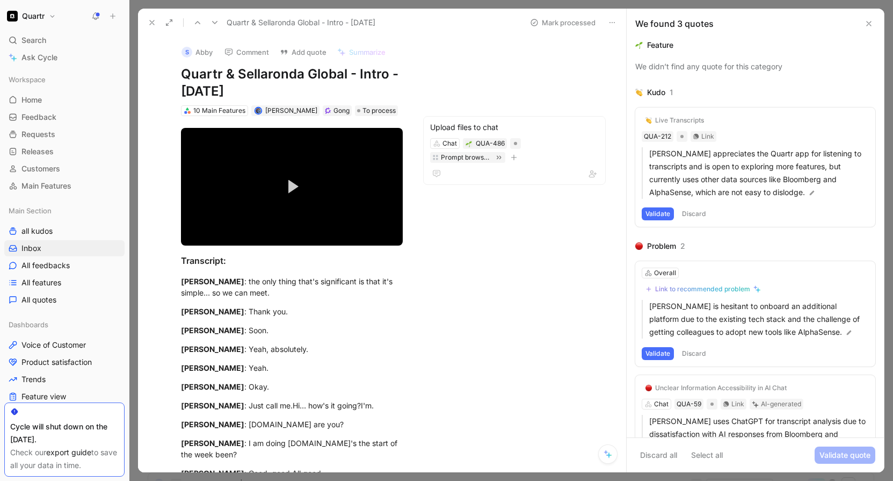
click at [698, 211] on button "Discard" at bounding box center [694, 213] width 32 height 13
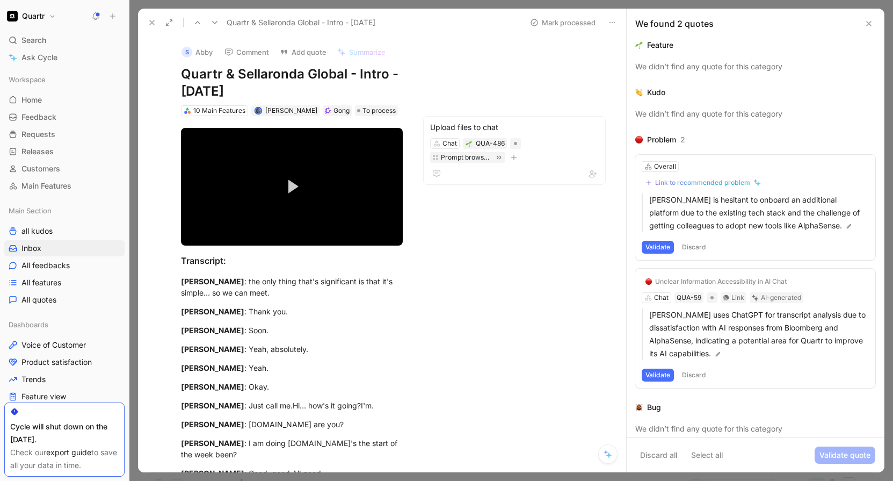
click at [696, 247] on button "Discard" at bounding box center [694, 247] width 32 height 13
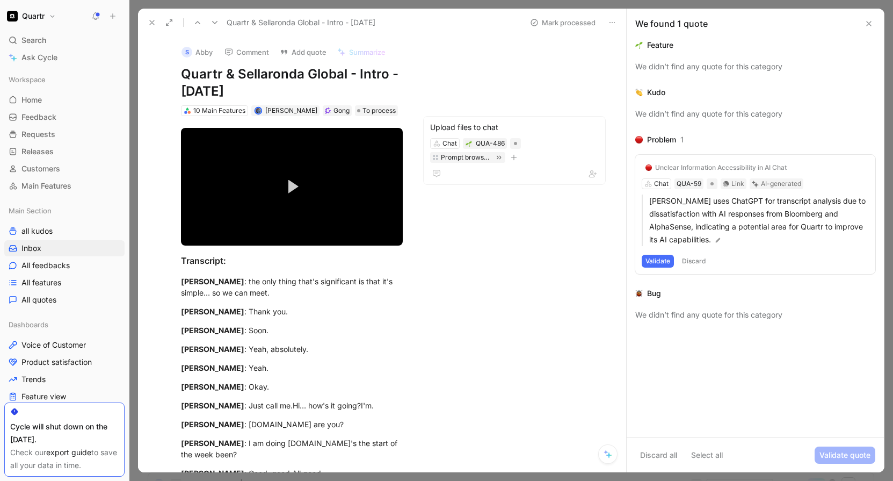
click at [696, 259] on button "Discard" at bounding box center [694, 261] width 32 height 13
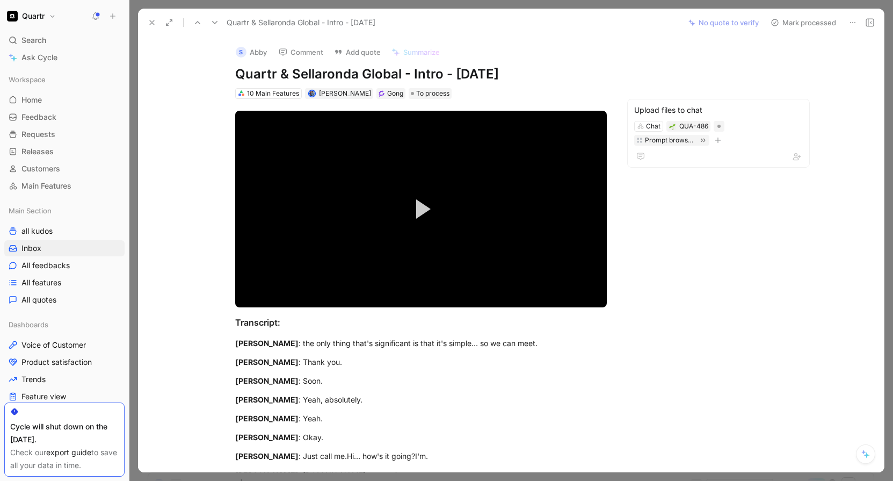
click at [785, 19] on button "Mark processed" at bounding box center [803, 22] width 75 height 15
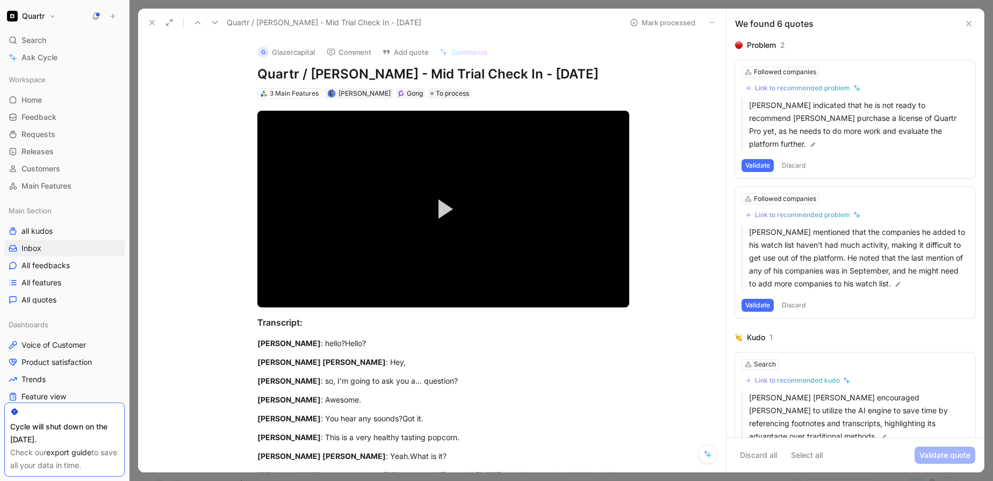
click at [798, 159] on button "Discard" at bounding box center [794, 165] width 32 height 13
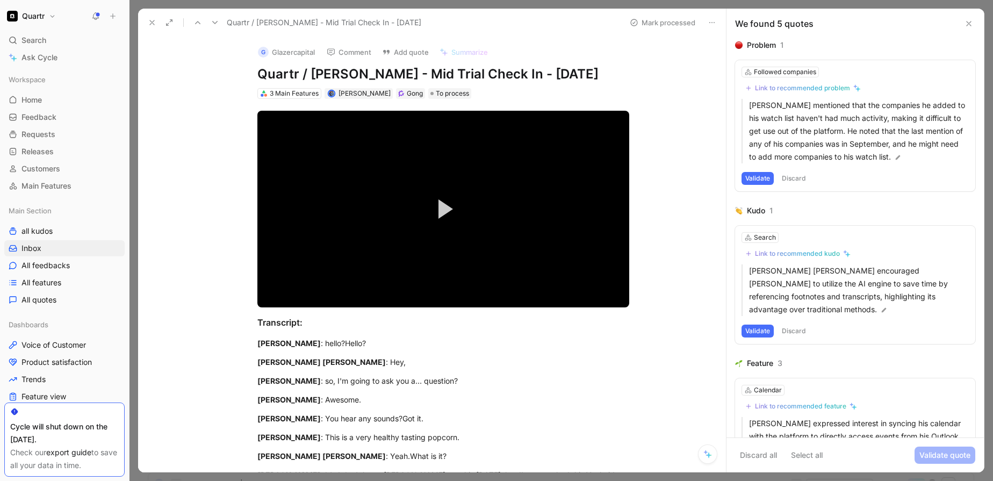
click at [790, 176] on button "Discard" at bounding box center [794, 178] width 32 height 13
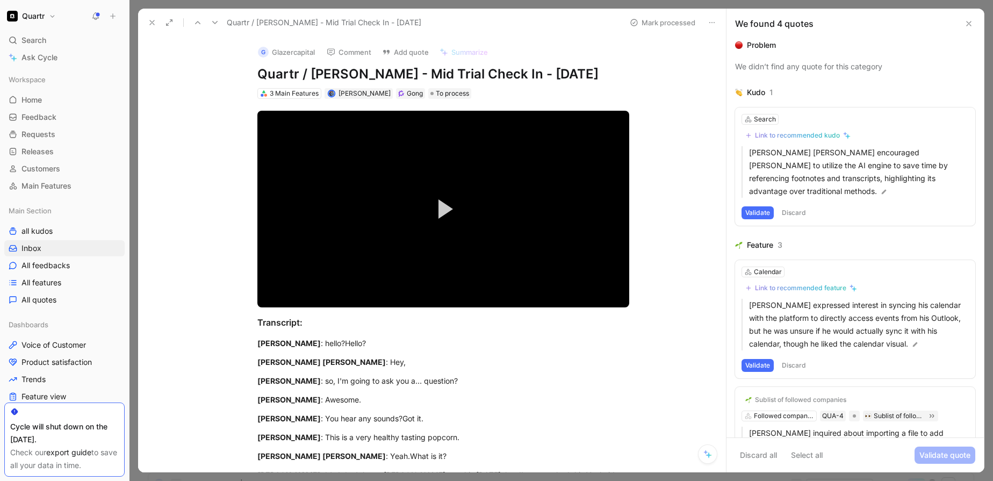
click at [792, 208] on button "Discard" at bounding box center [794, 212] width 32 height 13
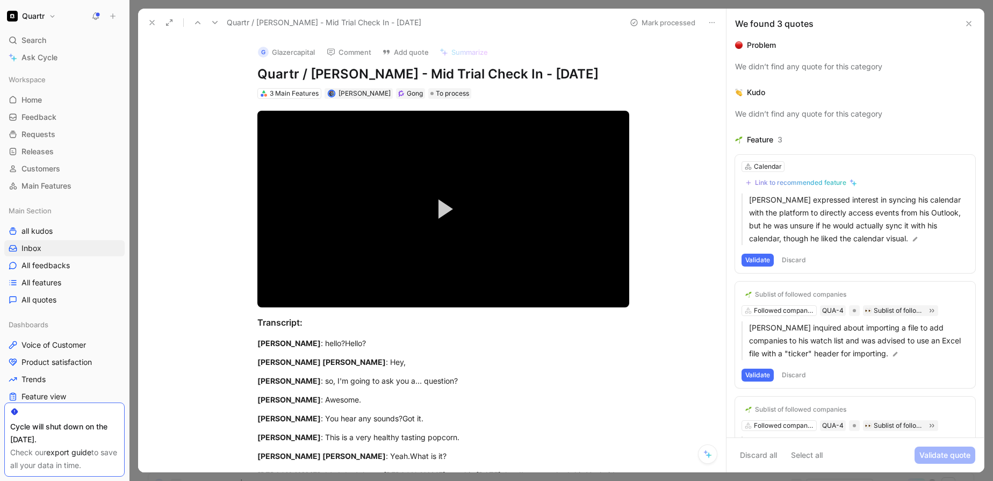
click at [794, 262] on button "Discard" at bounding box center [794, 260] width 32 height 13
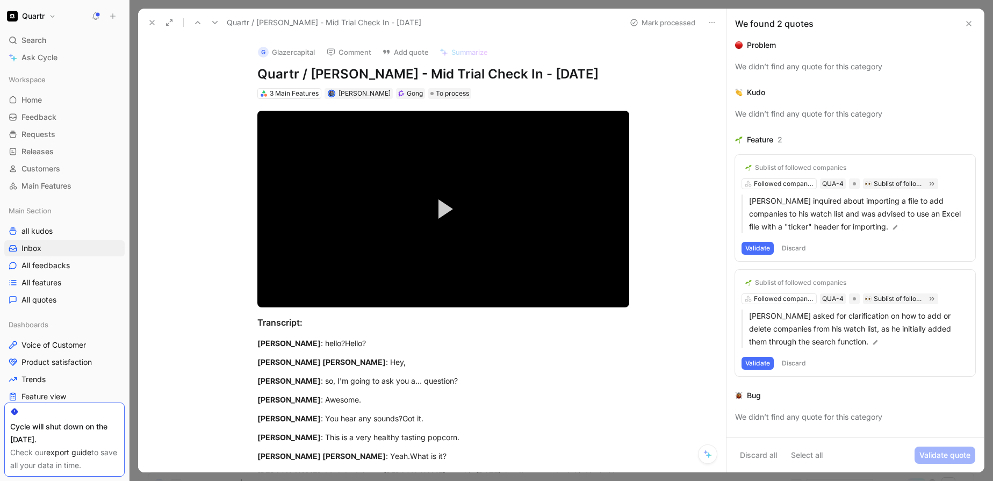
click at [794, 247] on button "Discard" at bounding box center [794, 248] width 32 height 13
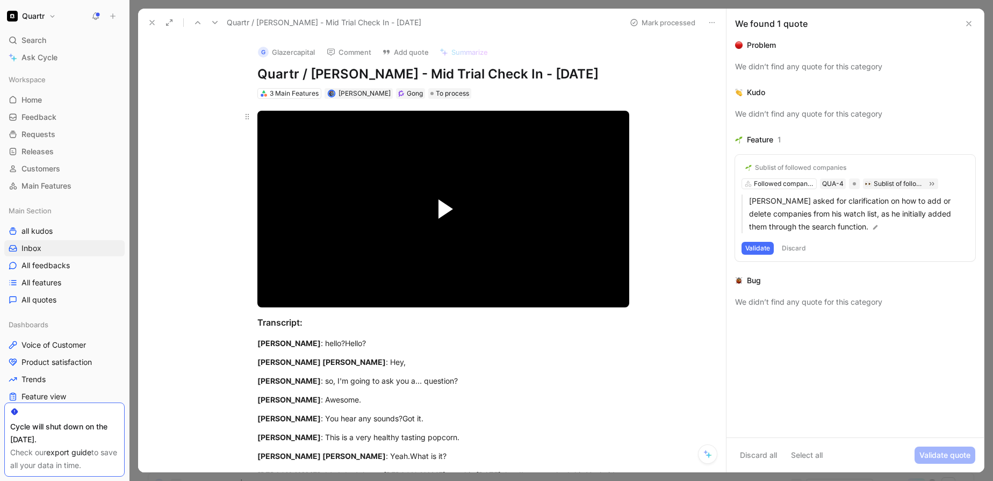
click at [442, 207] on span "Video Player" at bounding box center [445, 208] width 15 height 19
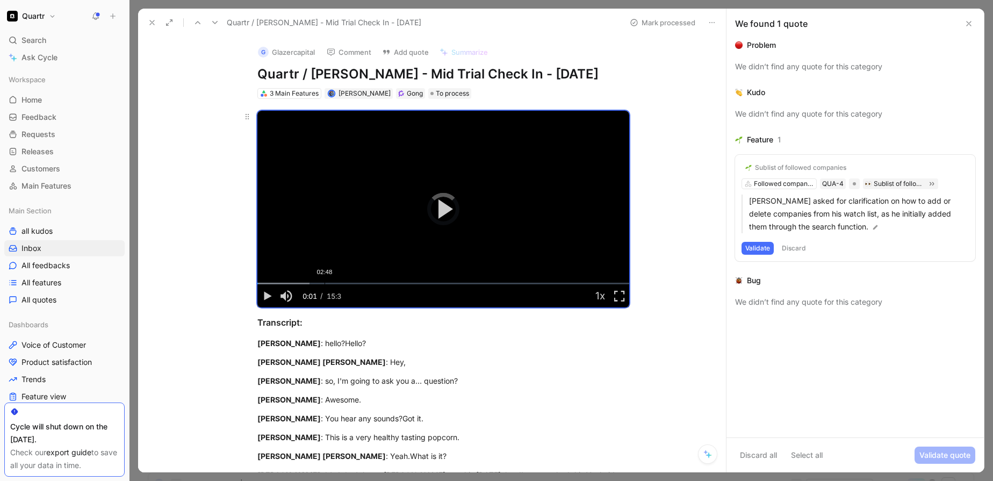
click at [324, 283] on div "02:48" at bounding box center [324, 284] width 1 height 2
click at [355, 284] on div "Loaded : 34.30% 04:12 04:12" at bounding box center [443, 284] width 372 height 2
click at [381, 284] on div "Loaded : 47.08% 05:19 04:12" at bounding box center [443, 284] width 372 height 2
click at [396, 283] on div "05:49" at bounding box center [396, 284] width 1 height 2
click at [406, 283] on div "06:13" at bounding box center [406, 284] width 1 height 2
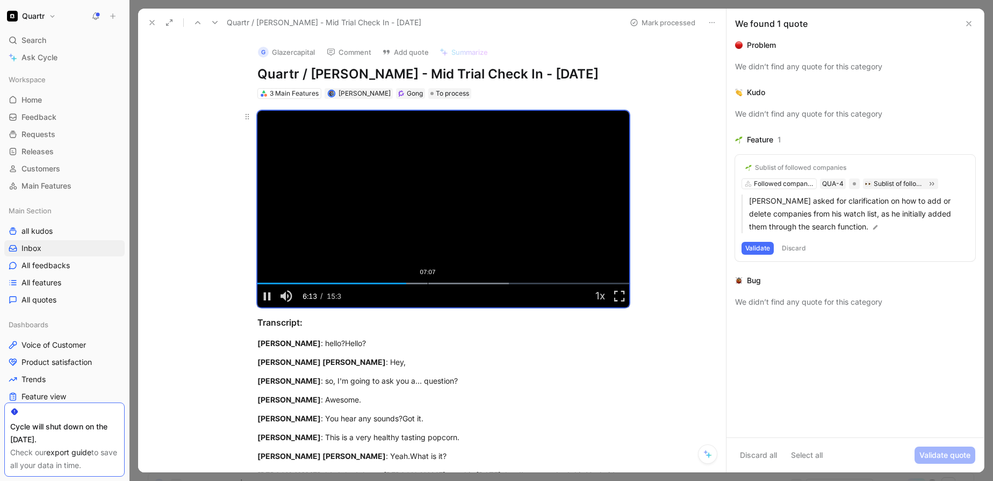
click at [428, 283] on div "07:07" at bounding box center [428, 284] width 1 height 2
drag, startPoint x: 443, startPoint y: 282, endPoint x: 468, endPoint y: 282, distance: 25.2
click at [443, 283] on div "Loaded : 80.72% 07:53 07:07" at bounding box center [443, 284] width 372 height 2
click at [467, 283] on div "08:45" at bounding box center [467, 284] width 1 height 2
click at [458, 283] on div "08:24" at bounding box center [458, 284] width 1 height 2
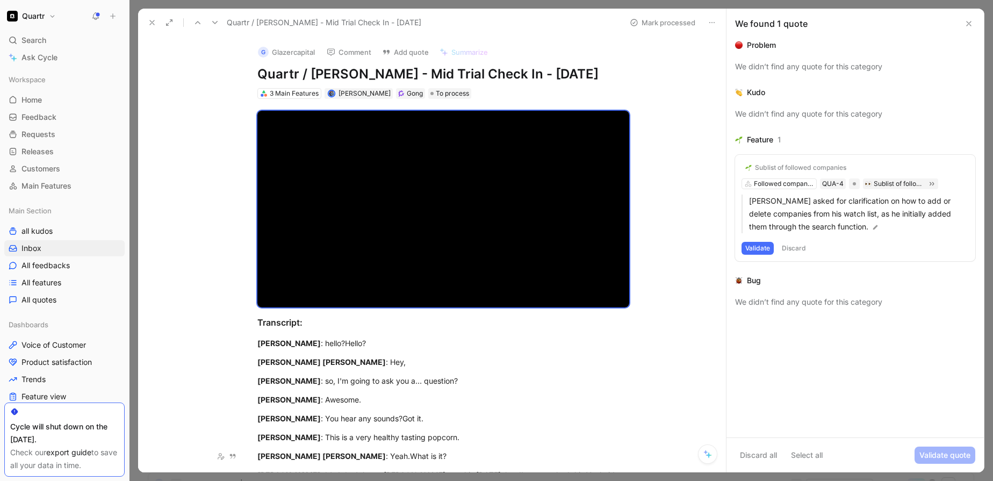
click at [792, 251] on button "Discard" at bounding box center [794, 248] width 32 height 13
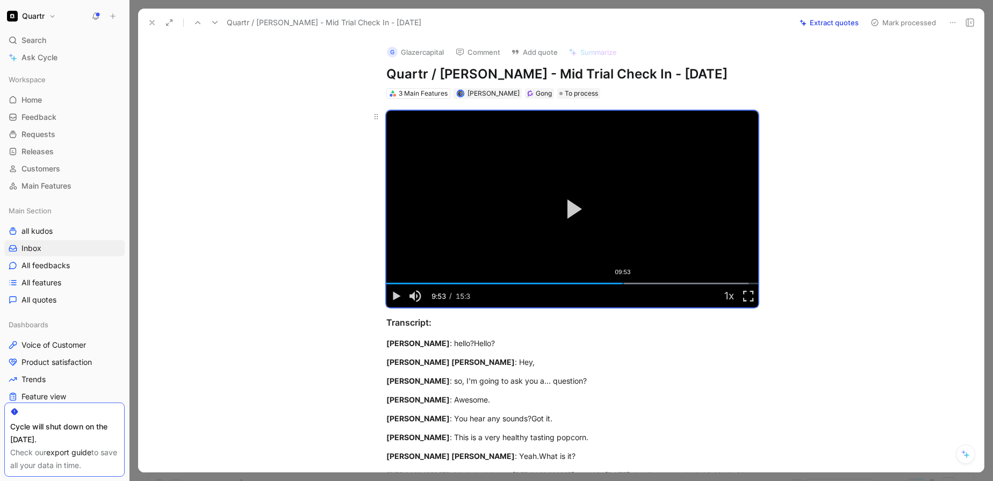
click at [623, 283] on div "09:53" at bounding box center [623, 284] width 1 height 2
click at [634, 284] on div "10:21" at bounding box center [634, 284] width 1 height 2
click at [644, 284] on div "10:43" at bounding box center [644, 284] width 1 height 2
click at [648, 284] on div "Loaded : 97.42% 11:03 10:45" at bounding box center [572, 284] width 372 height 2
click at [393, 296] on span "Video Player" at bounding box center [395, 296] width 19 height 0
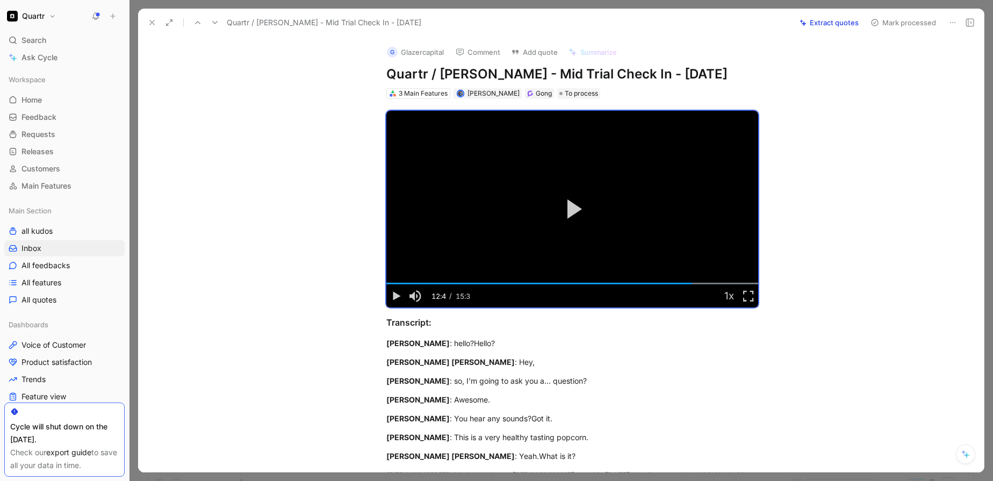
click at [893, 20] on button "Mark processed" at bounding box center [902, 22] width 75 height 15
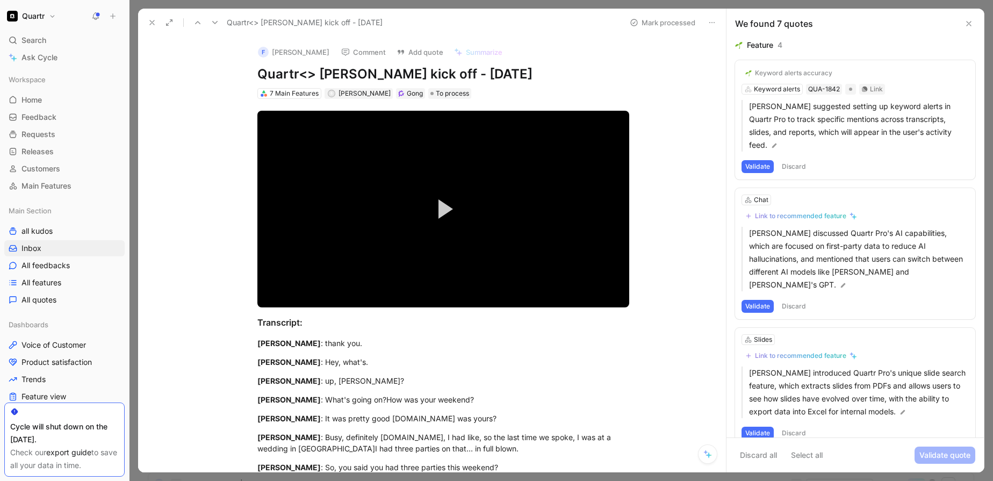
click at [800, 169] on button "Discard" at bounding box center [794, 166] width 32 height 13
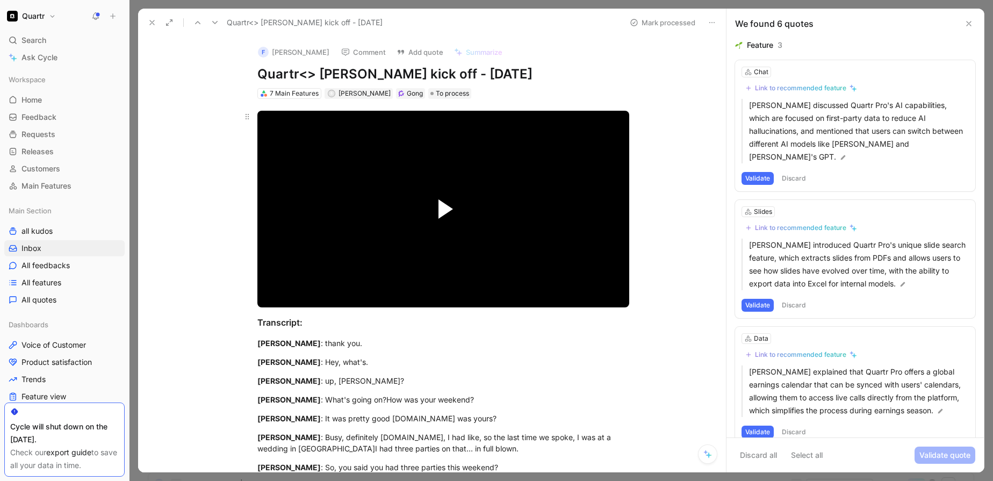
click at [439, 205] on span "Video Player" at bounding box center [445, 208] width 15 height 19
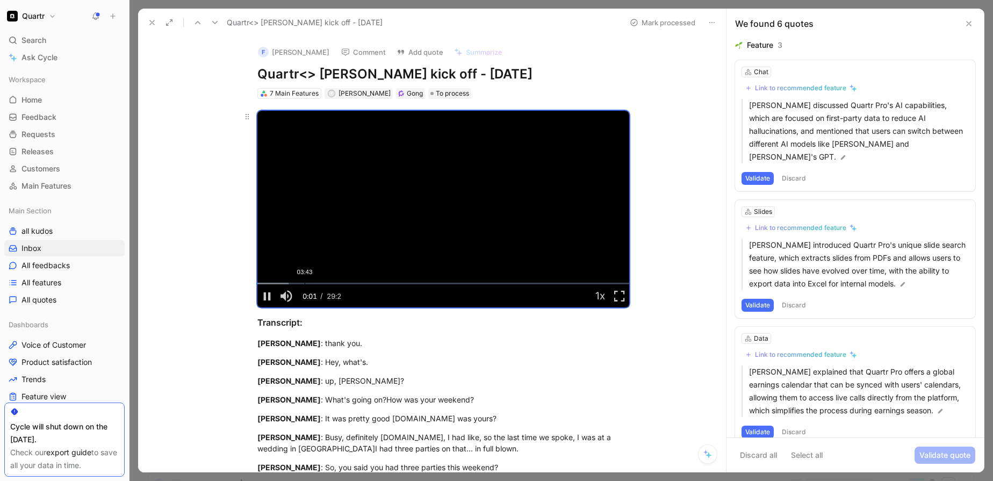
click at [301, 283] on div "Loaded : 8.38% 03:43 00:01" at bounding box center [443, 284] width 372 height 2
click at [312, 283] on div "Loaded : 39.78% 04:34 03:45" at bounding box center [443, 284] width 372 height 2
click at [320, 283] on div "Loaded : 46.12% 05:12 04:35" at bounding box center [443, 284] width 372 height 2
click at [333, 283] on div "05:56" at bounding box center [333, 284] width 1 height 2
click at [338, 284] on div "06:24" at bounding box center [338, 284] width 1 height 2
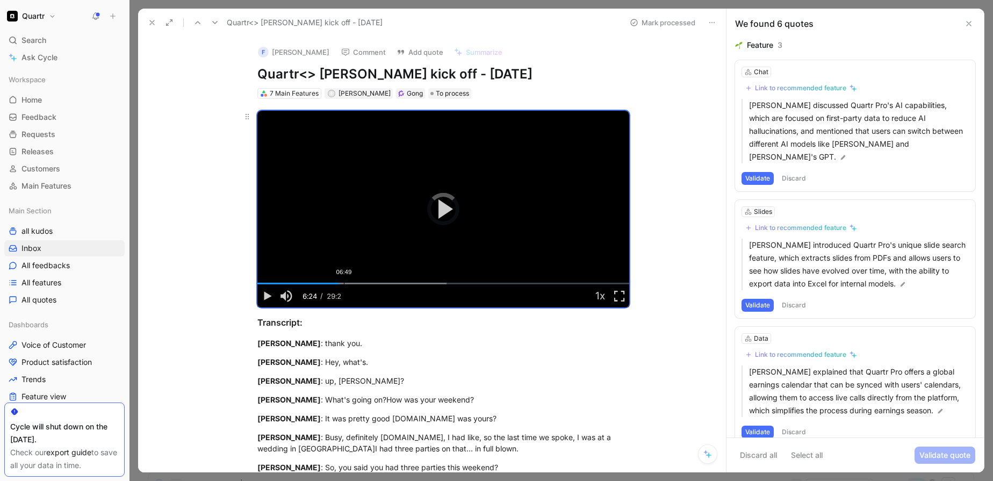
click at [344, 284] on div "06:49" at bounding box center [344, 284] width 1 height 2
click at [349, 284] on div "07:12" at bounding box center [349, 284] width 1 height 2
click at [357, 284] on div "07:50" at bounding box center [357, 284] width 1 height 2
click at [359, 284] on div "Loaded : 50.84% 08:16 07:51" at bounding box center [443, 284] width 372 height 2
click at [365, 284] on div "Loaded : 55.55% 08:46 08:16" at bounding box center [443, 284] width 372 height 2
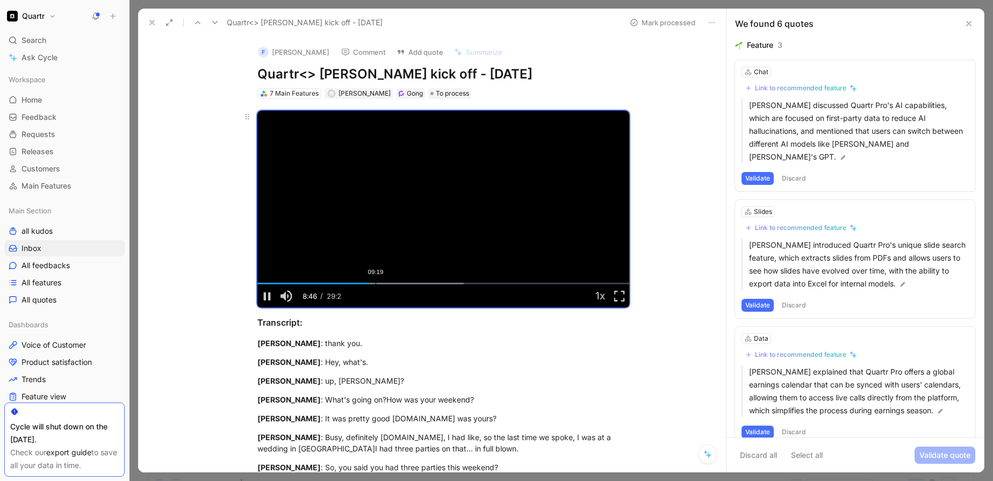
click at [372, 284] on div "Loaded : 55.55% 09:19 08:46" at bounding box center [443, 284] width 372 height 2
click at [377, 284] on div "Loaded : 55.55% 09:40 09:20" at bounding box center [443, 284] width 372 height 2
click at [386, 284] on div "Loaded : 55.55% 10:25 09:40" at bounding box center [443, 284] width 372 height 2
click at [394, 284] on div "Loaded : 60.27% 11:01 10:26" at bounding box center [443, 284] width 372 height 2
click at [400, 284] on div "Loaded : 60.27% 11:31 11:01" at bounding box center [443, 284] width 372 height 2
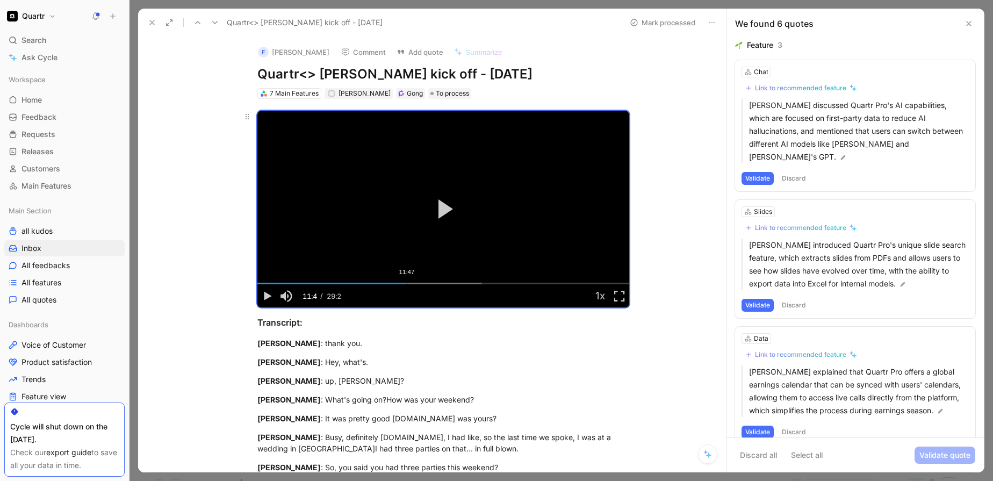
click at [403, 284] on div "Loaded : 60.27% 11:47 11:47" at bounding box center [443, 284] width 372 height 2
click at [409, 284] on div "Loaded : 60.27% 12:15 11:47" at bounding box center [443, 284] width 372 height 2
click at [415, 284] on div "Loaded : 60.27% 12:43 12:15" at bounding box center [443, 284] width 372 height 2
click at [422, 284] on div "Loaded : 64.98% 13:16 12:45" at bounding box center [443, 284] width 372 height 2
click at [431, 284] on div "Loaded : 64.98% 13:57 13:17" at bounding box center [443, 284] width 372 height 2
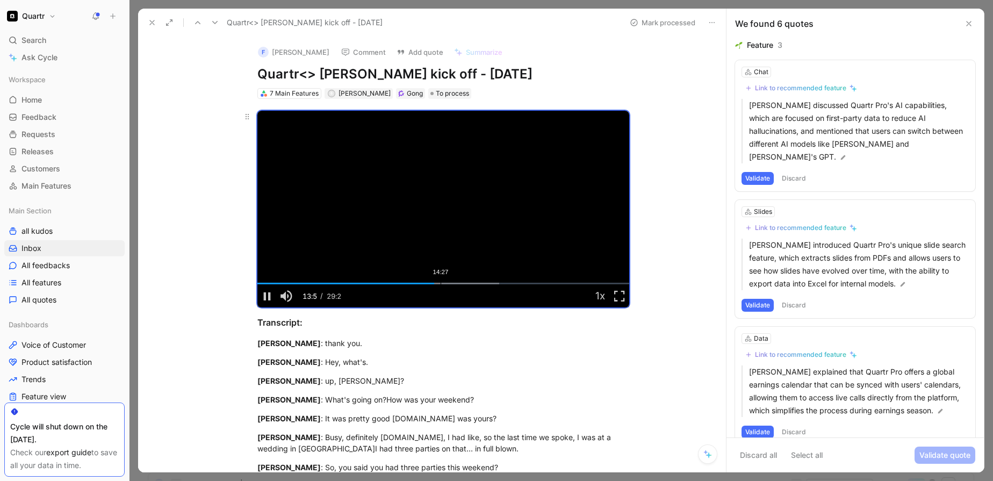
click at [437, 284] on div "Loaded : 64.98% 14:27 13:57" at bounding box center [443, 284] width 372 height 2
click at [446, 283] on div "14:55" at bounding box center [446, 284] width 1 height 2
click at [453, 284] on div "15:28" at bounding box center [453, 284] width 1 height 2
click at [460, 283] on div "15:59" at bounding box center [460, 284] width 1 height 2
click at [466, 284] on div "Loaded : 69.70% 16:44 15:59" at bounding box center [443, 284] width 372 height 2
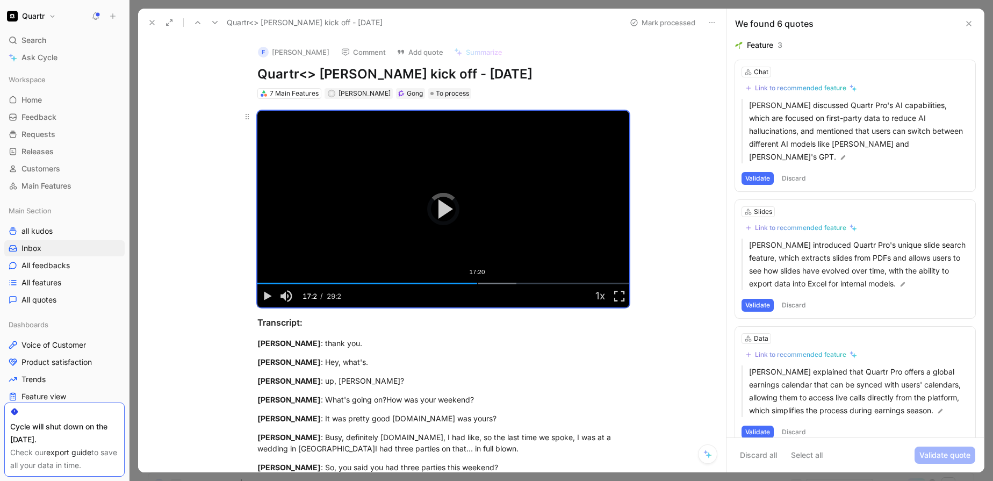
click at [477, 284] on div "17:20" at bounding box center [477, 284] width 1 height 2
click at [484, 284] on div "17:53" at bounding box center [484, 284] width 1 height 2
click at [493, 284] on div "18:34" at bounding box center [493, 284] width 1 height 2
click at [266, 296] on span "Video Player" at bounding box center [266, 296] width 19 height 0
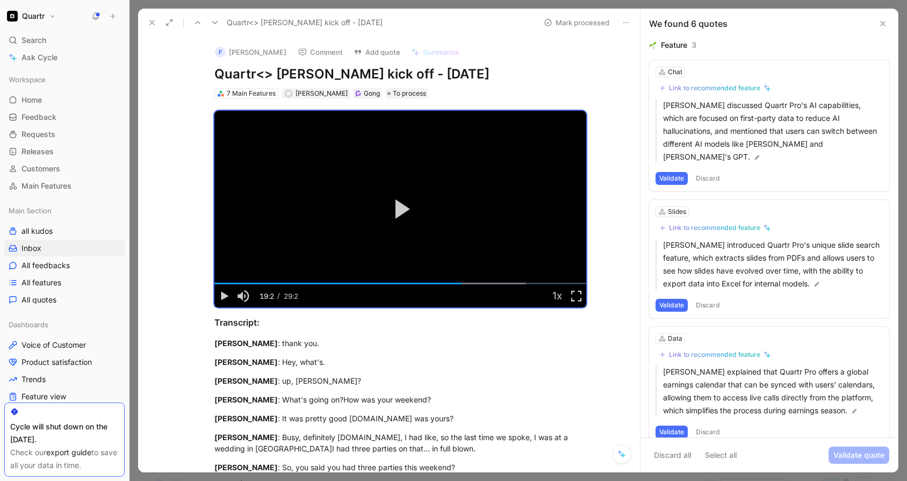
scroll to position [170, 0]
